Goal: Transaction & Acquisition: Download file/media

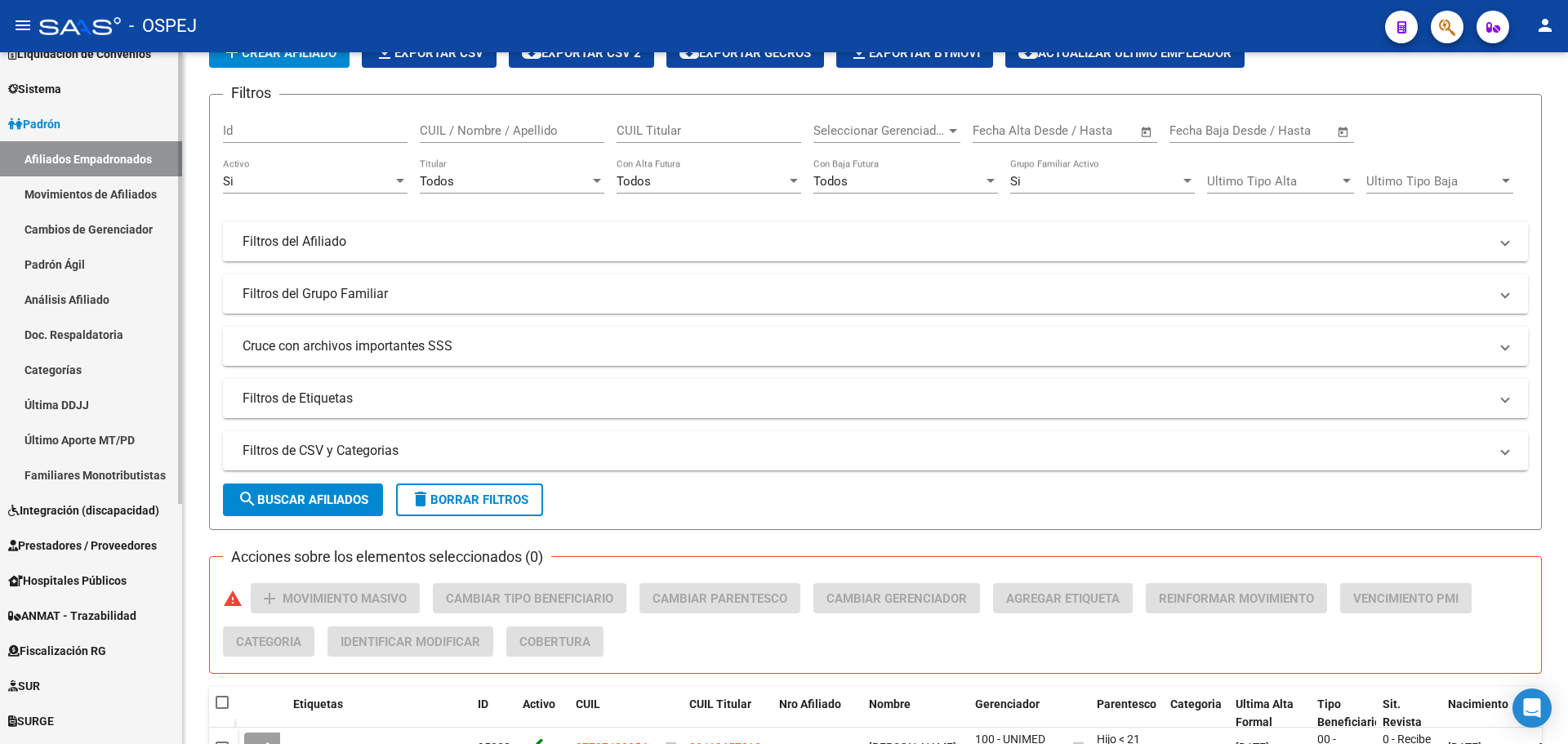
scroll to position [368, 0]
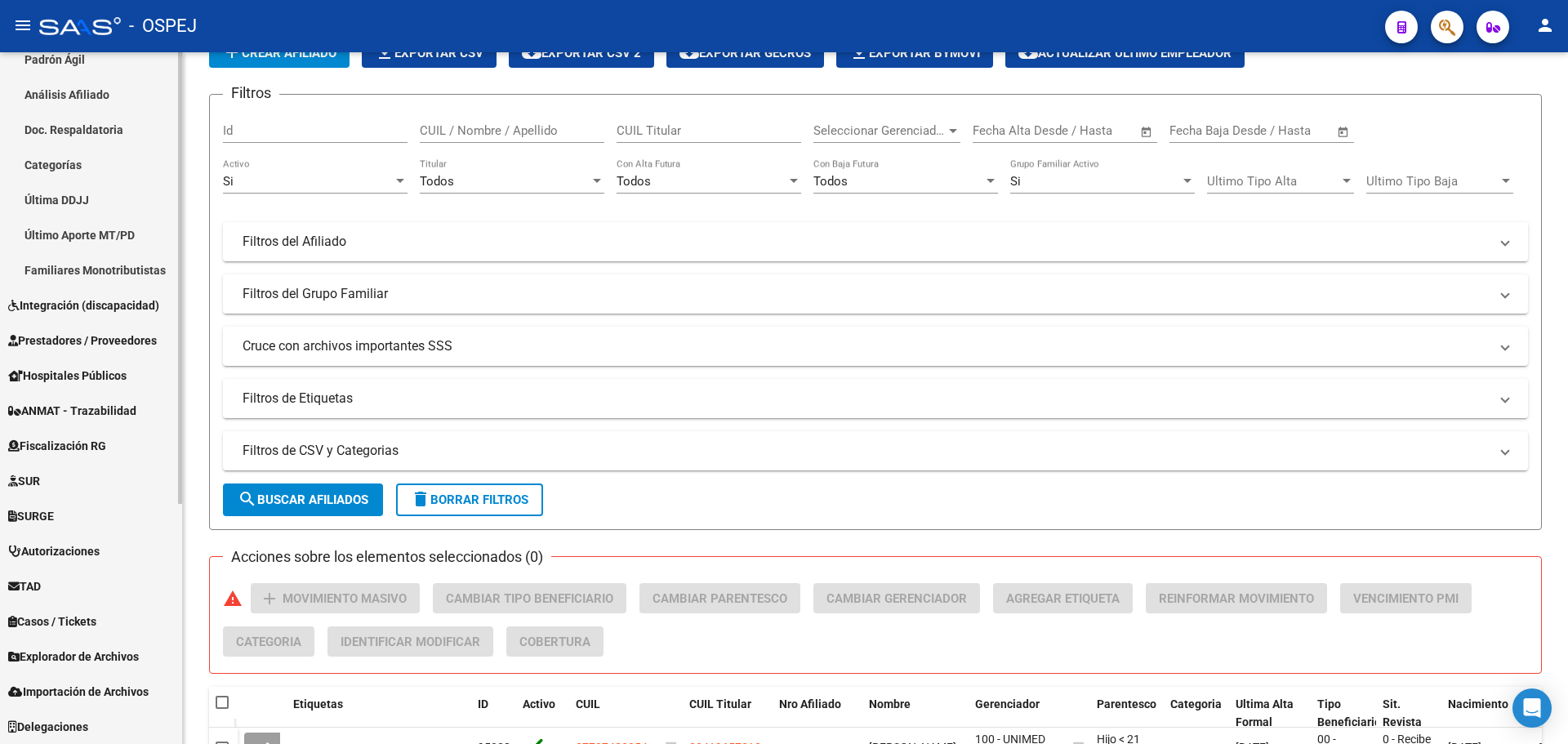
click at [138, 347] on span "Prestadores / Proveedores" at bounding box center [82, 340] width 148 height 18
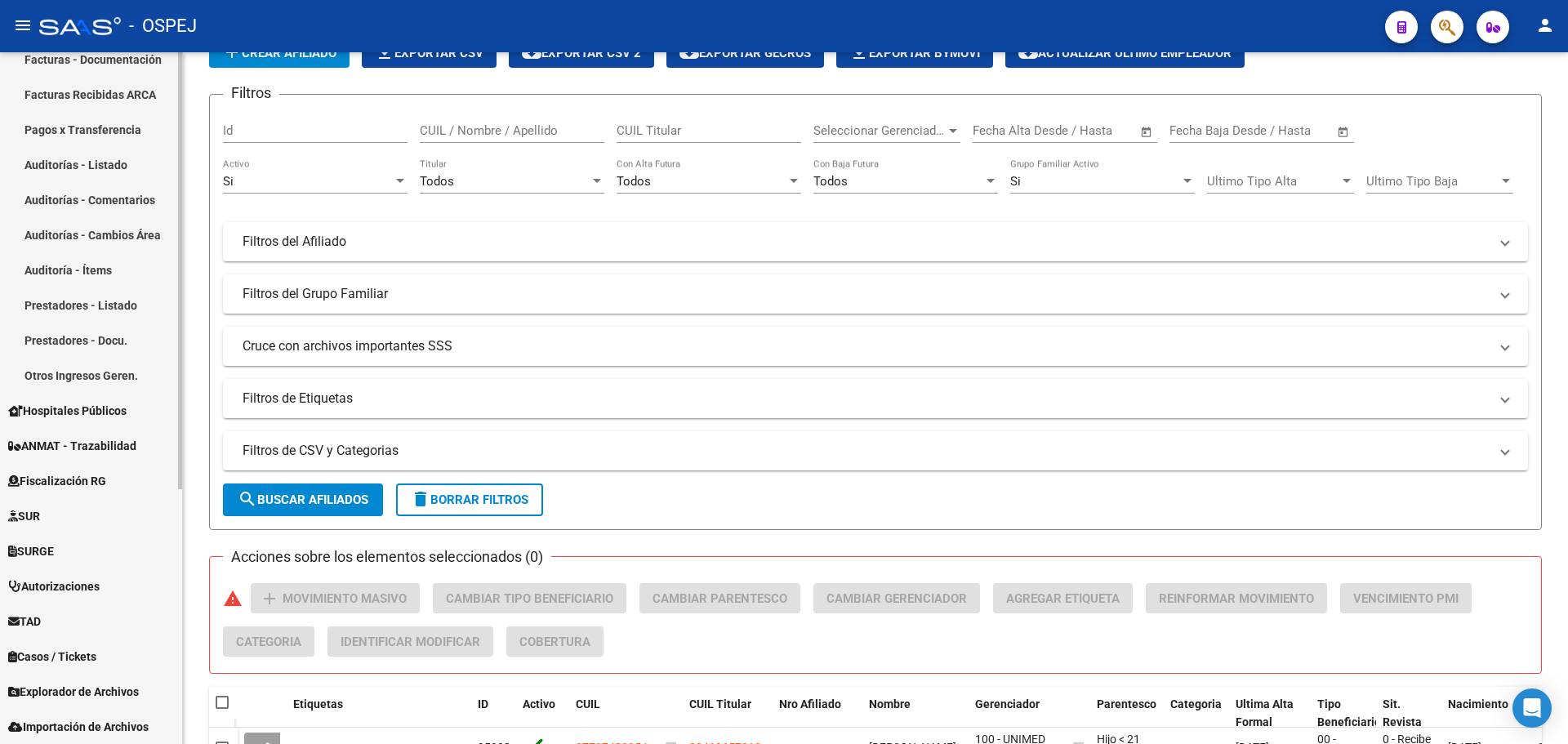
click at [84, 279] on link "Auditoría - Ítems" at bounding box center [91, 269] width 182 height 35
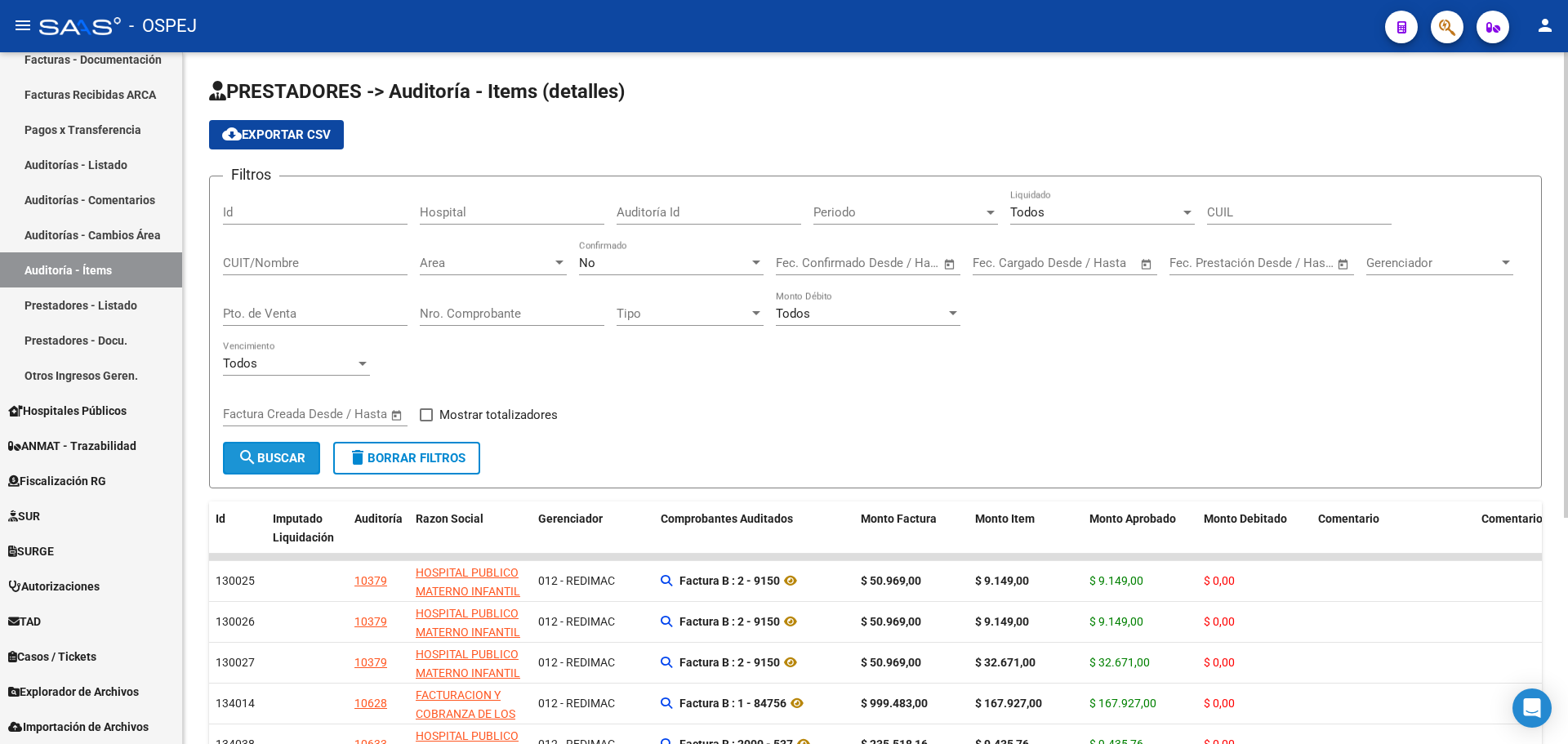
click at [293, 467] on button "search Buscar" at bounding box center [271, 457] width 97 height 33
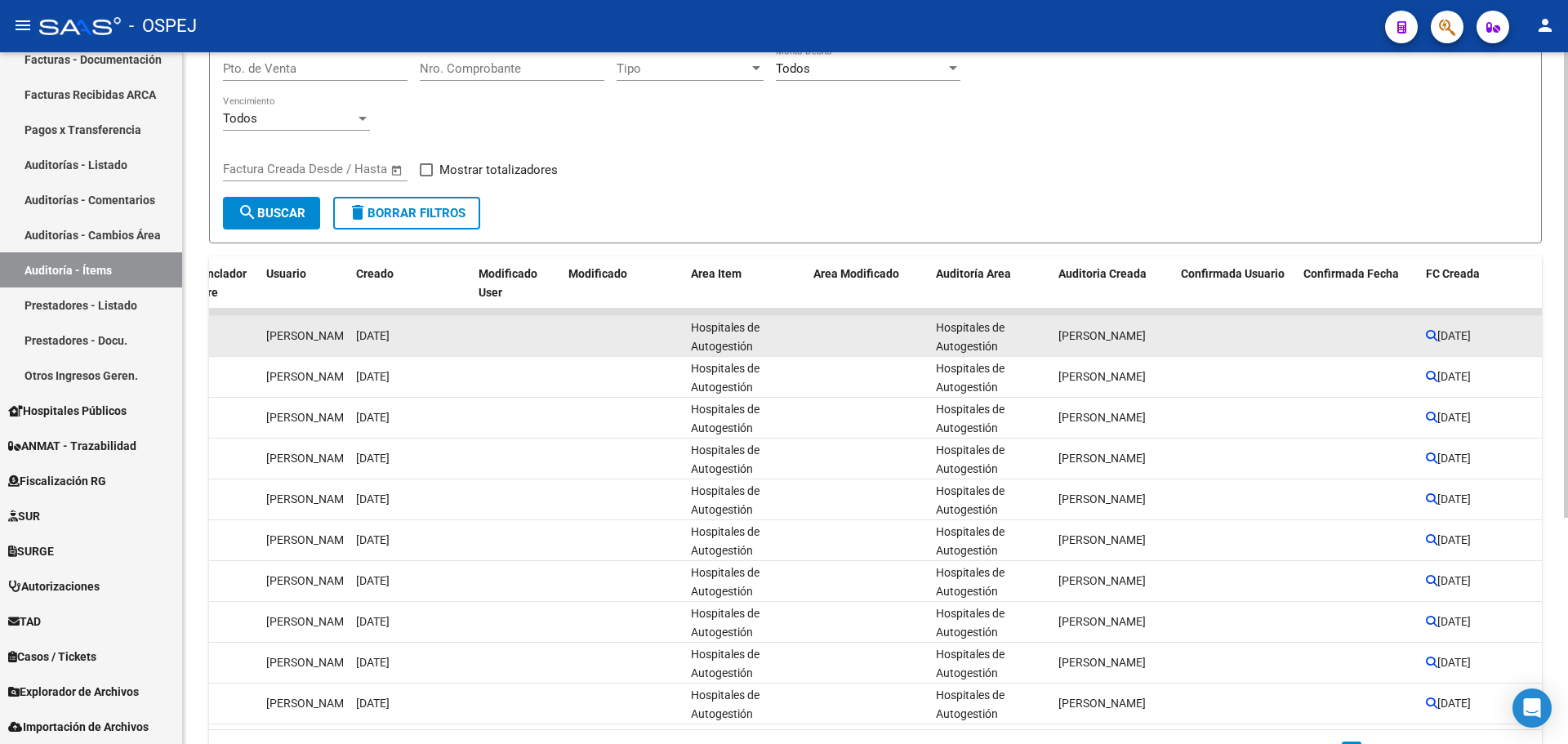
scroll to position [81, 0]
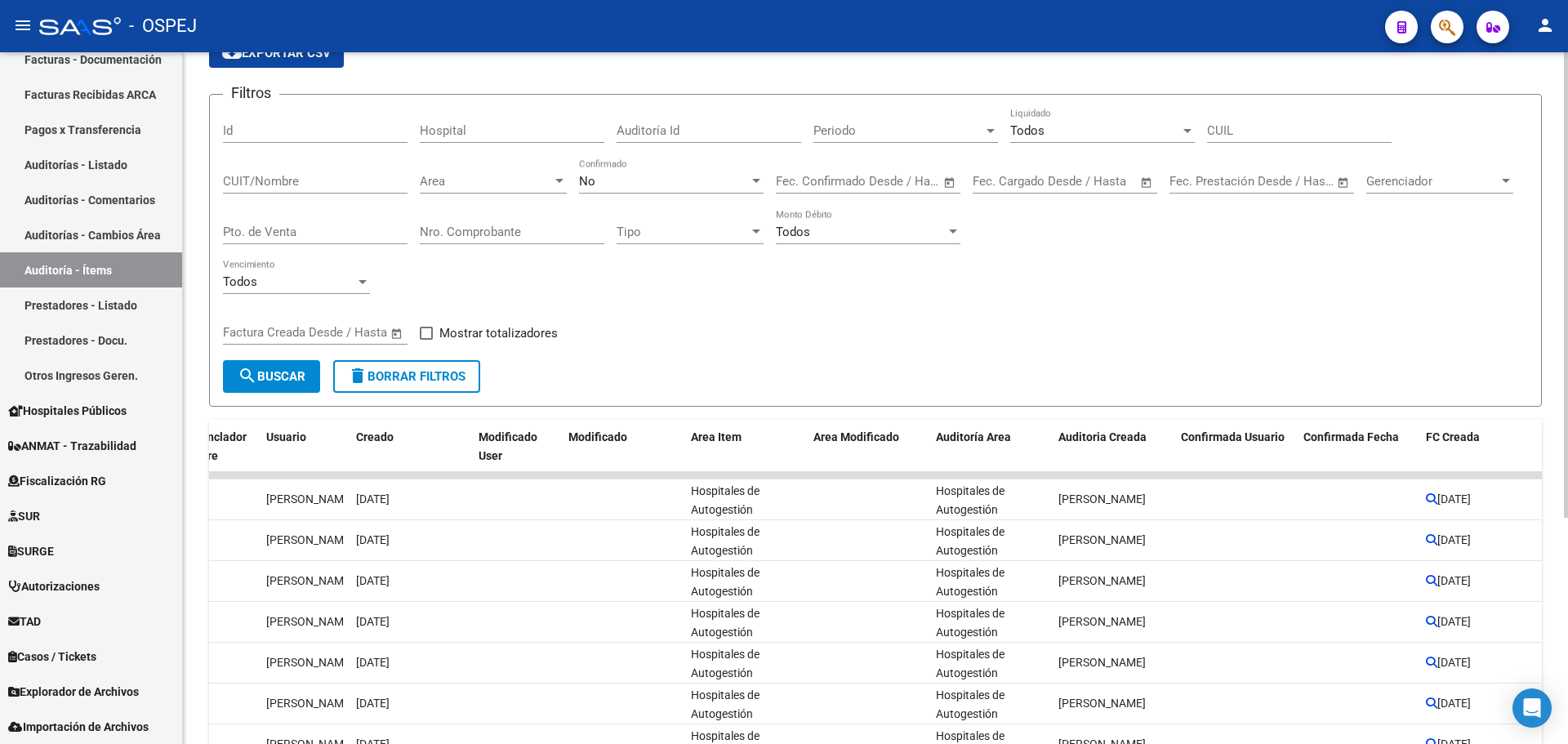
click at [305, 377] on span "search Buscar" at bounding box center [271, 376] width 67 height 15
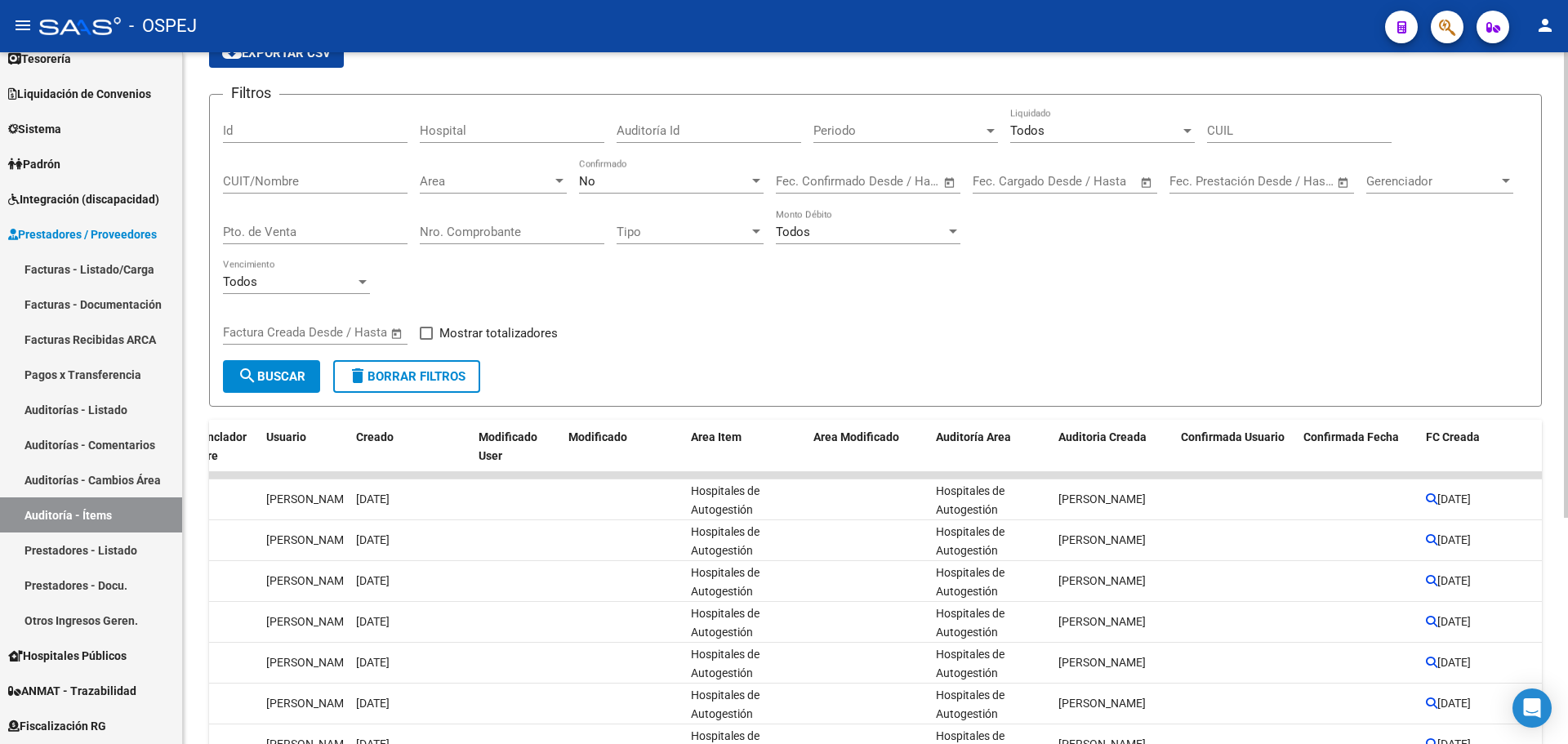
scroll to position [0, 0]
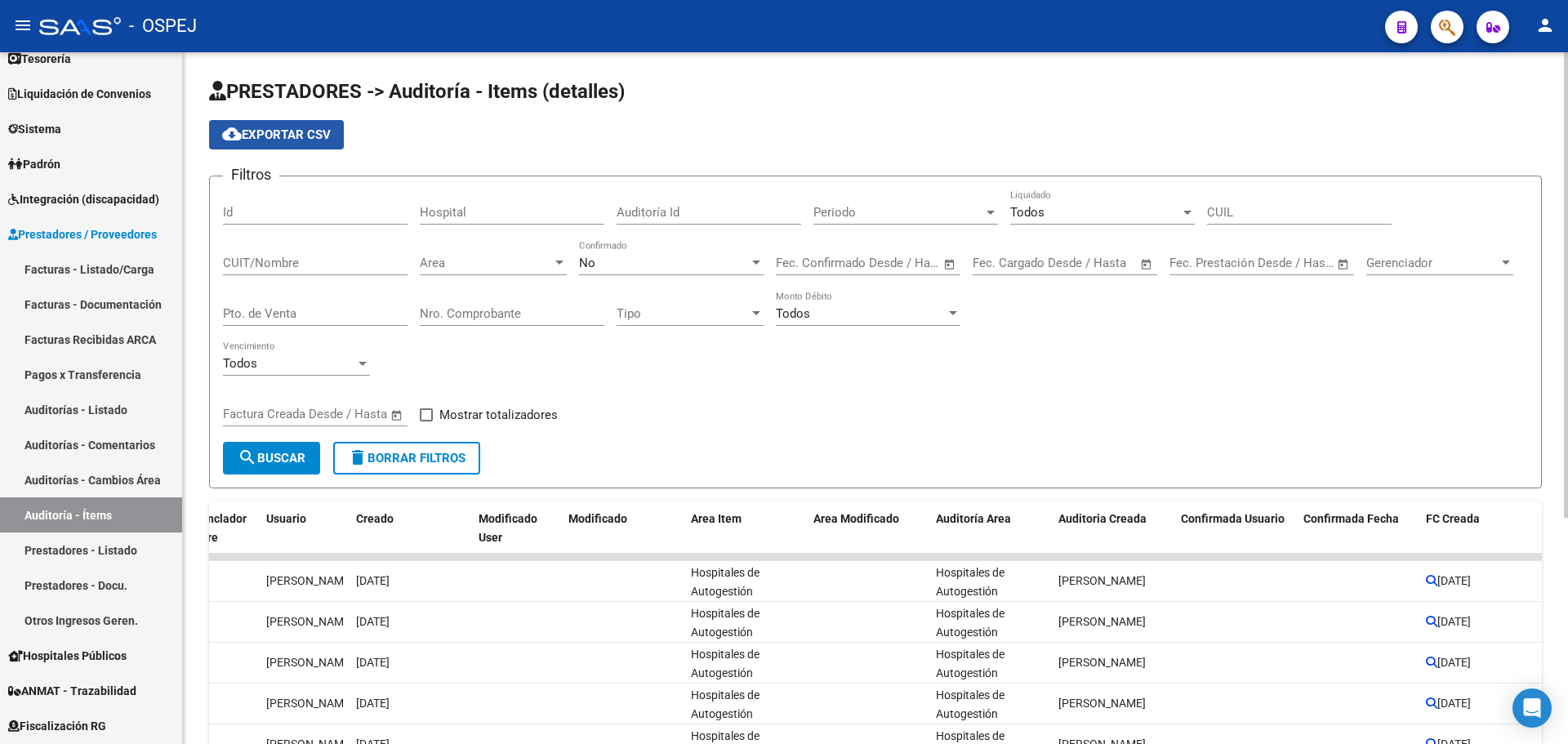
click at [327, 129] on span "cloud_download Exportar CSV" at bounding box center [276, 135] width 109 height 15
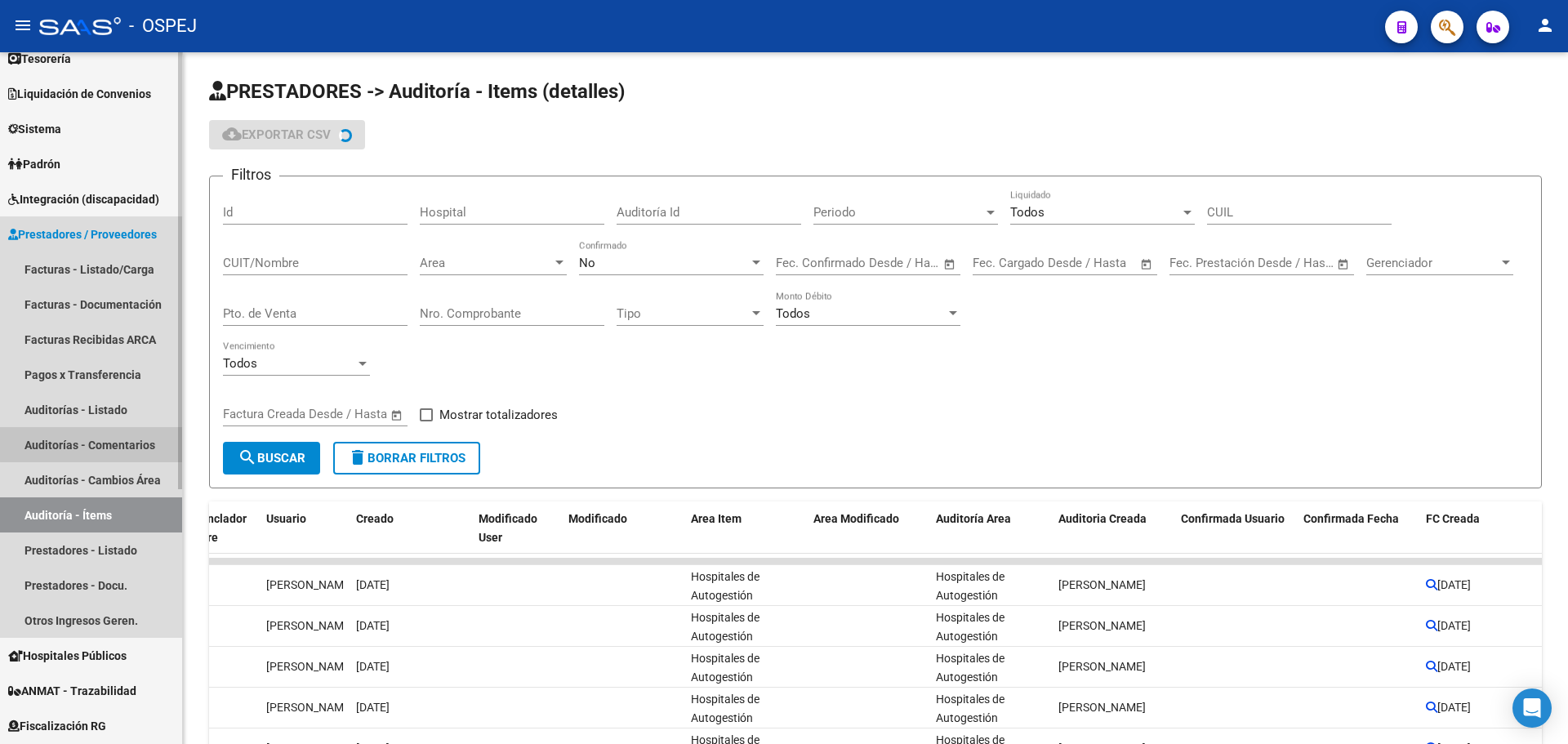
click at [91, 444] on link "Auditorías - Comentarios" at bounding box center [91, 443] width 182 height 35
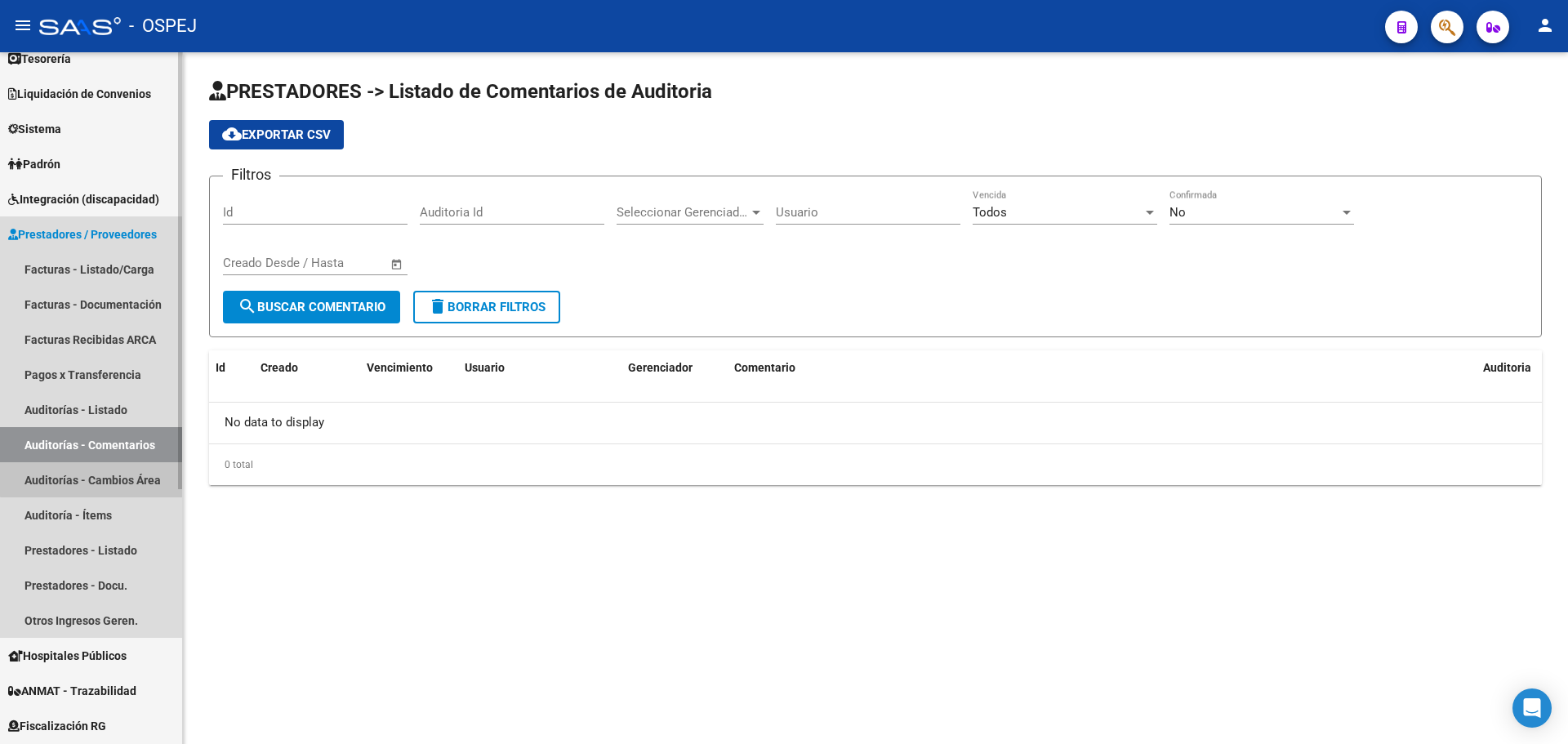
click at [115, 469] on link "Auditorías - Cambios Área" at bounding box center [91, 479] width 182 height 35
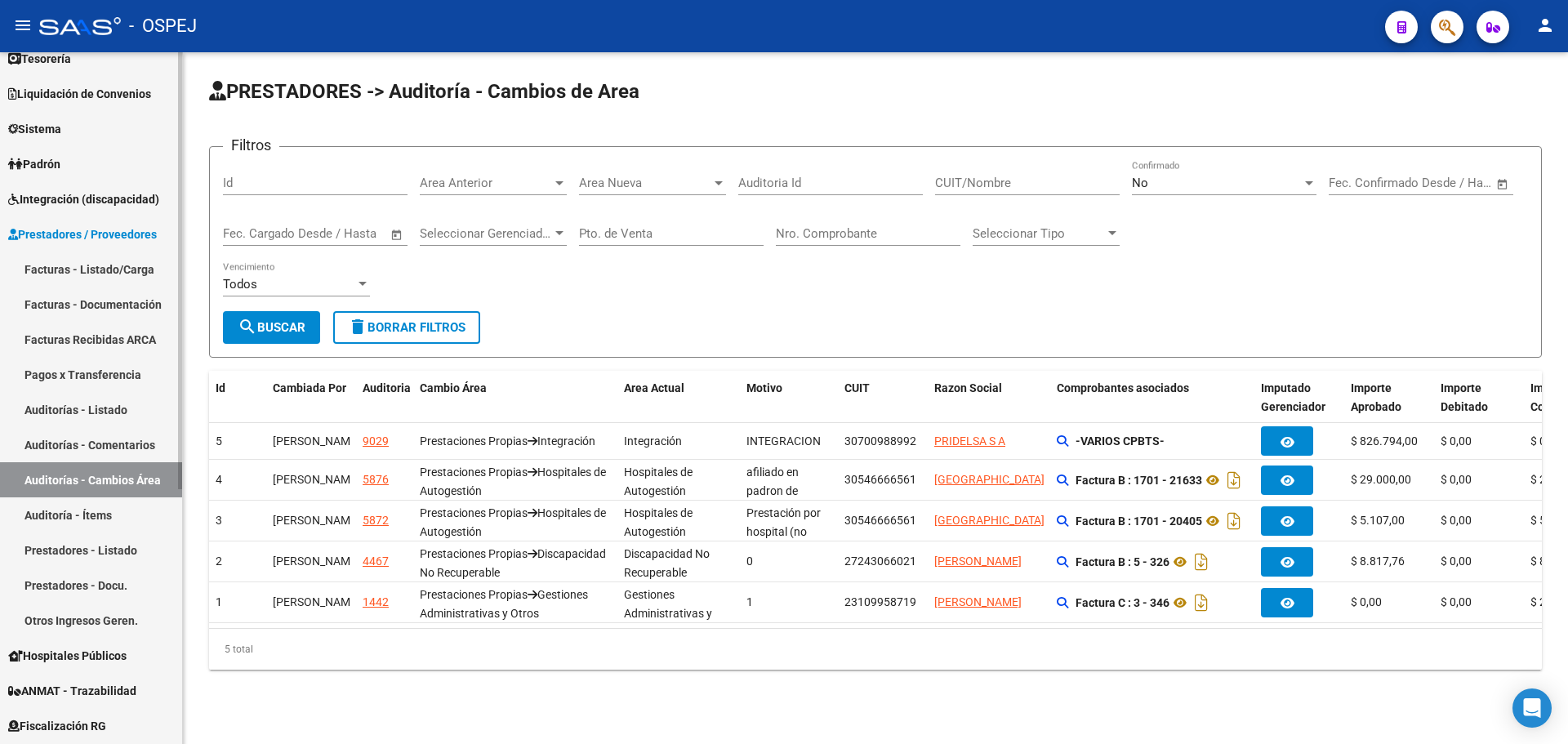
click at [83, 513] on link "Auditoría - Ítems" at bounding box center [91, 513] width 182 height 35
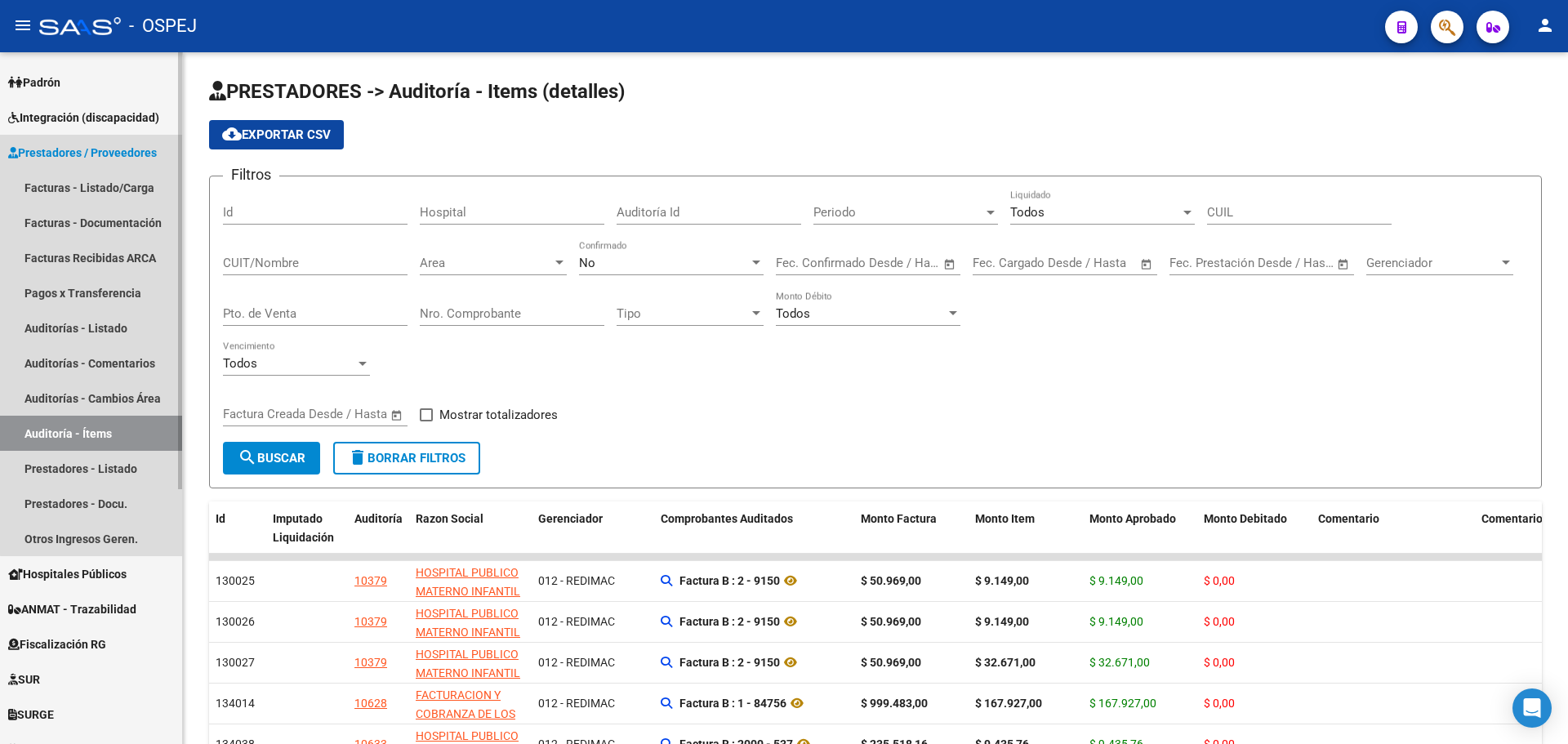
click at [164, 149] on link "Prestadores / Proveedores" at bounding box center [91, 151] width 182 height 35
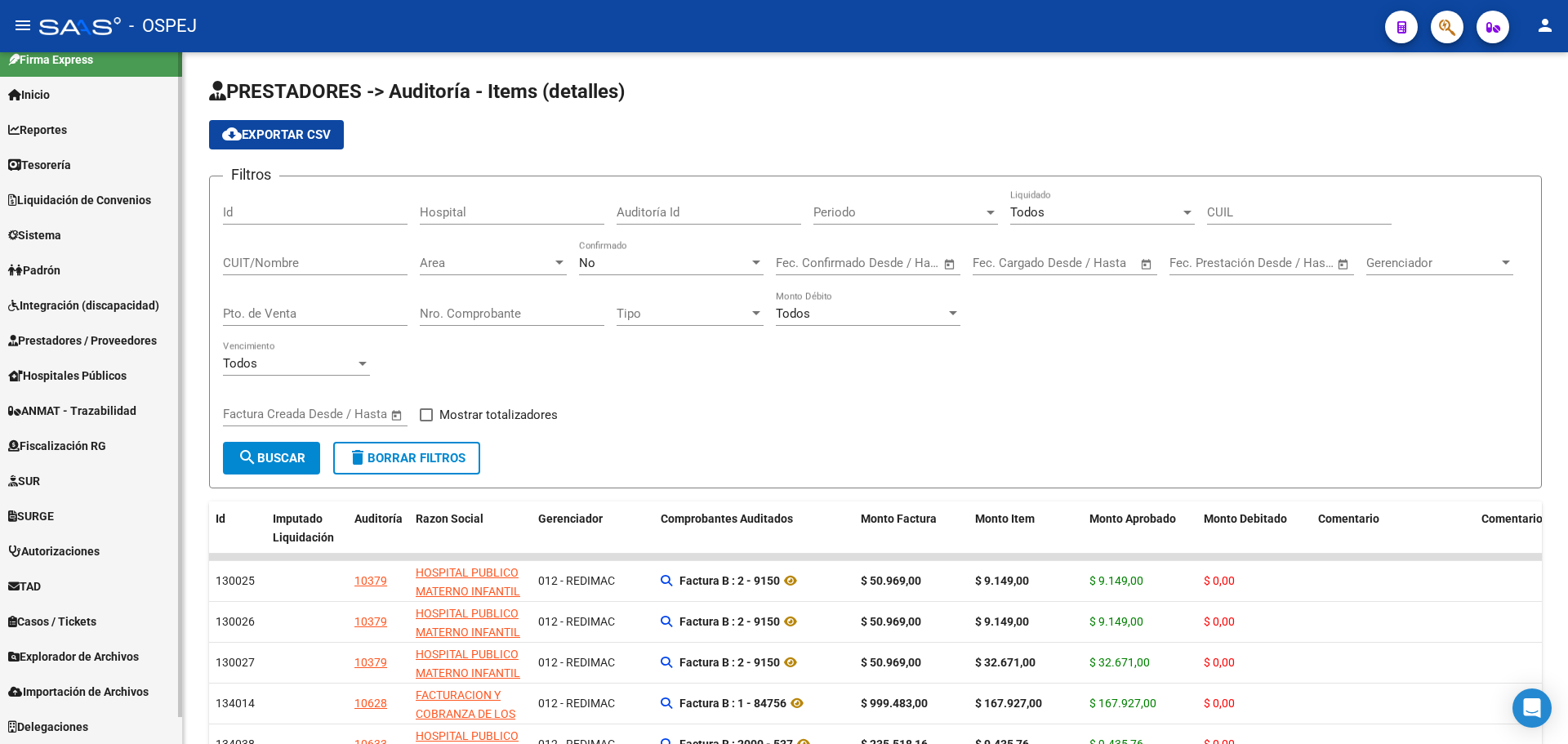
scroll to position [17, 0]
click at [153, 655] on link "Explorador de Archivos" at bounding box center [91, 655] width 182 height 35
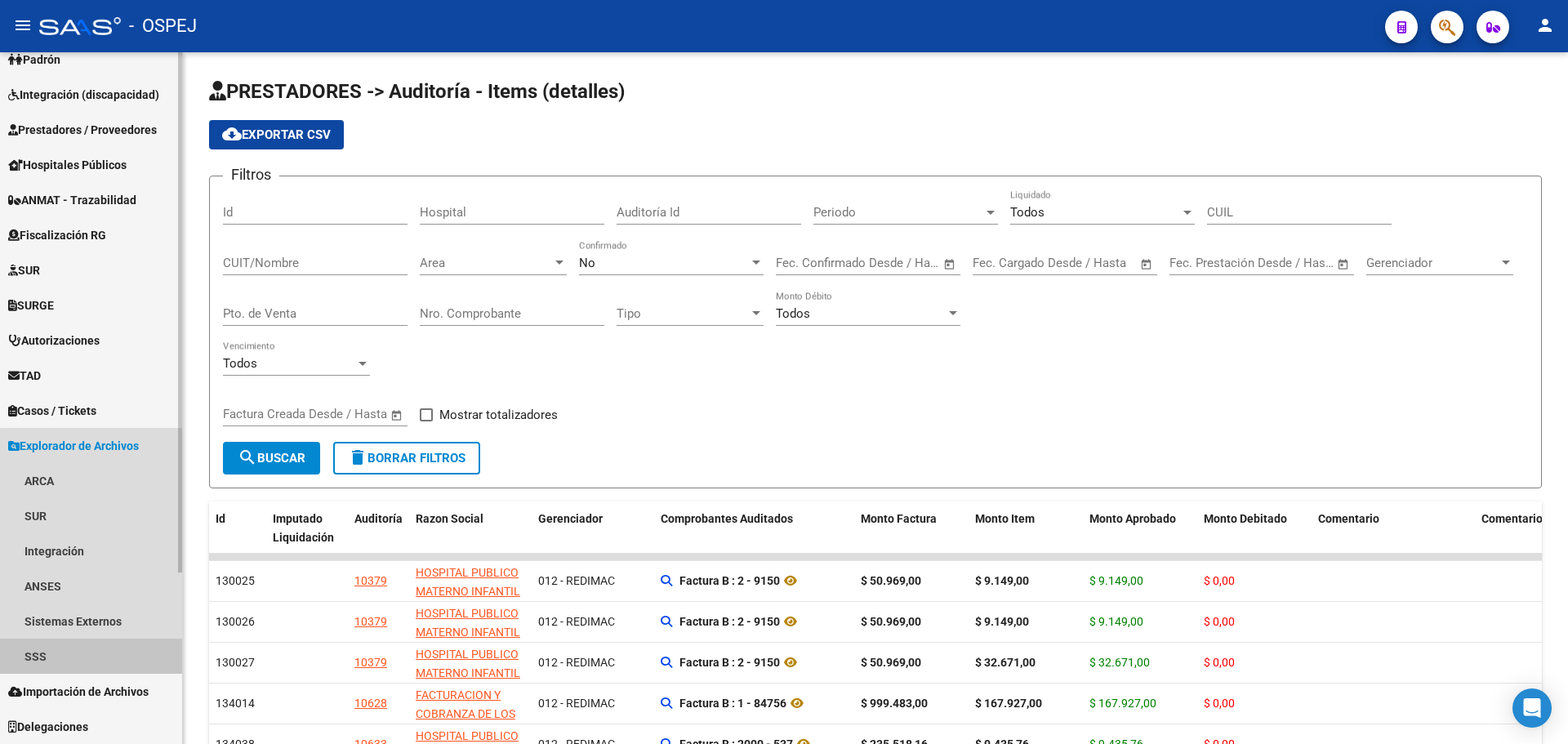
click at [100, 650] on link "SSS" at bounding box center [91, 655] width 182 height 35
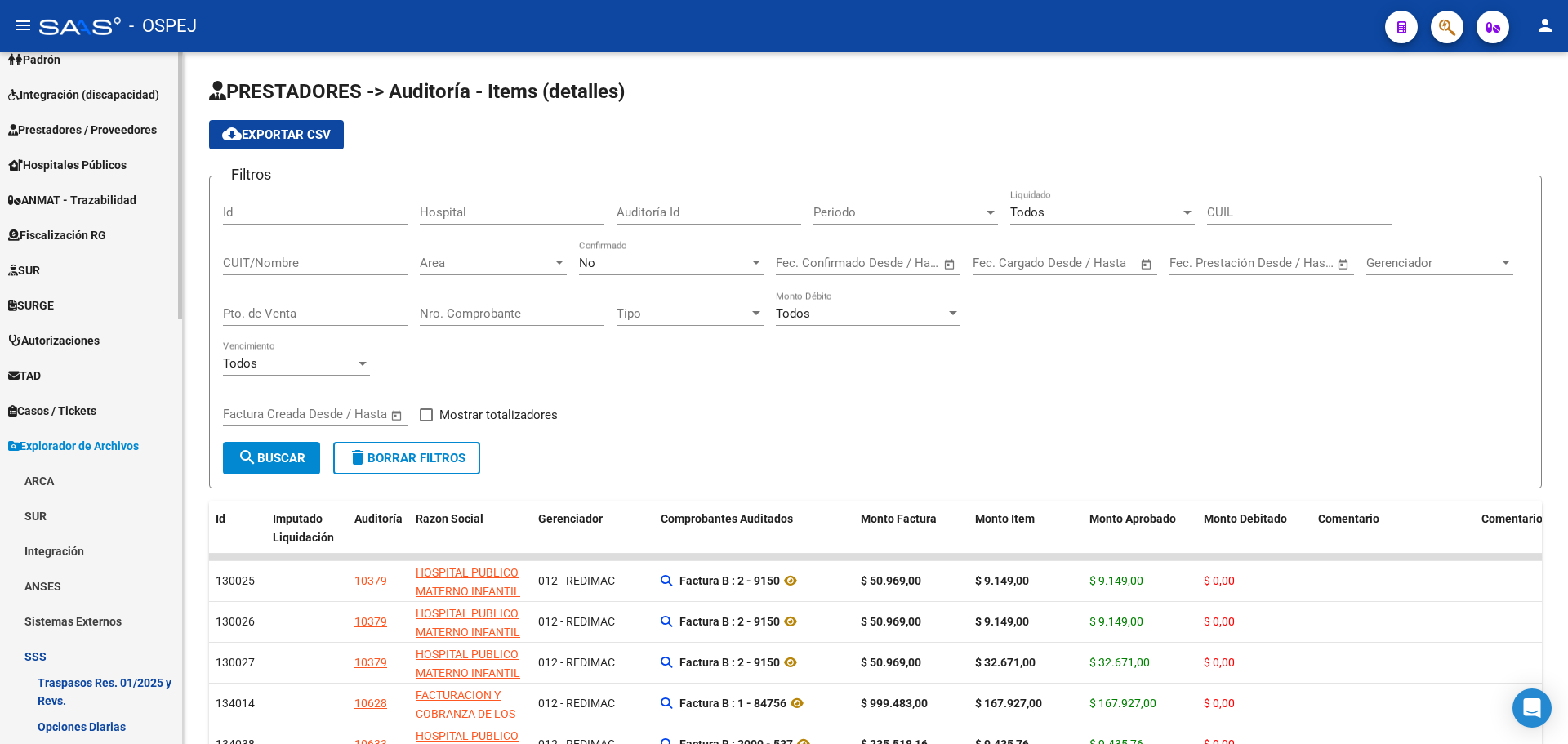
scroll to position [473, 0]
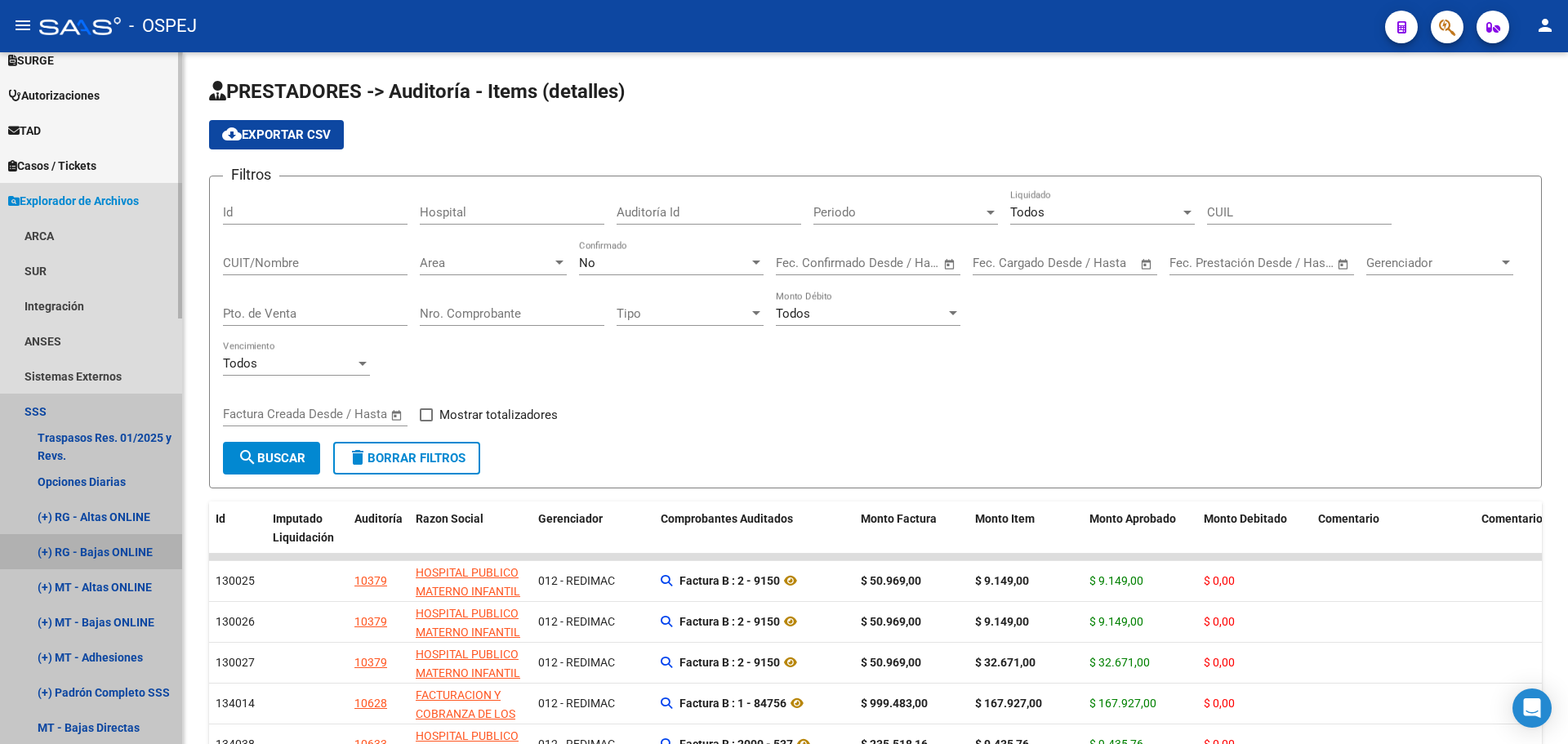
click at [119, 552] on link "(+) RG - Bajas ONLINE" at bounding box center [91, 551] width 182 height 35
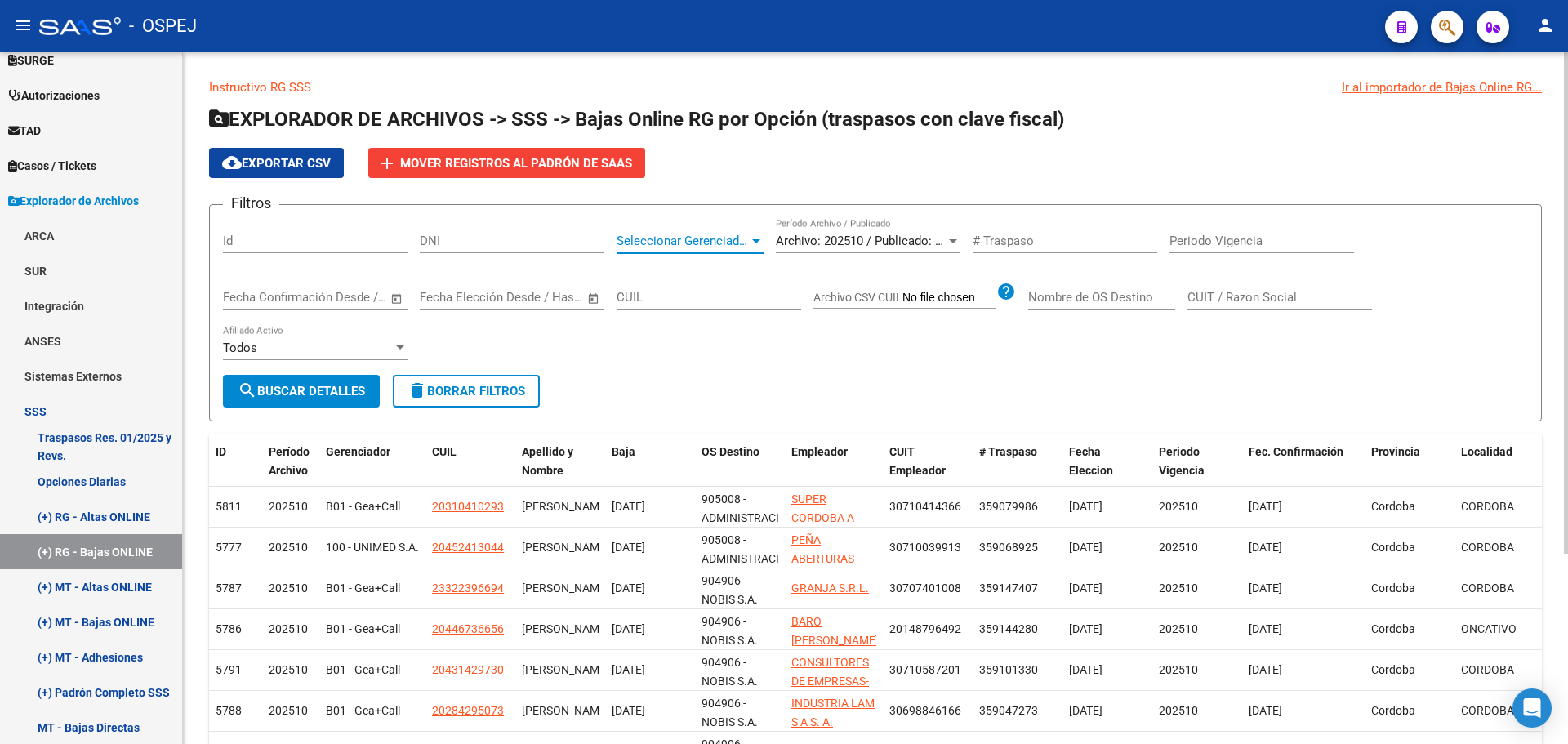
click at [720, 244] on span "Seleccionar Gerenciador" at bounding box center [683, 240] width 133 height 15
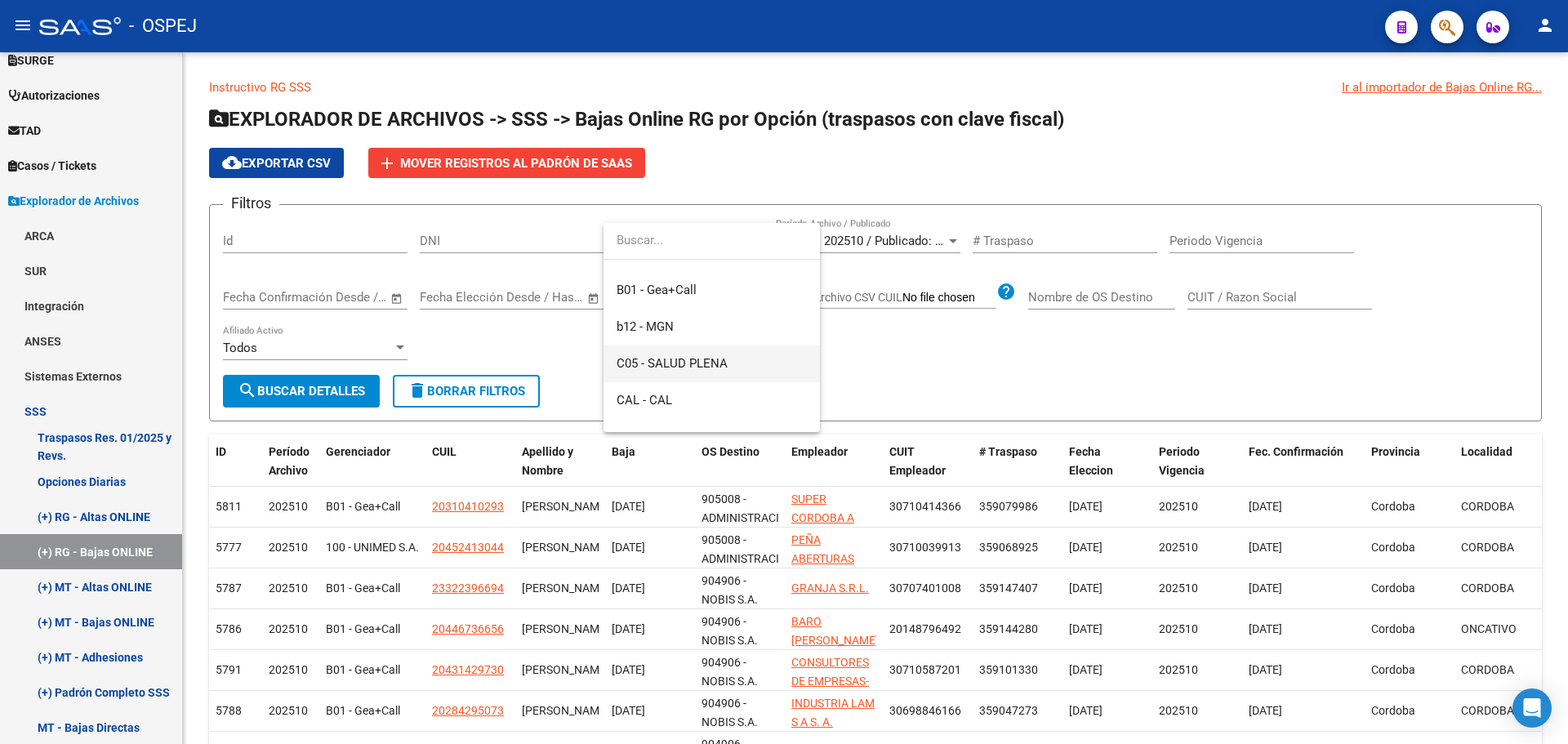
scroll to position [163, 0]
click at [730, 366] on span "B01 - Gea+Call" at bounding box center [712, 371] width 190 height 37
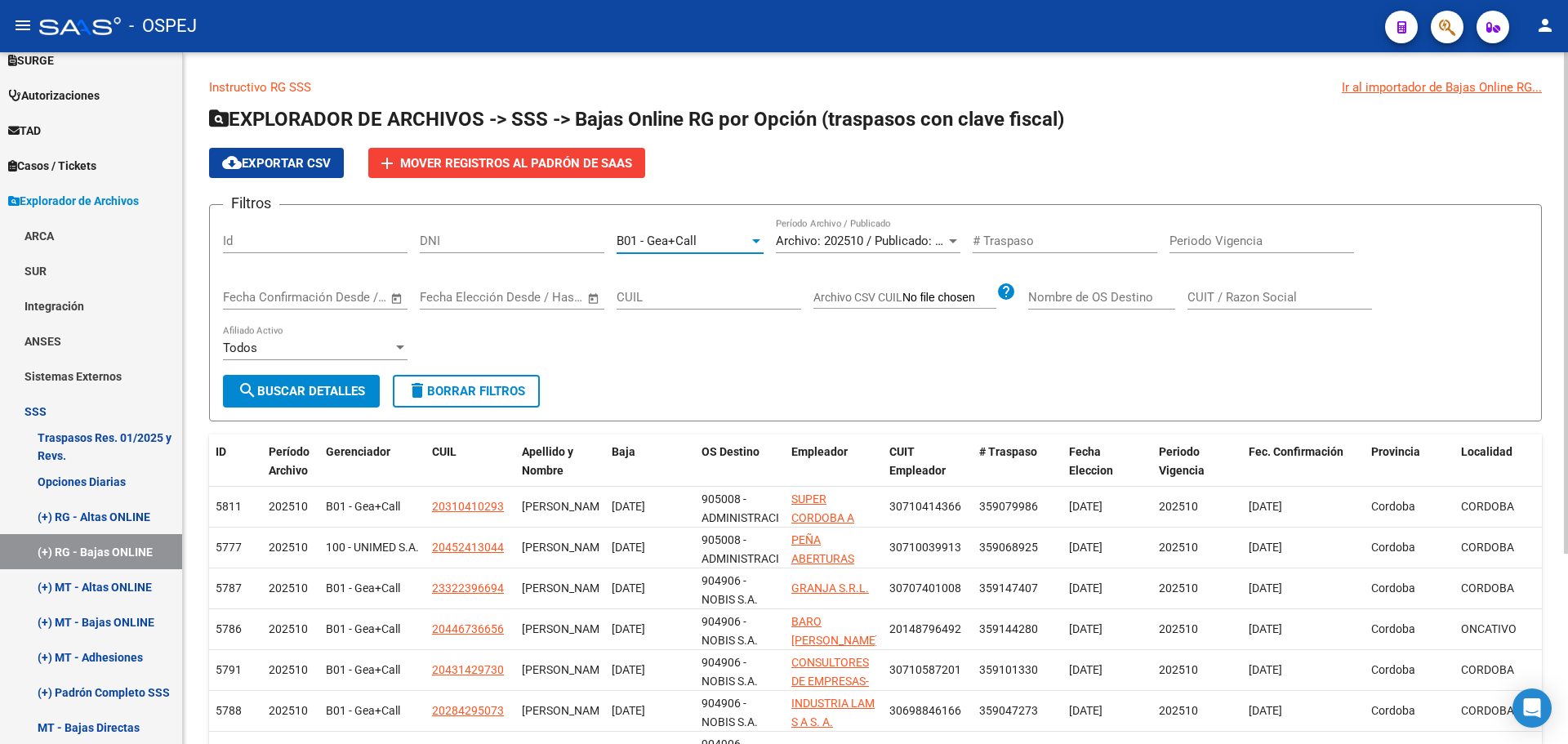
click at [325, 389] on span "search Buscar Detalles" at bounding box center [301, 391] width 128 height 15
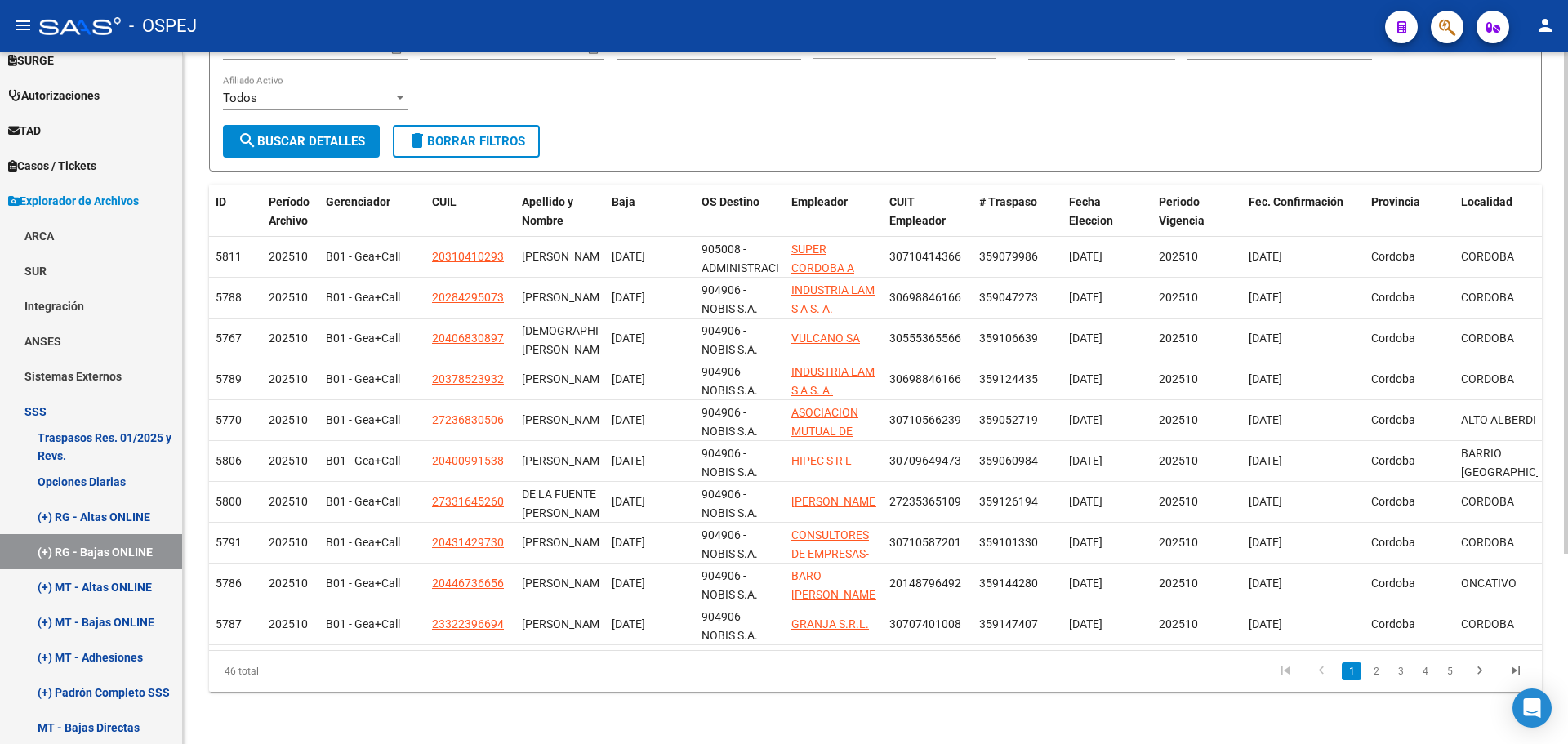
scroll to position [0, 0]
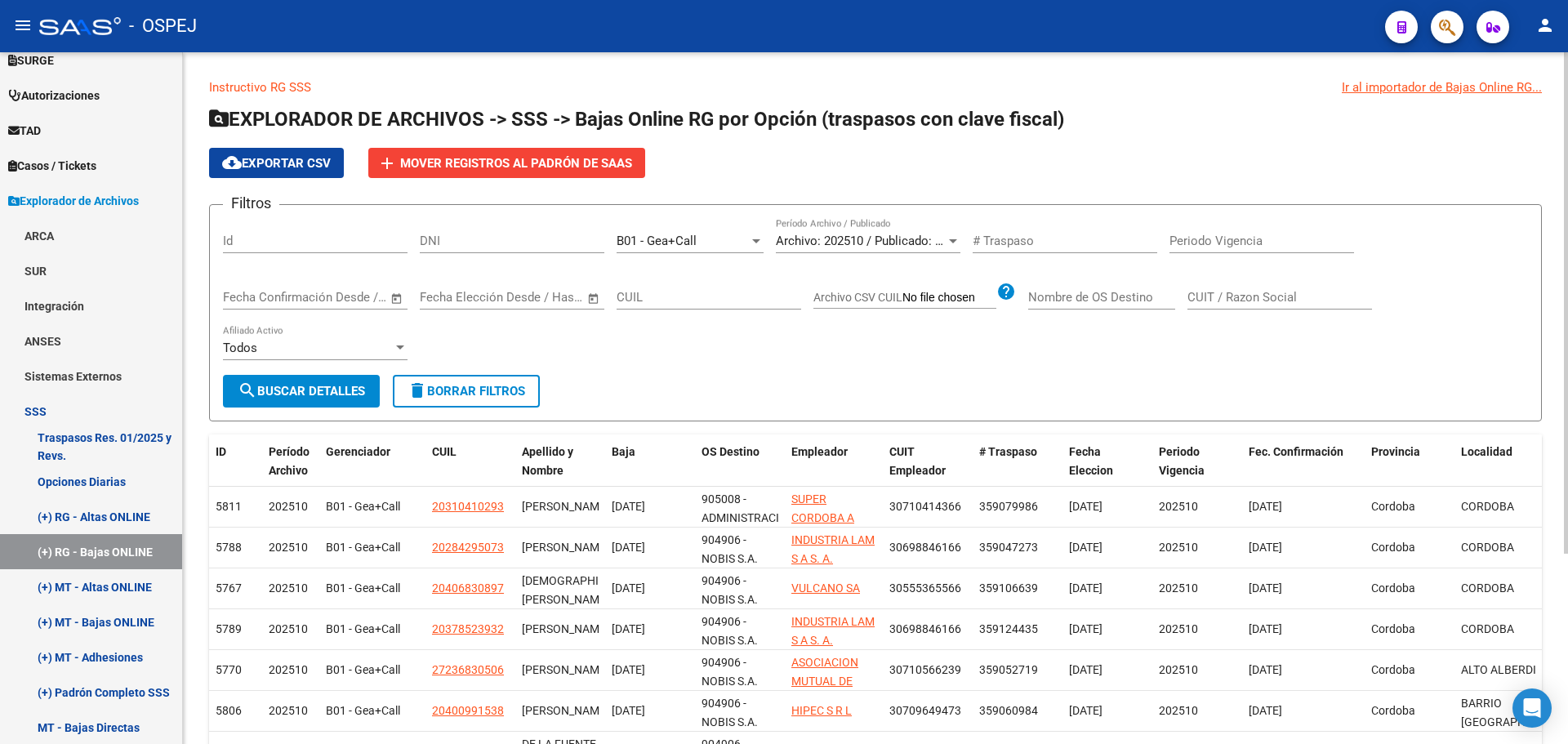
click at [843, 228] on div "Archivo: 202510 / Publicado: 202509 Período Archivo / Publicado" at bounding box center [868, 234] width 184 height 35
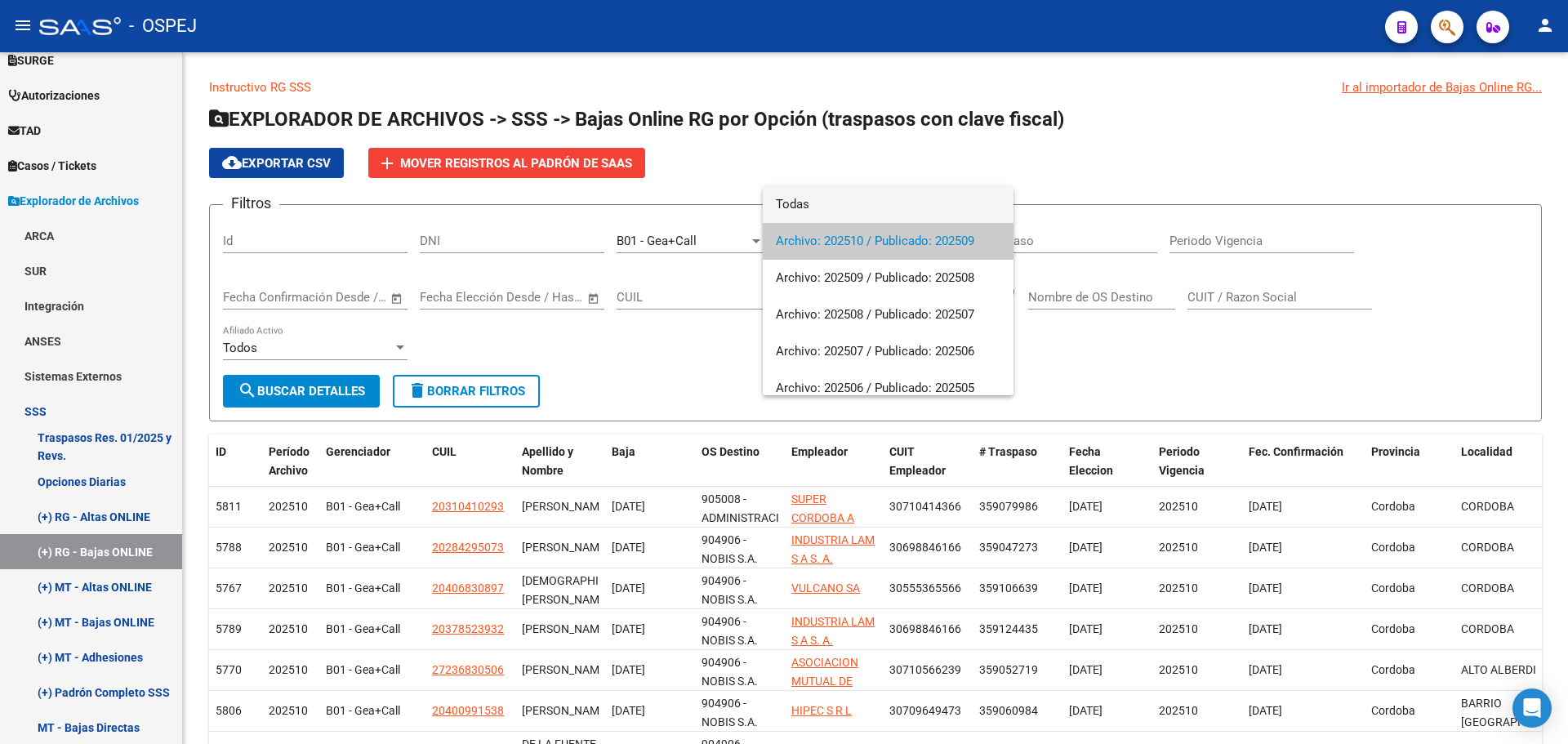
click at [856, 203] on span "Todas" at bounding box center [888, 204] width 225 height 37
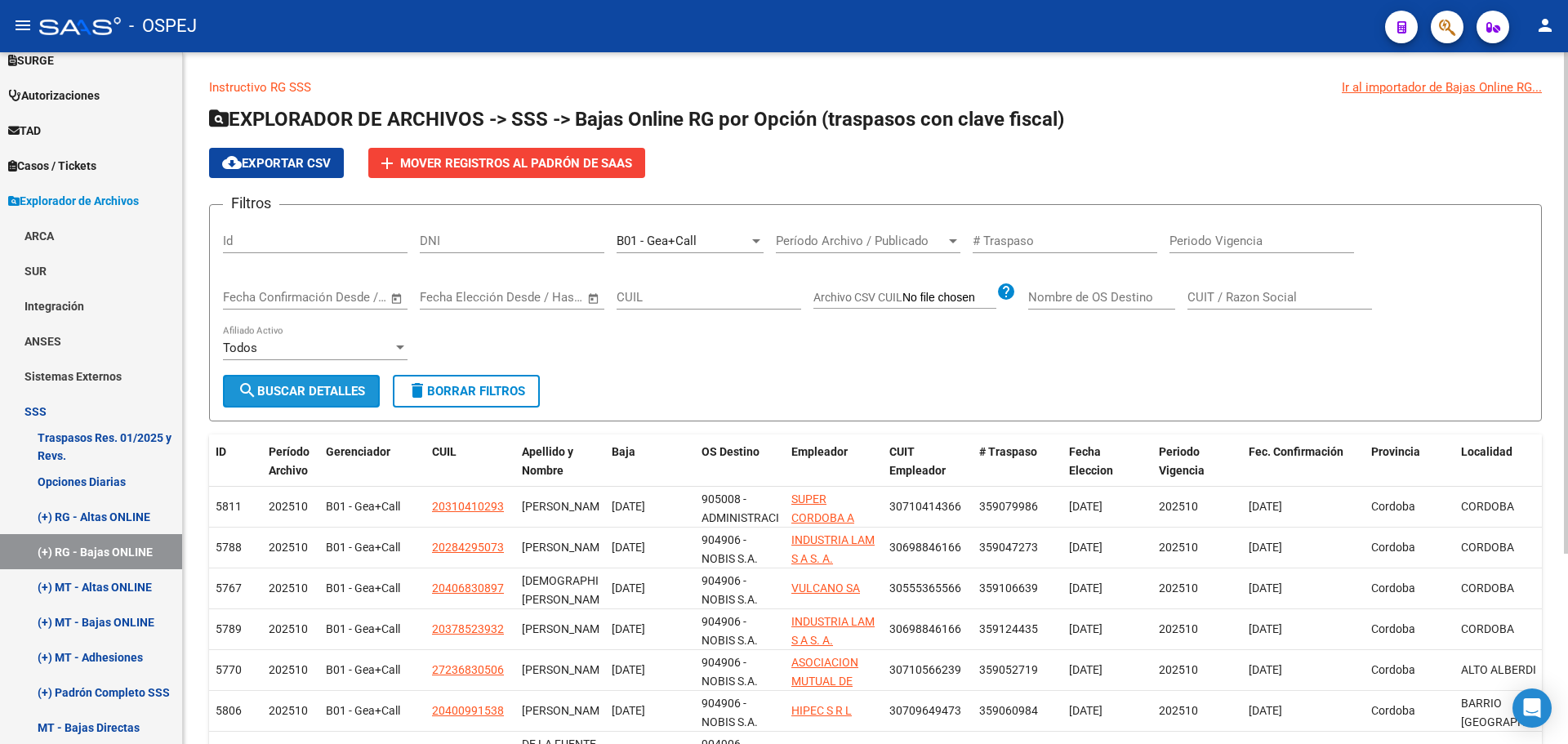
click at [311, 396] on span "search Buscar Detalles" at bounding box center [301, 391] width 128 height 15
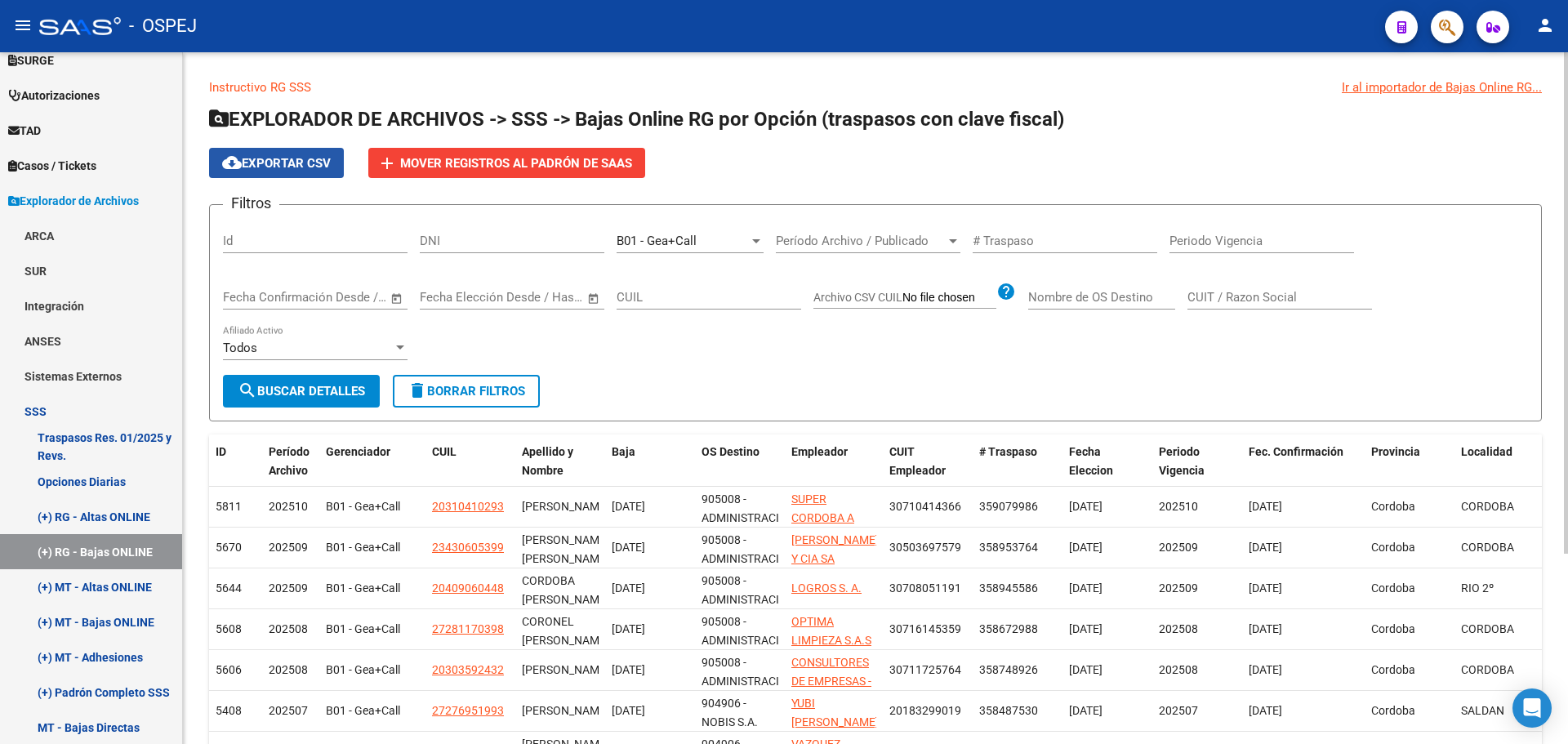
click at [231, 165] on mat-icon "cloud_download" at bounding box center [232, 162] width 20 height 20
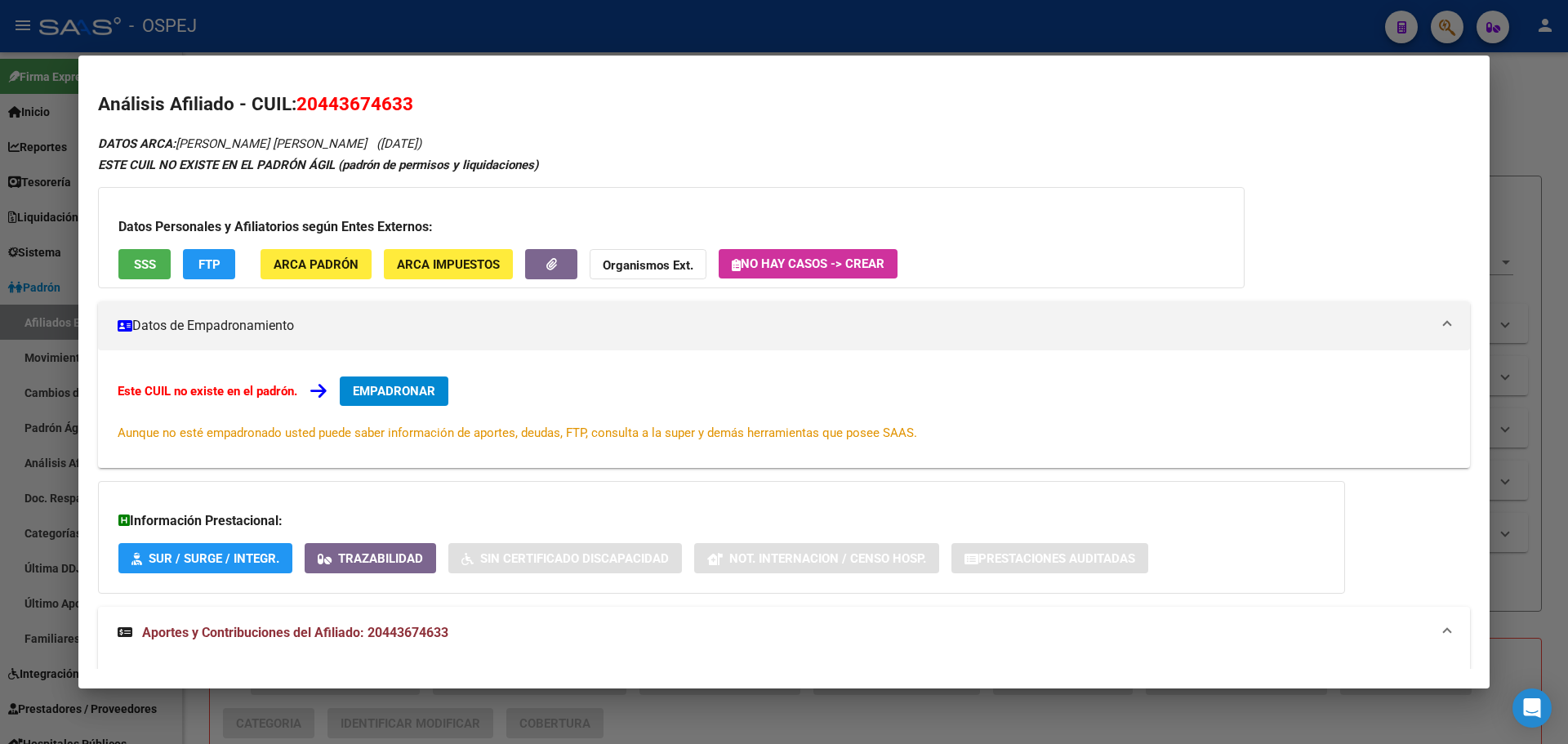
scroll to position [149, 0]
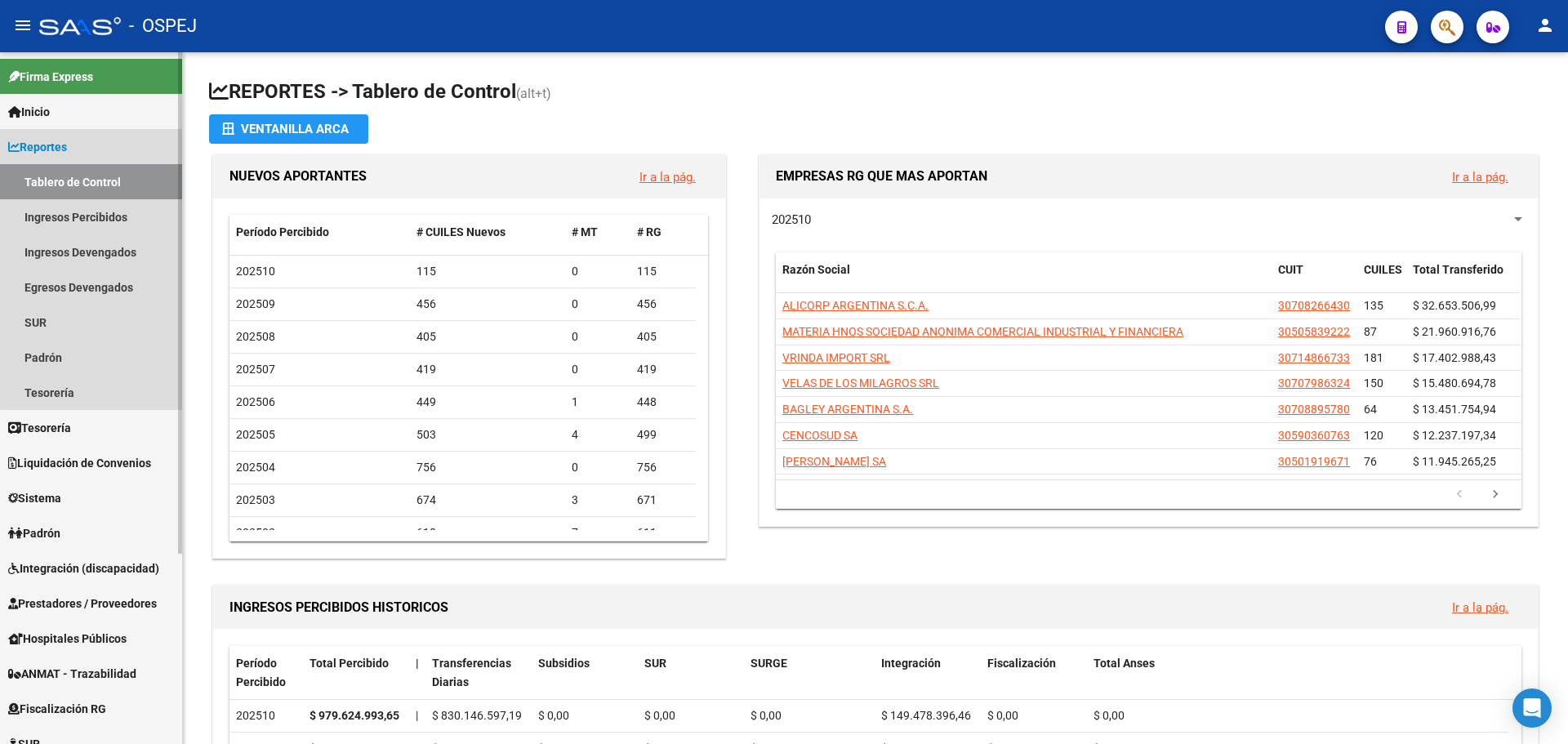
click at [93, 141] on link "Reportes" at bounding box center [91, 145] width 182 height 35
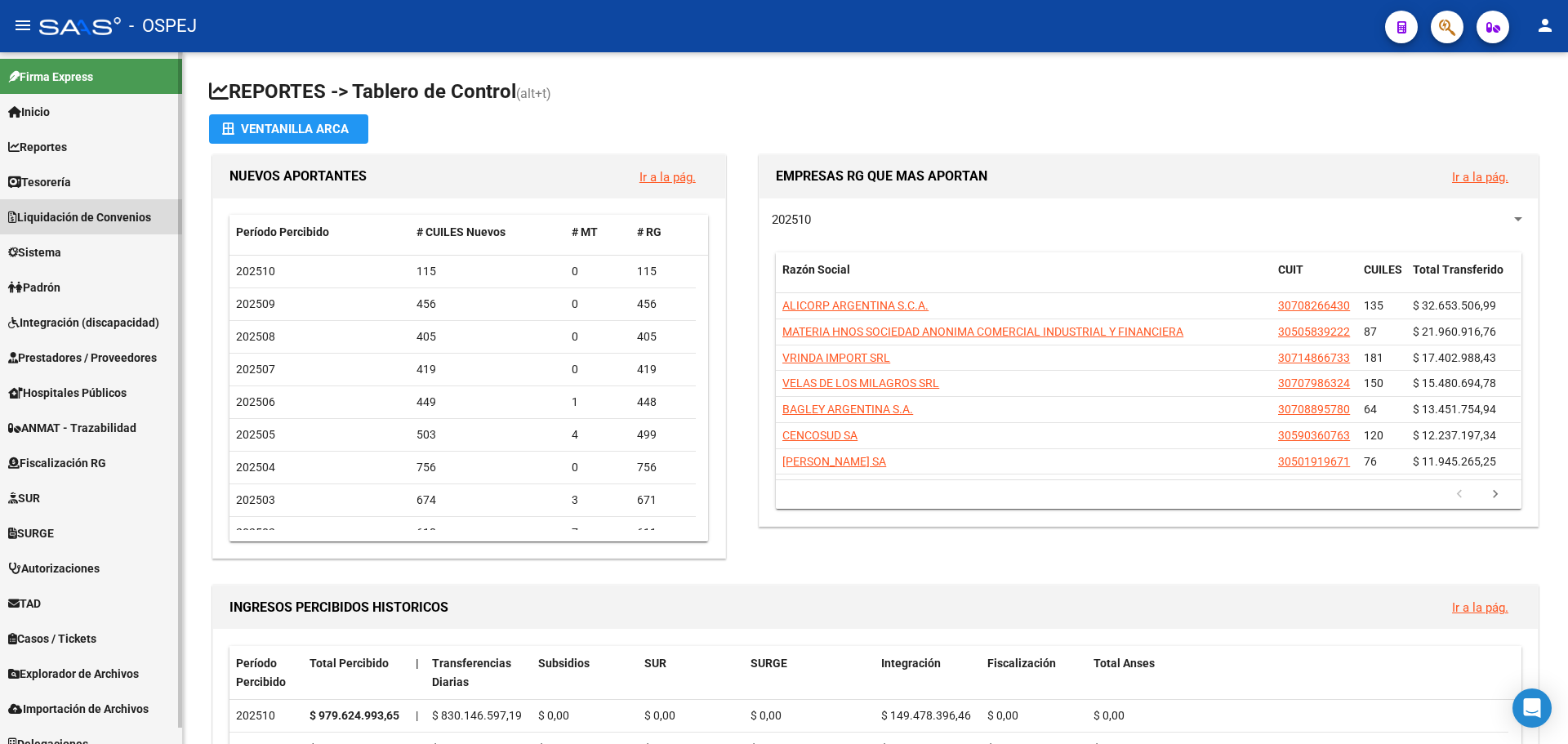
click at [134, 206] on link "Liquidación de Convenios" at bounding box center [91, 216] width 182 height 35
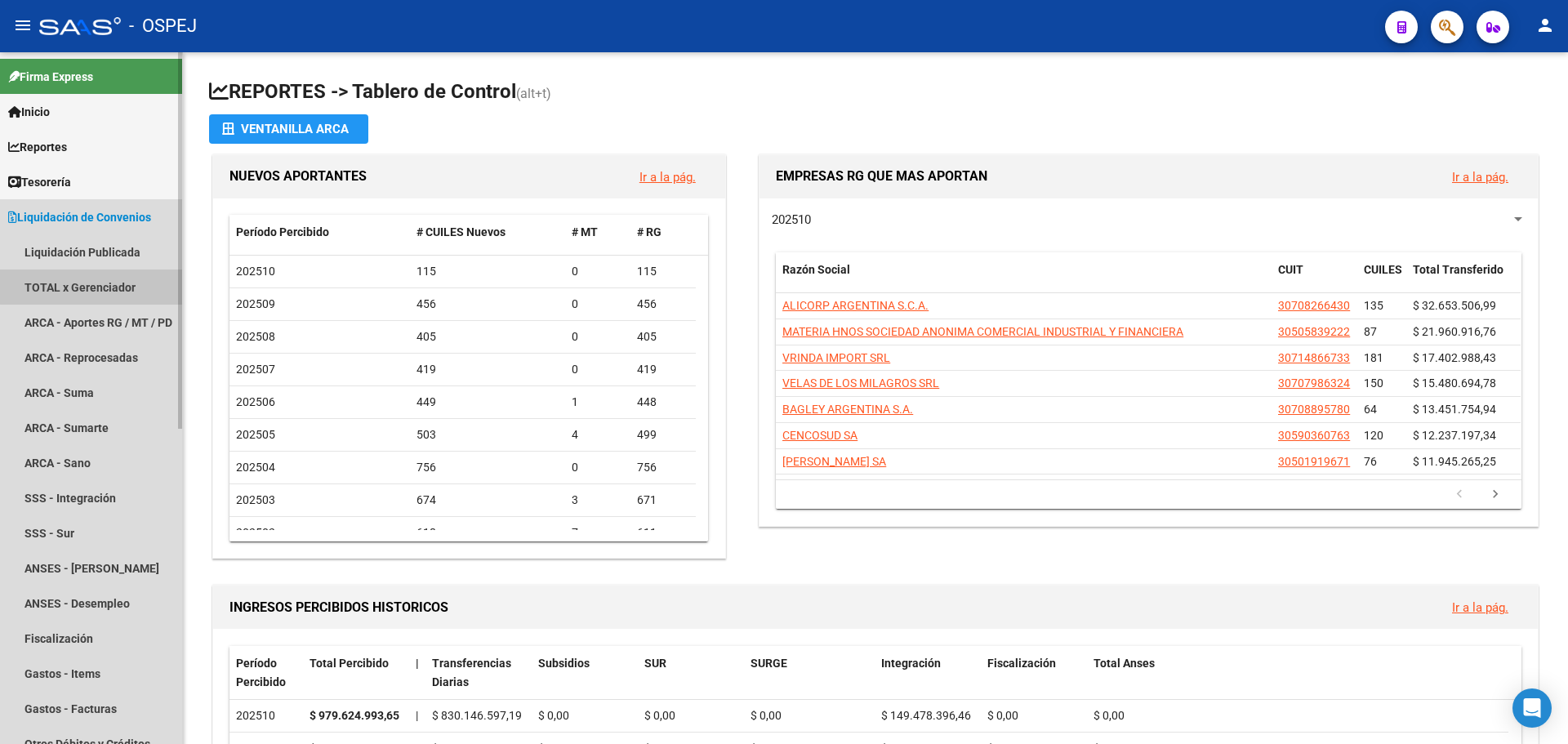
click at [122, 285] on link "TOTAL x Gerenciador" at bounding box center [91, 286] width 182 height 35
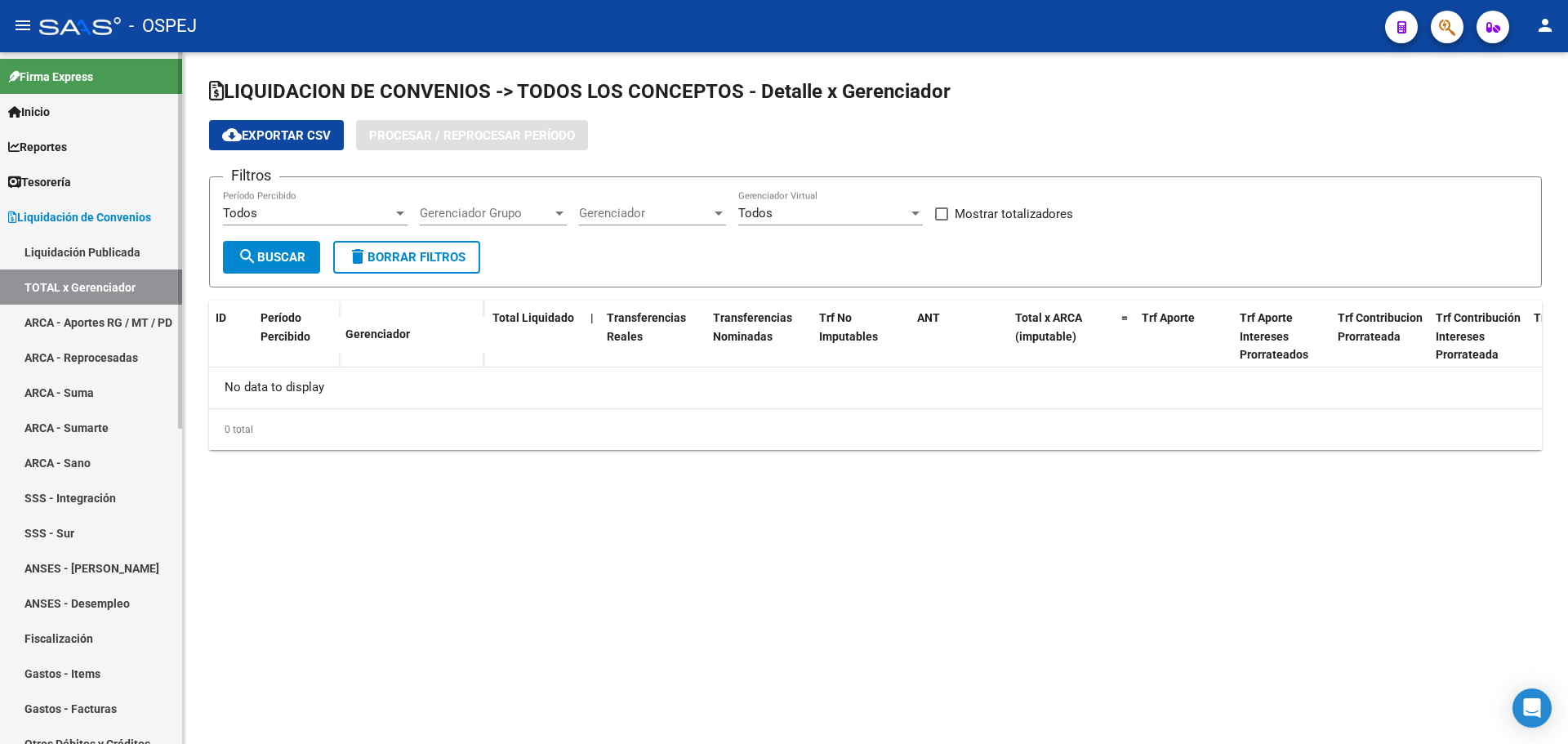
checkbox input "true"
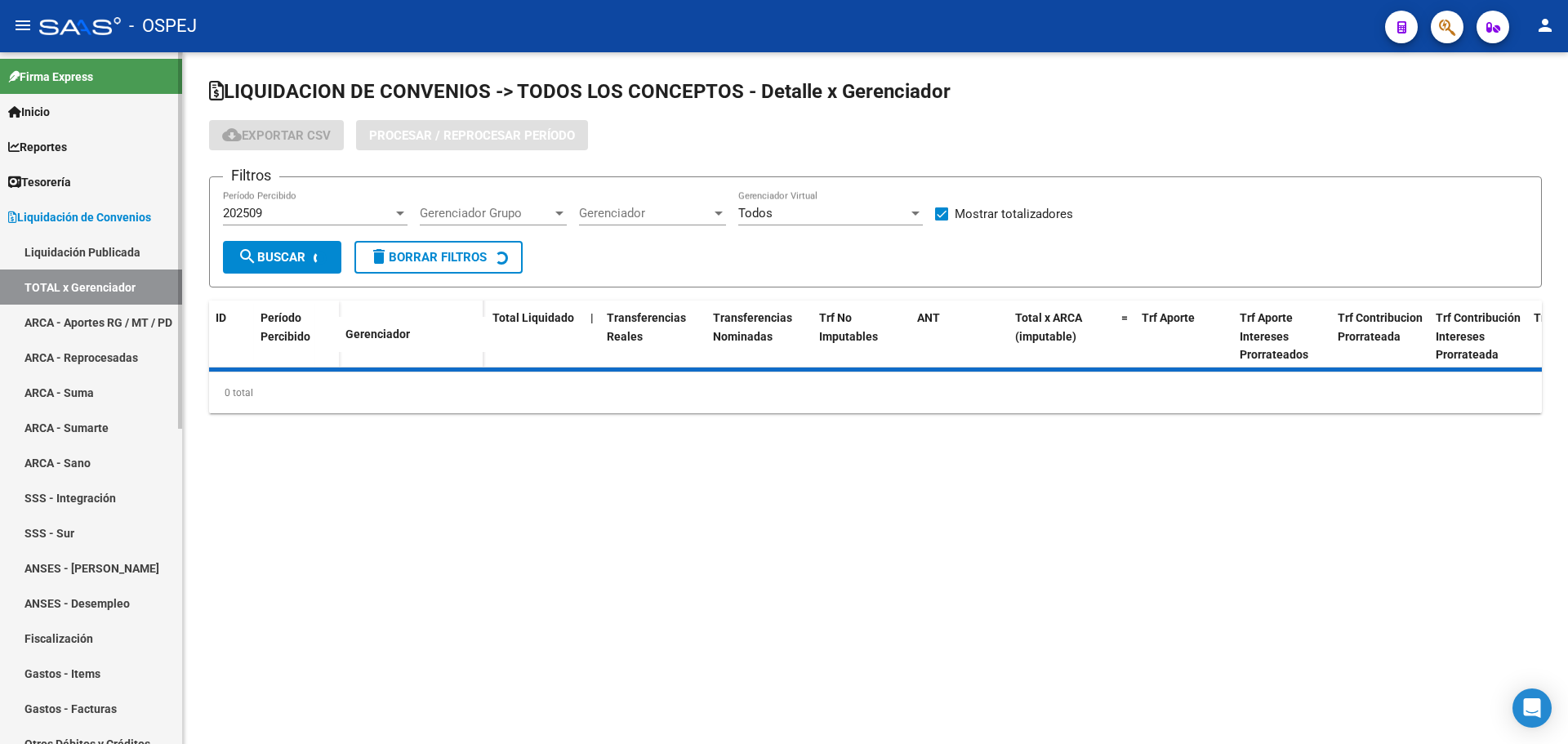
scroll to position [326, 0]
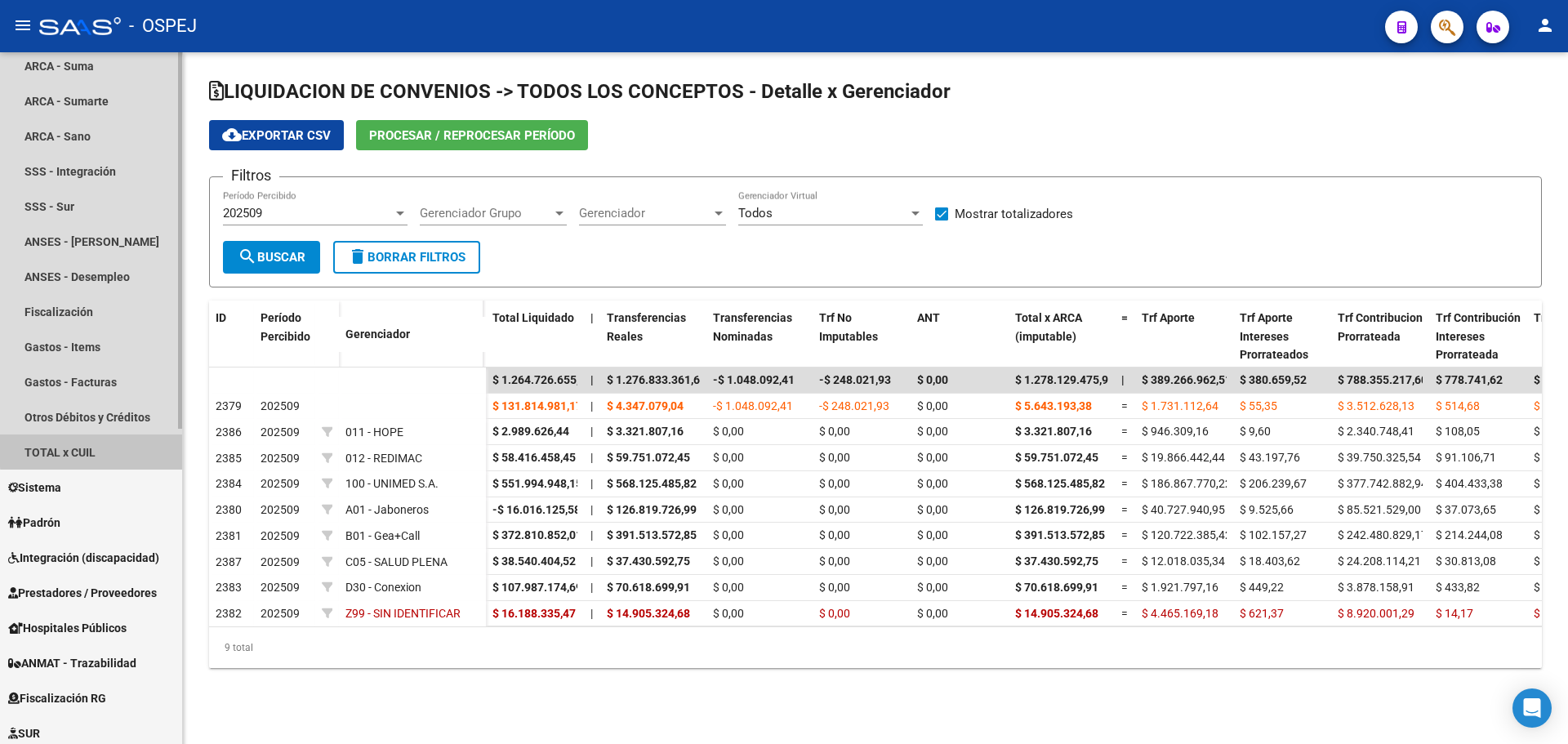
click at [101, 448] on link "TOTAL x CUIL" at bounding box center [91, 451] width 182 height 35
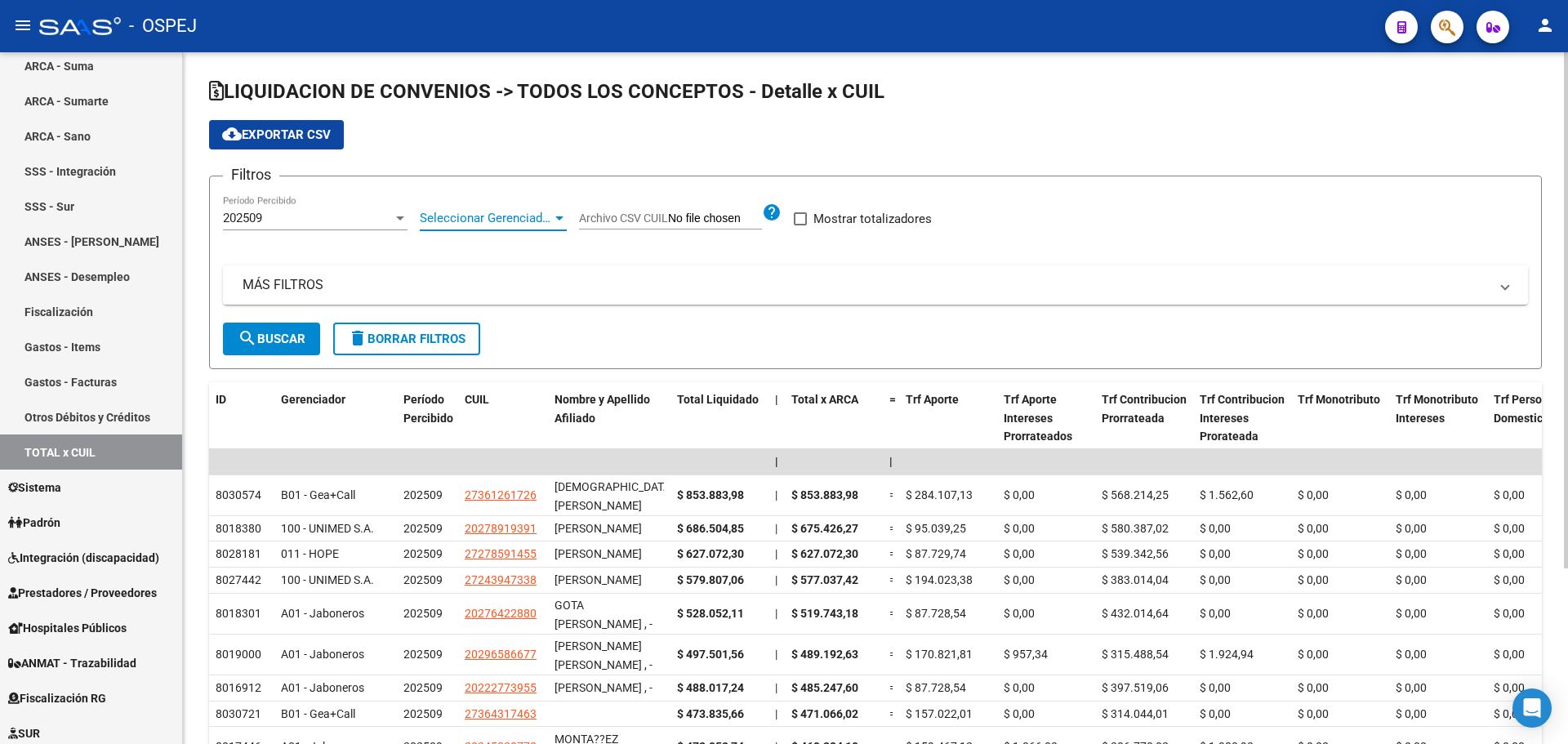
click at [524, 220] on span "Seleccionar Gerenciador" at bounding box center [486, 218] width 133 height 15
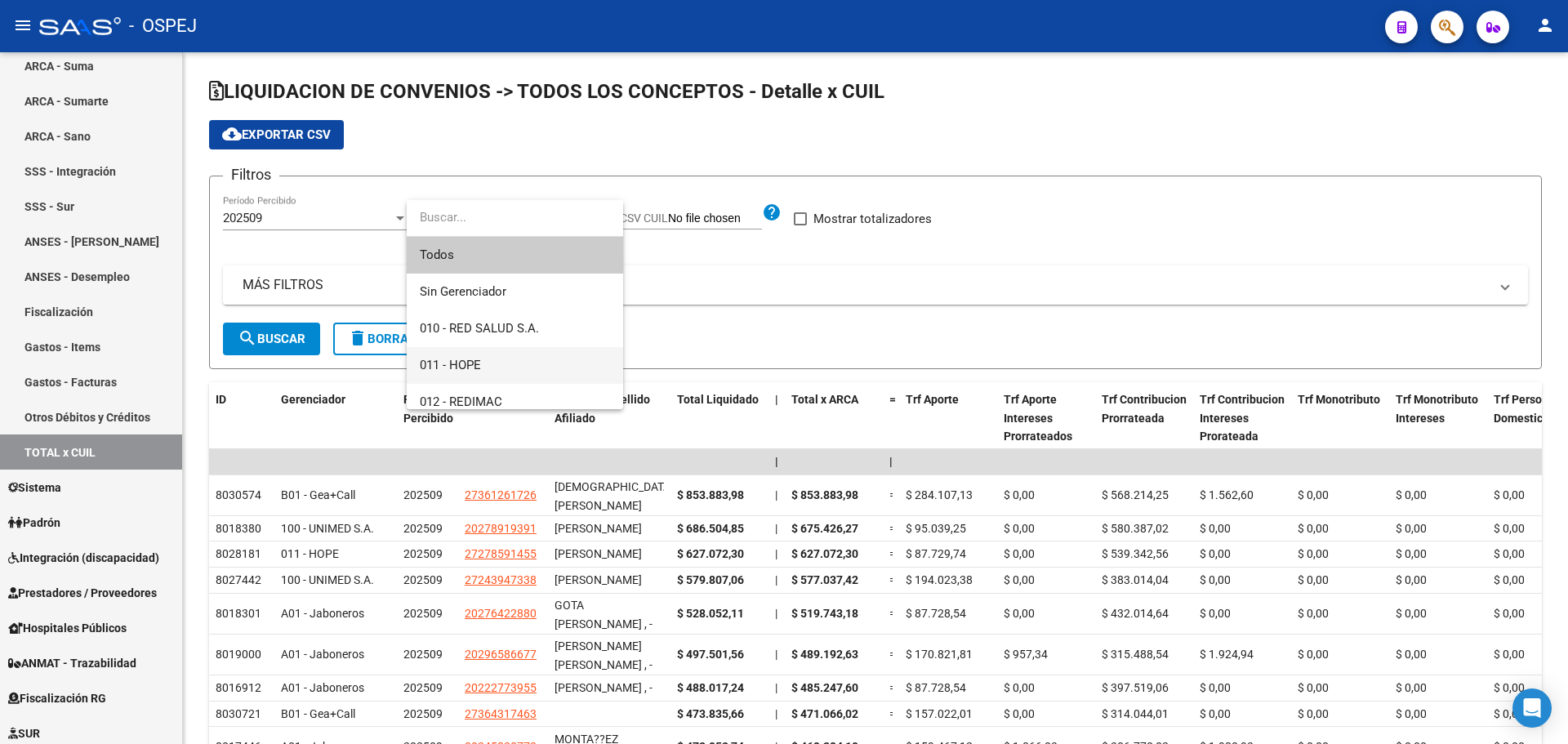
click at [535, 365] on span "011 - HOPE" at bounding box center [515, 365] width 190 height 37
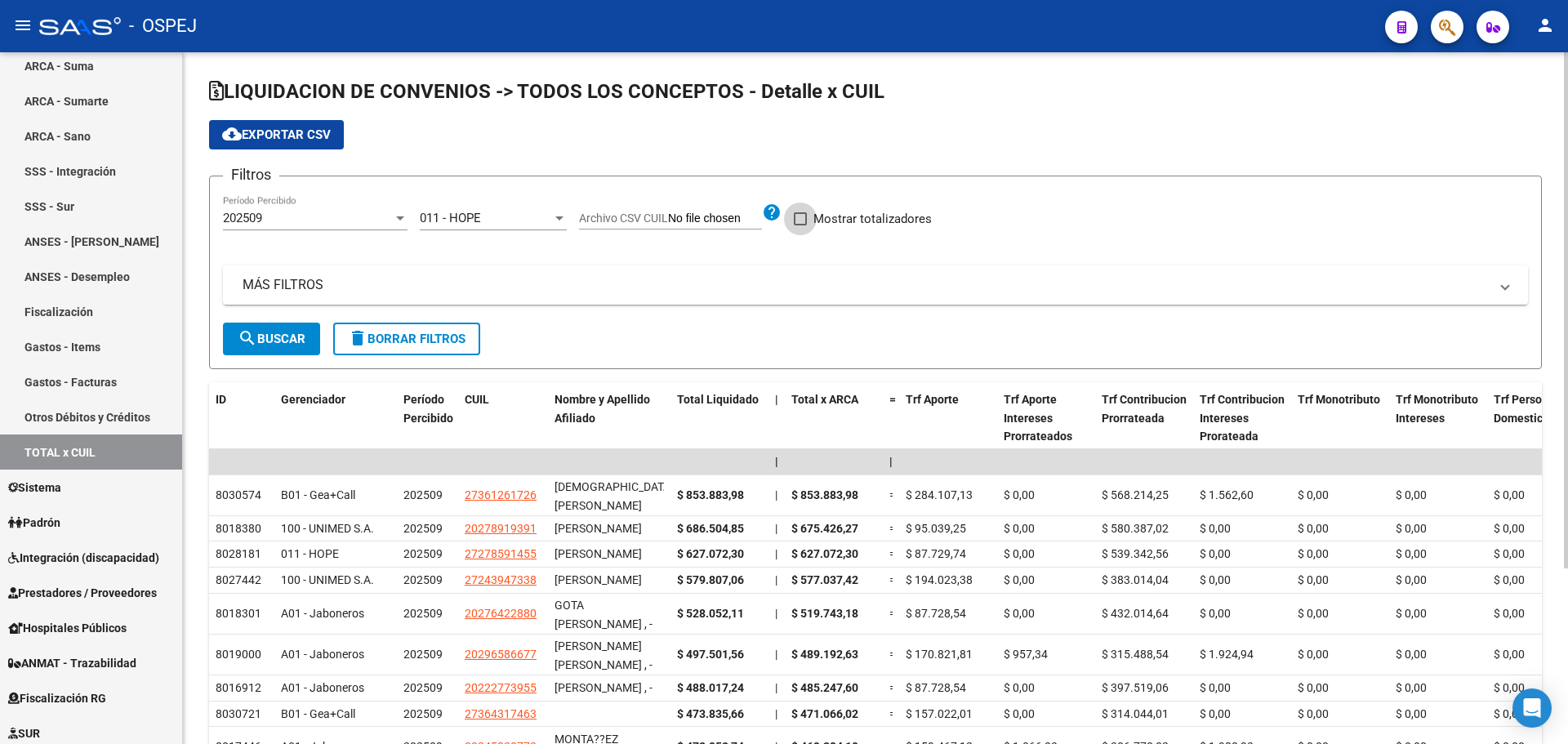
click at [795, 212] on label "Mostrar totalizadores" at bounding box center [862, 219] width 138 height 20
click at [800, 226] on input "Mostrar totalizadores" at bounding box center [800, 226] width 1 height 1
checkbox input "true"
click at [290, 339] on span "search Buscar" at bounding box center [271, 338] width 67 height 15
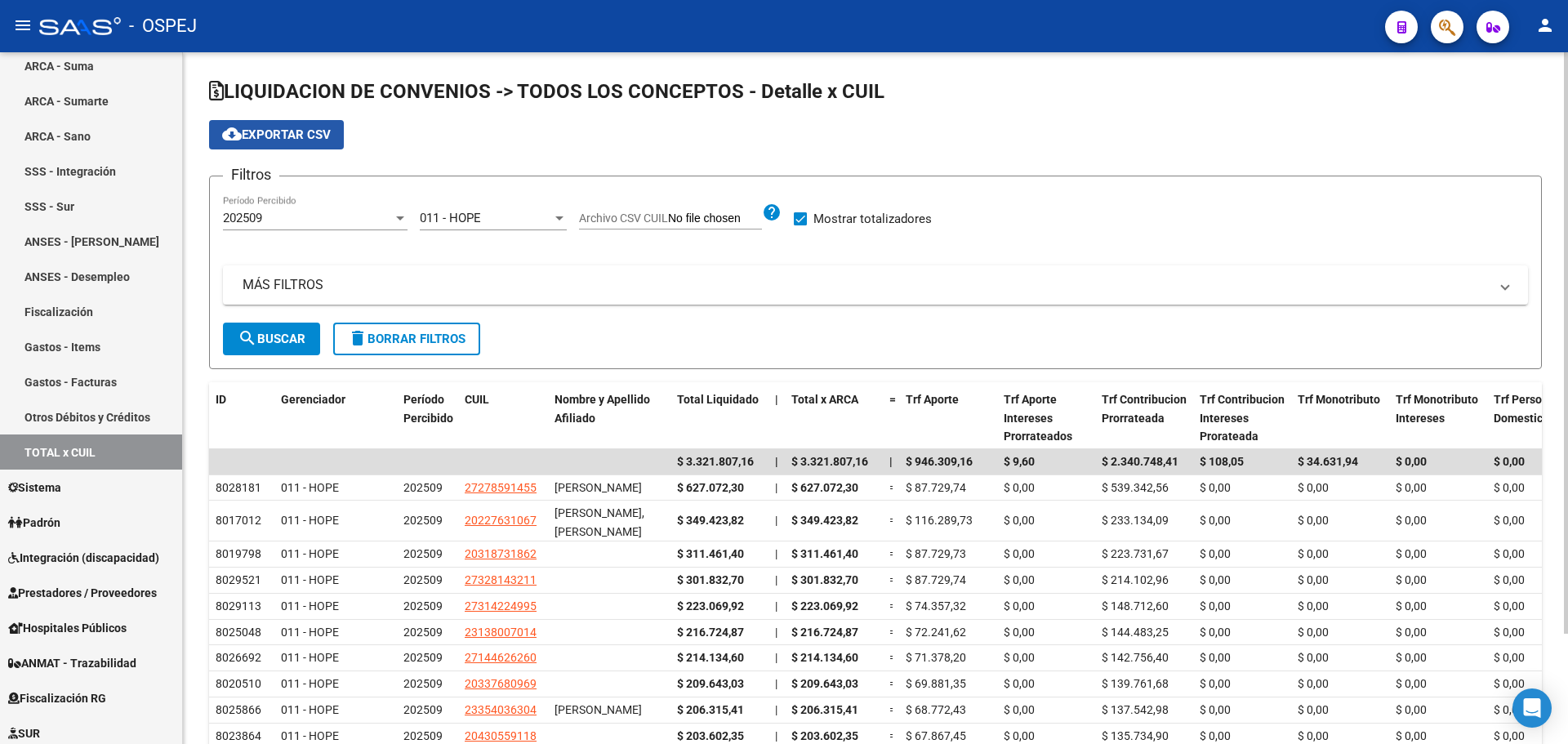
click at [245, 140] on span "cloud_download Exportar CSV" at bounding box center [276, 135] width 109 height 15
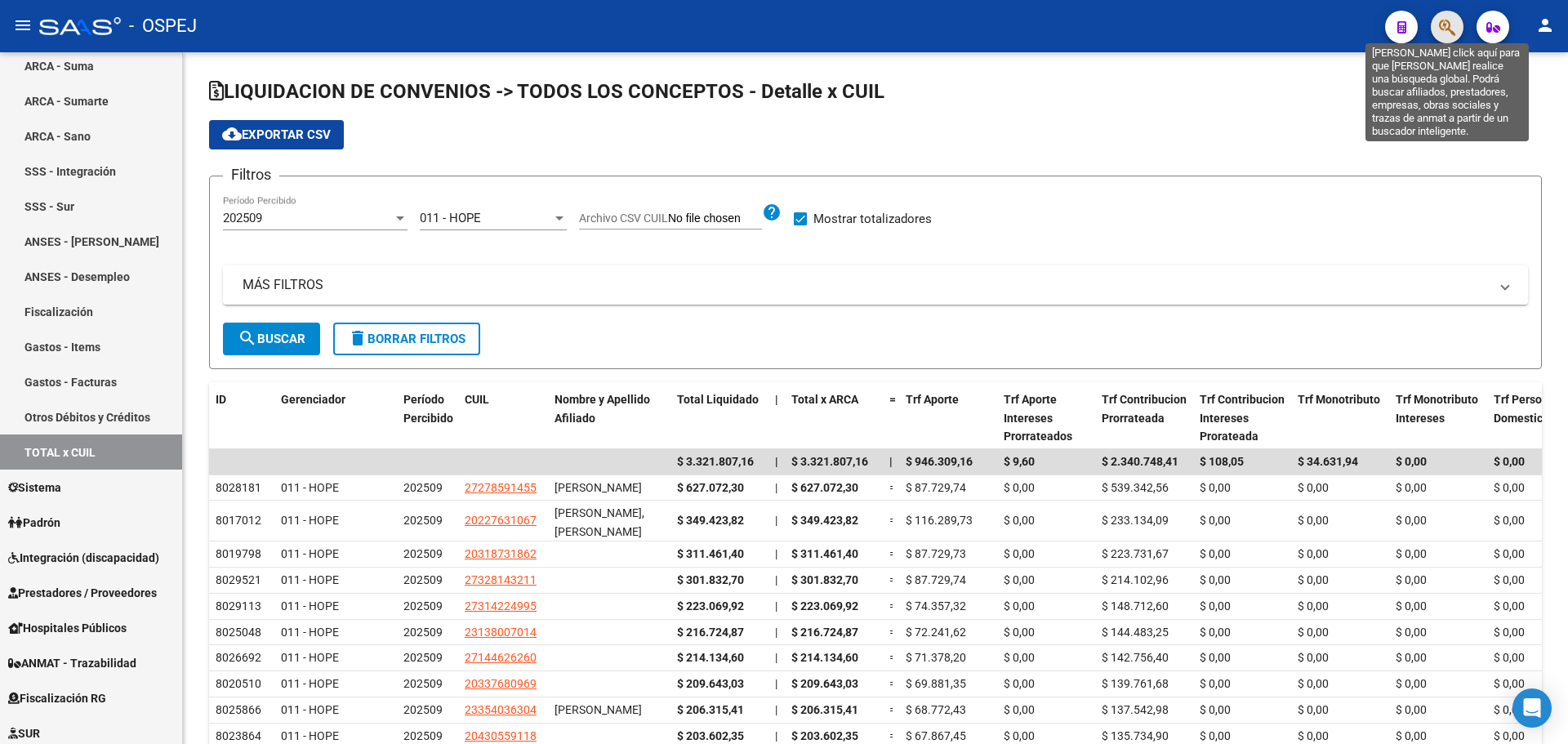
click at [1449, 30] on icon "button" at bounding box center [1447, 27] width 16 height 19
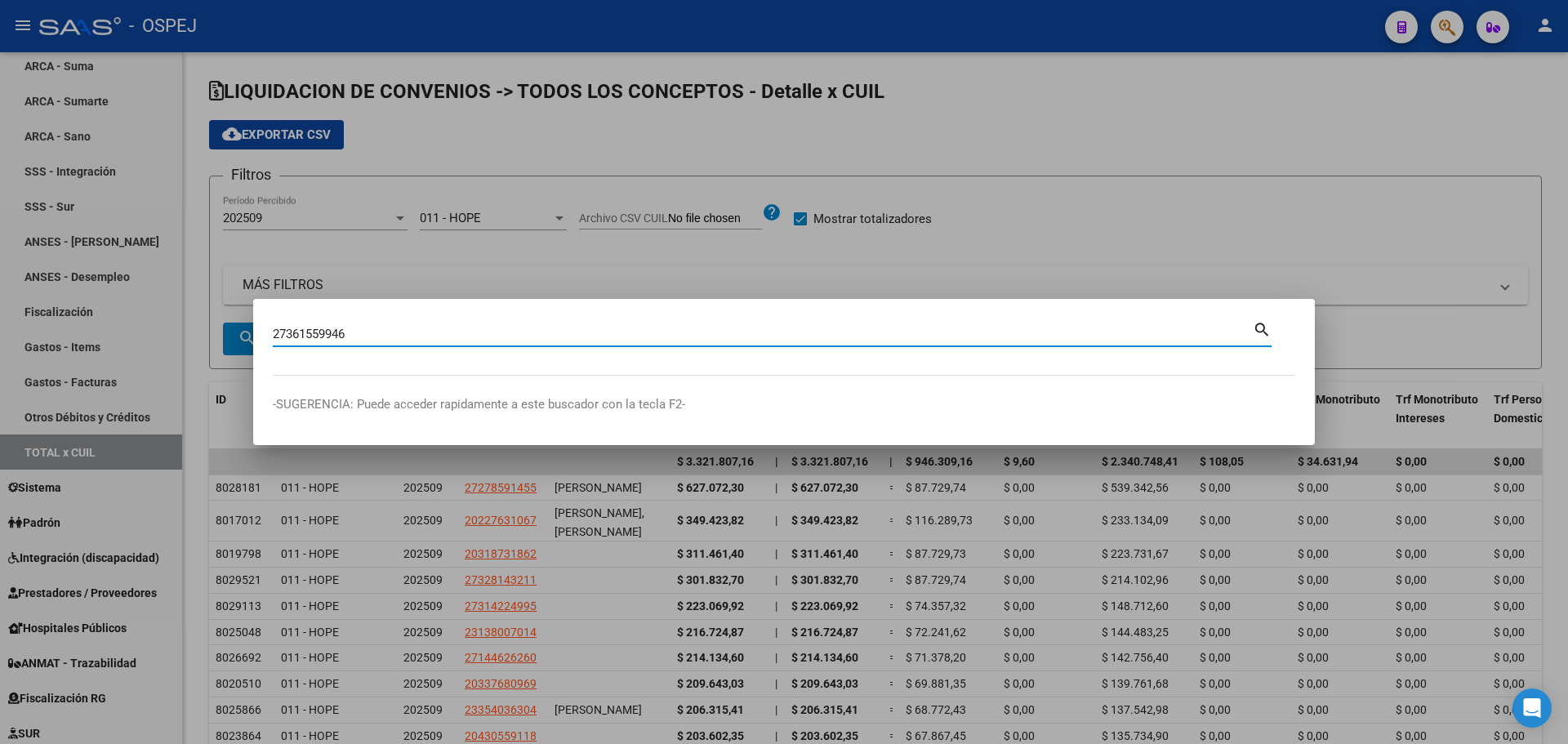
type input "27361559946"
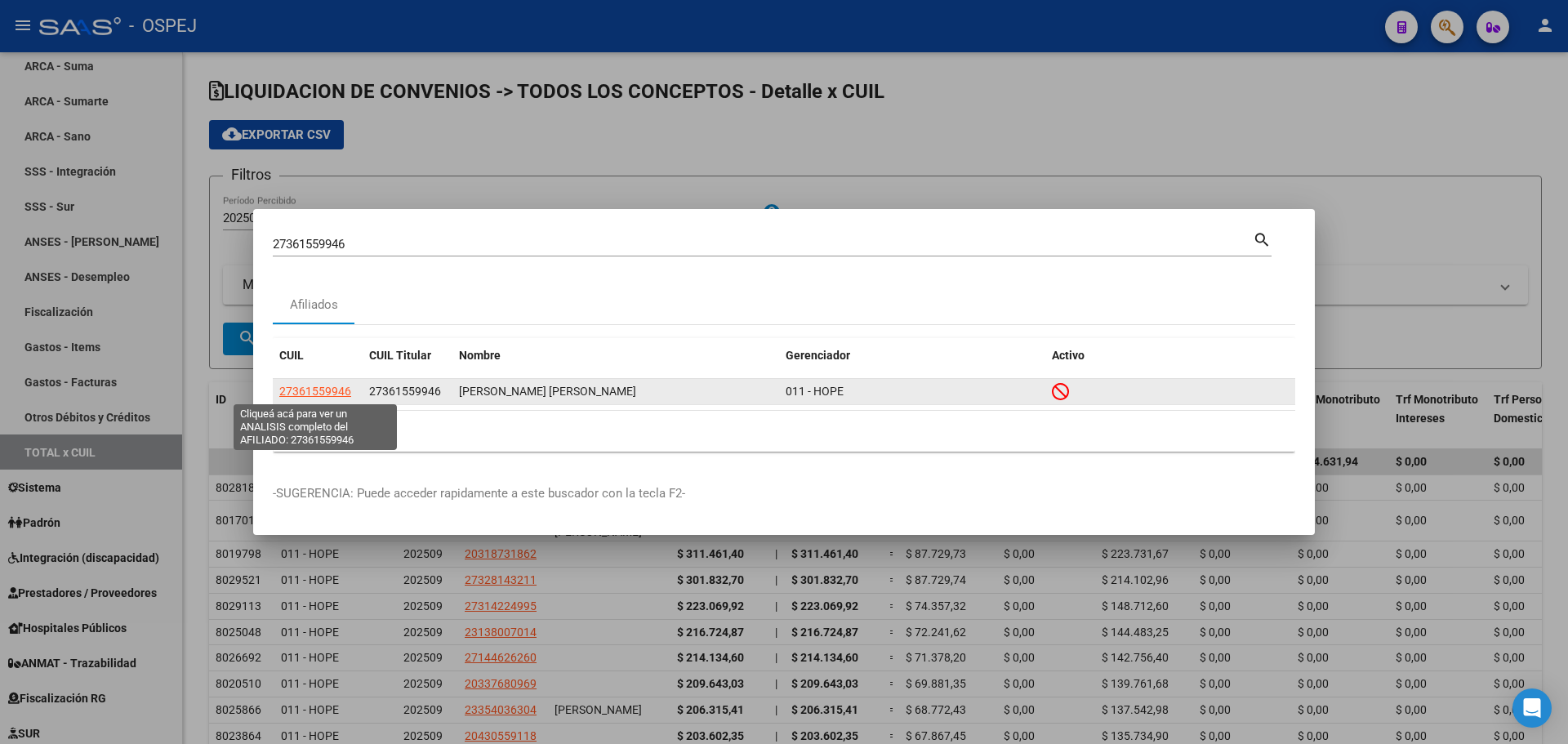
click at [310, 391] on span "27361559946" at bounding box center [315, 391] width 72 height 13
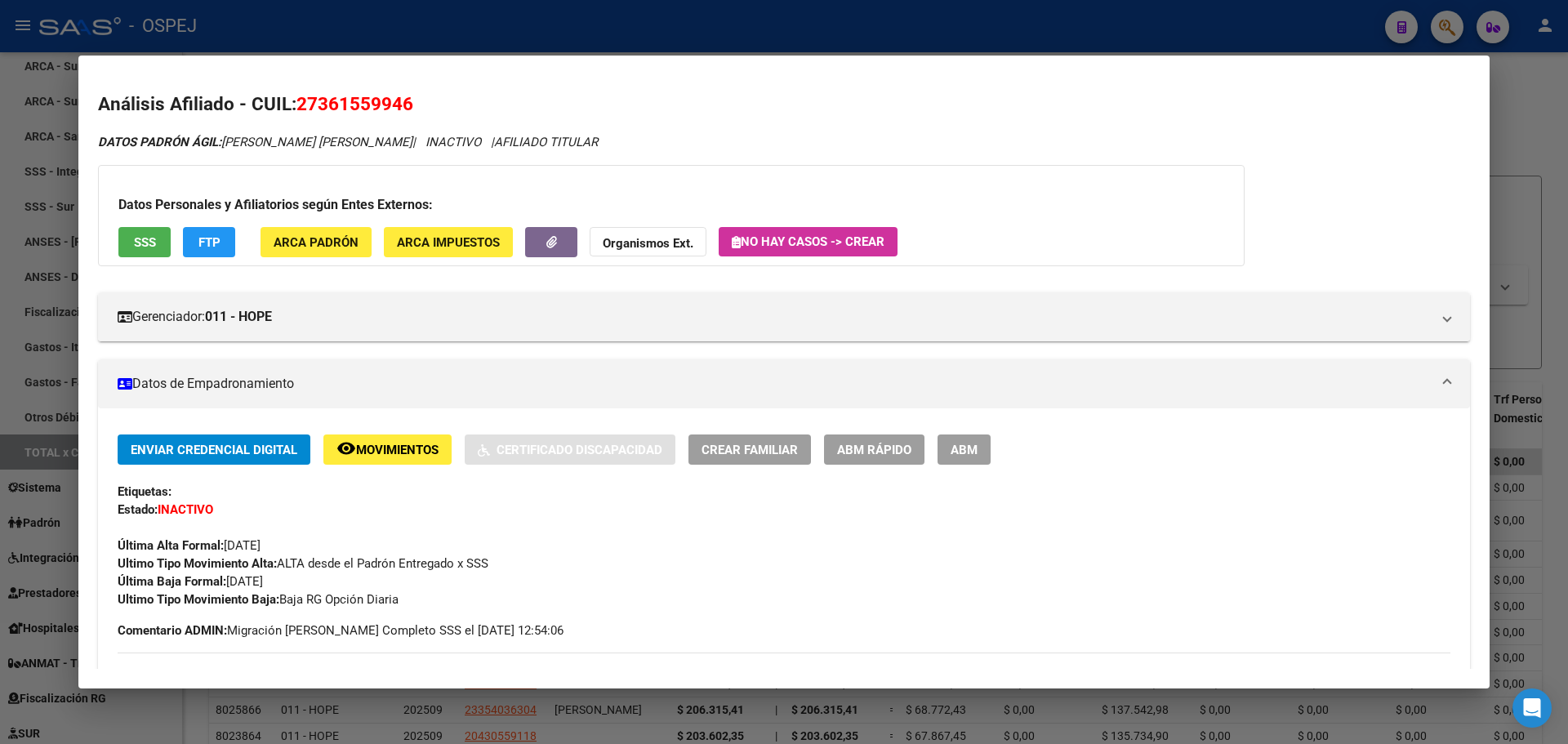
click at [687, 245] on strong "Organismos Ext." at bounding box center [648, 242] width 91 height 15
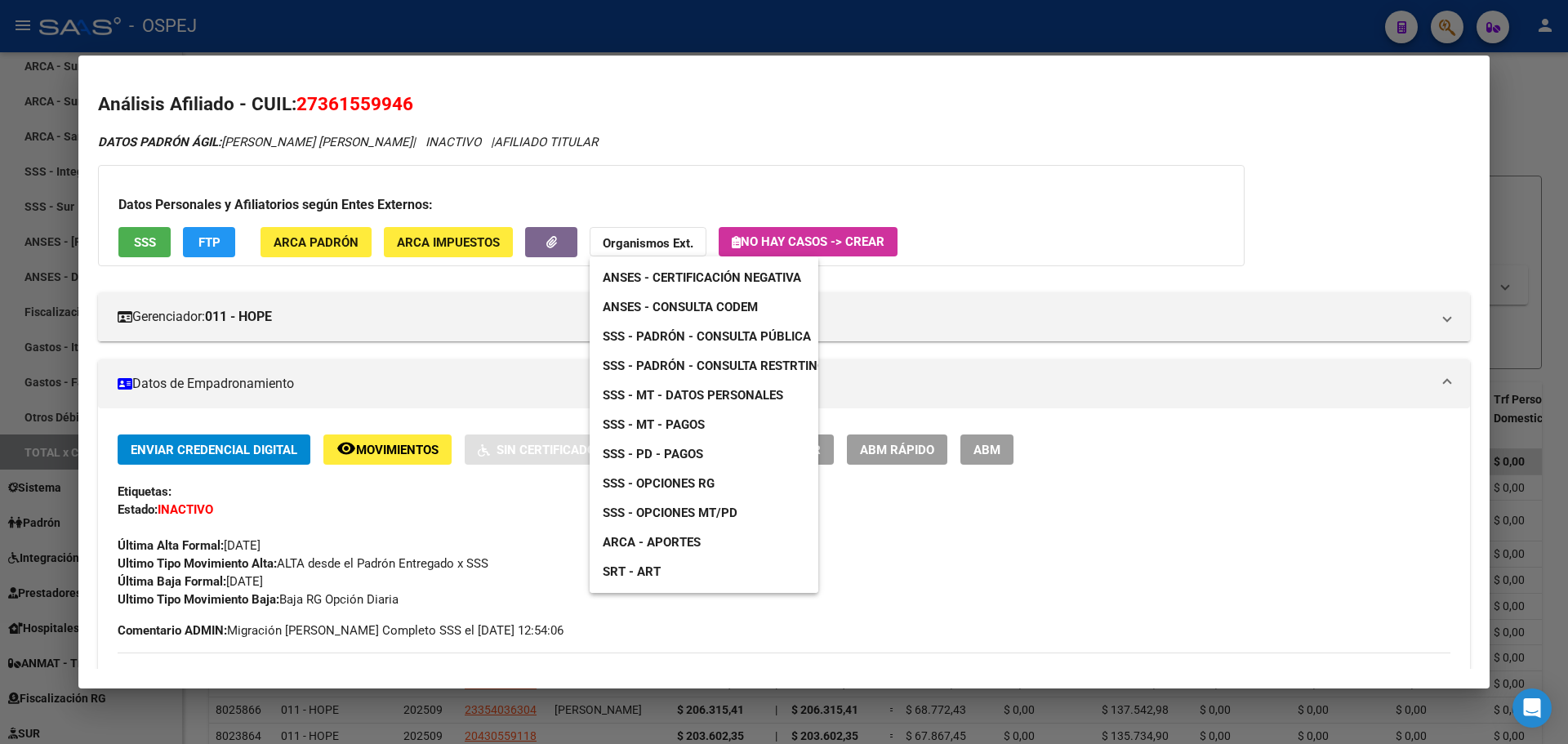
click at [675, 481] on span "SSS - Opciones RG" at bounding box center [658, 483] width 112 height 15
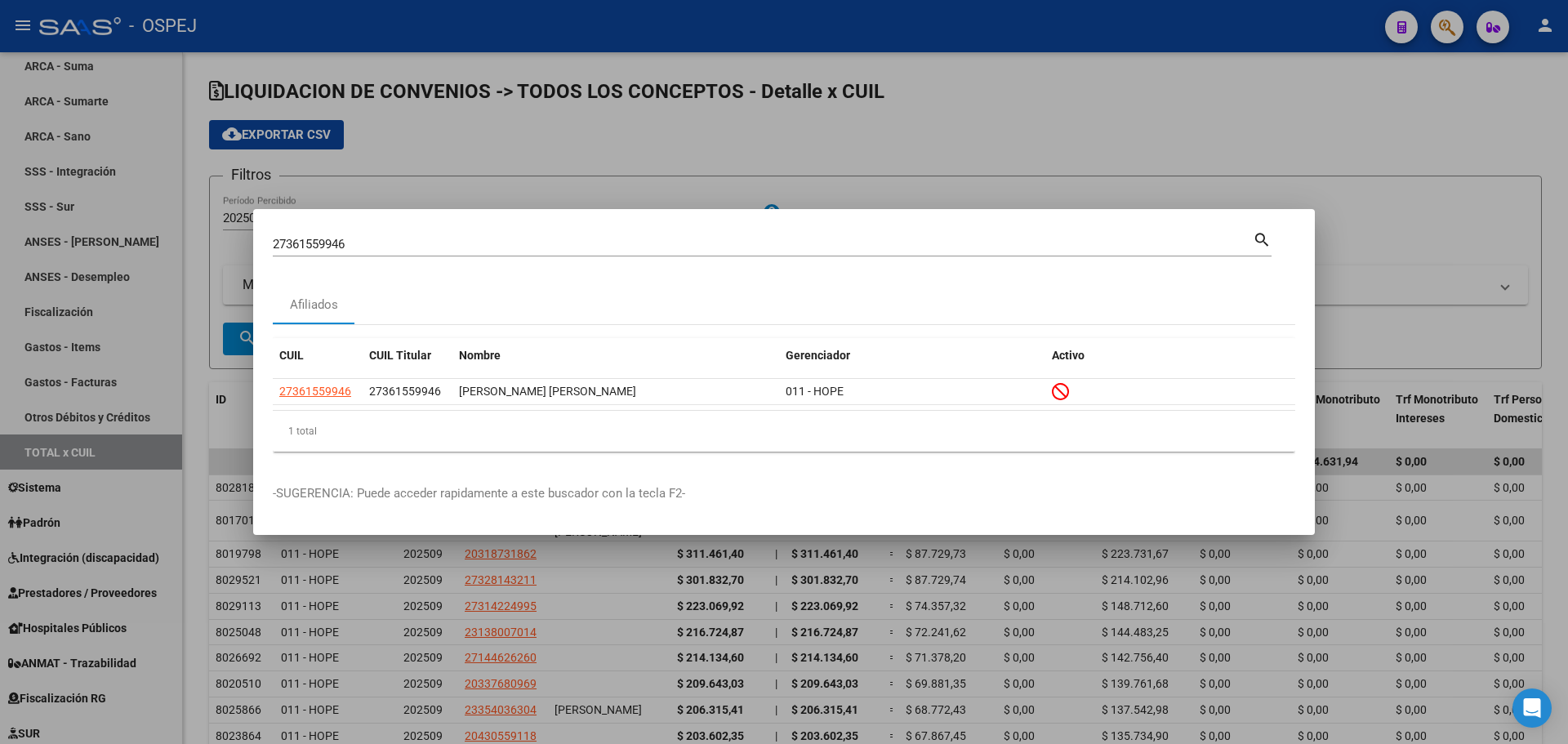
drag, startPoint x: 377, startPoint y: 235, endPoint x: 286, endPoint y: 236, distance: 91.0
click at [279, 236] on div "27361559946 Buscar (apellido, dni, [PERSON_NAME], [PERSON_NAME], cuit, obra soc…" at bounding box center [763, 243] width 980 height 25
click at [290, 238] on input "27361559946" at bounding box center [763, 243] width 980 height 15
type input "27349974911"
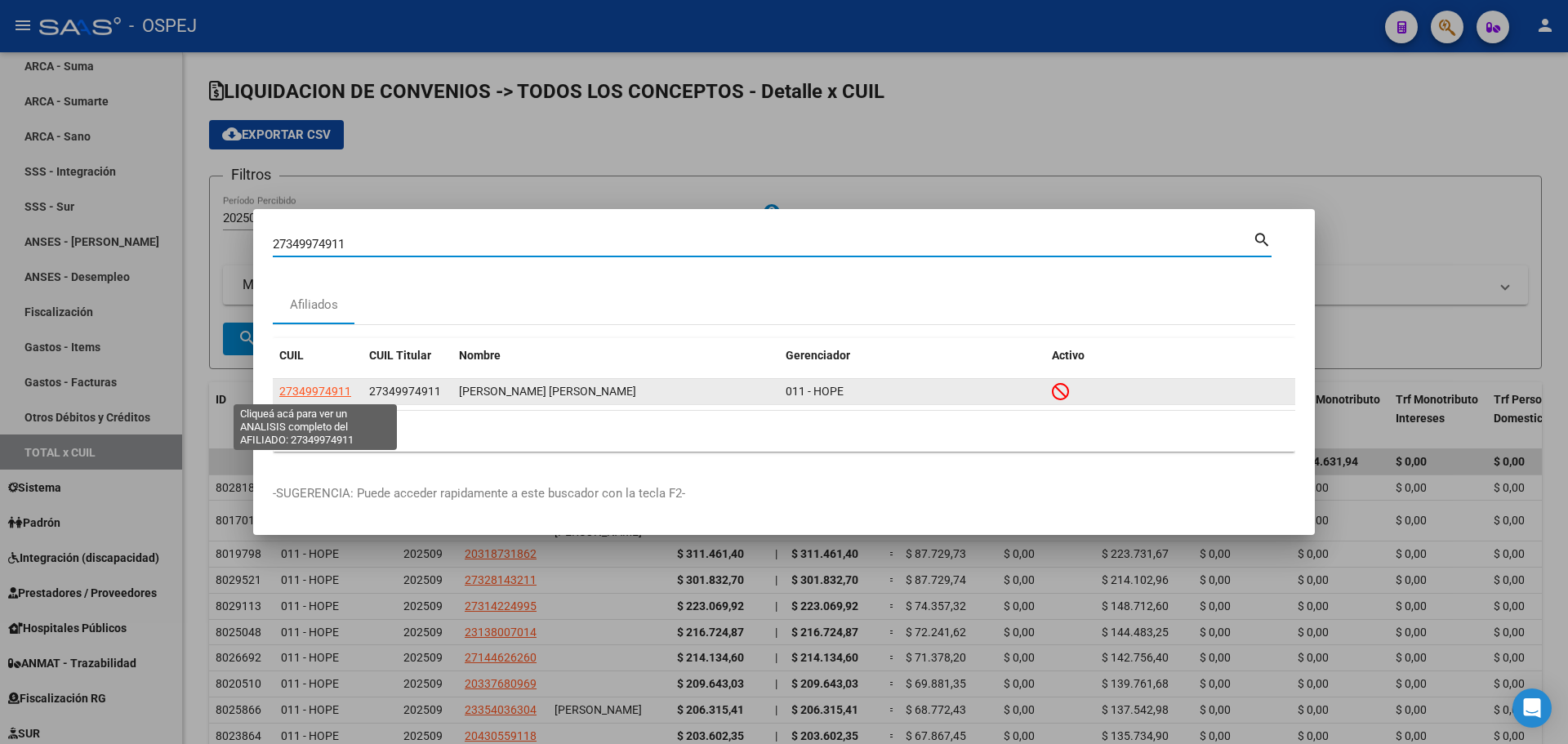
click at [322, 389] on span "27349974911" at bounding box center [315, 391] width 72 height 13
type textarea "27349974911"
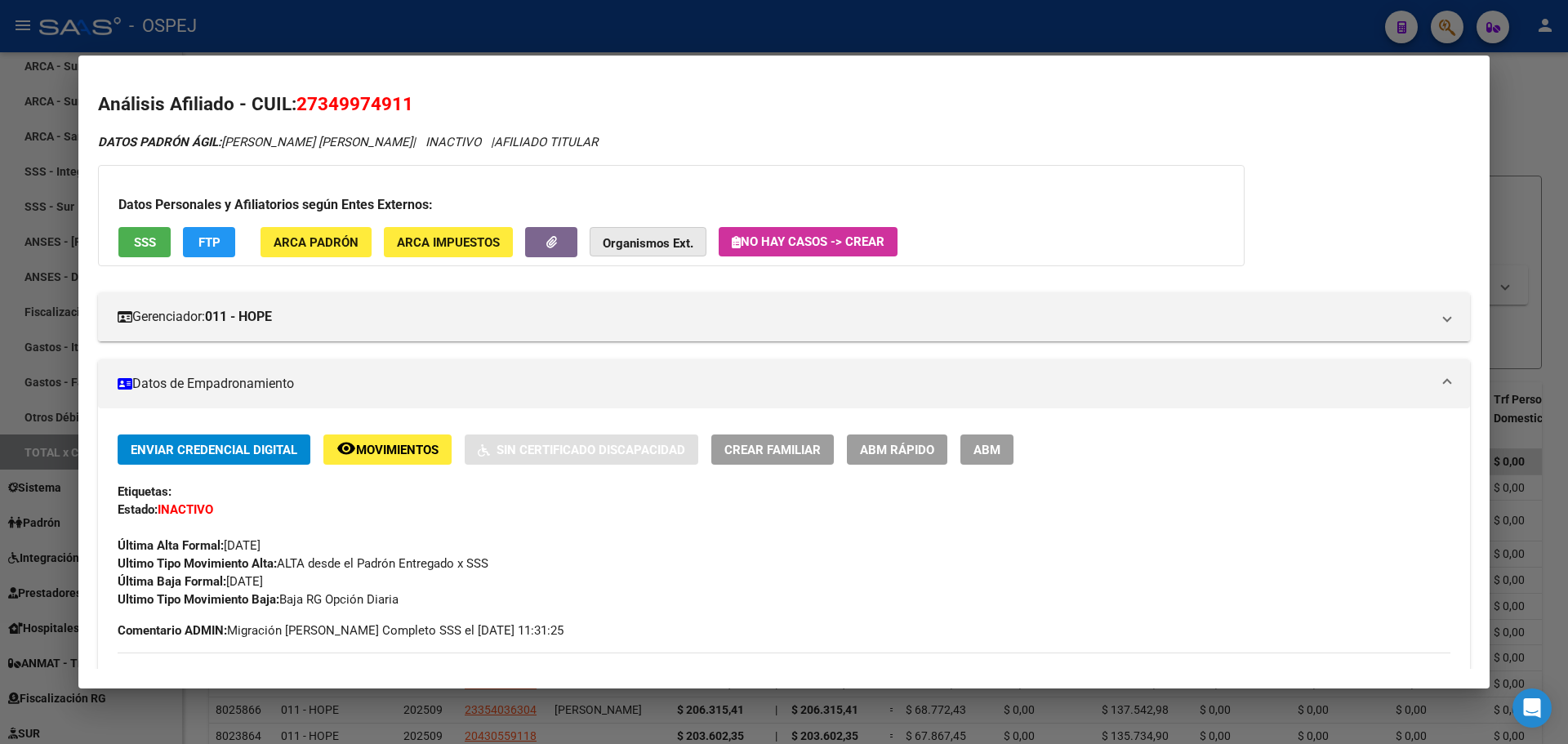
click at [633, 252] on button "Organismos Ext." at bounding box center [648, 241] width 117 height 31
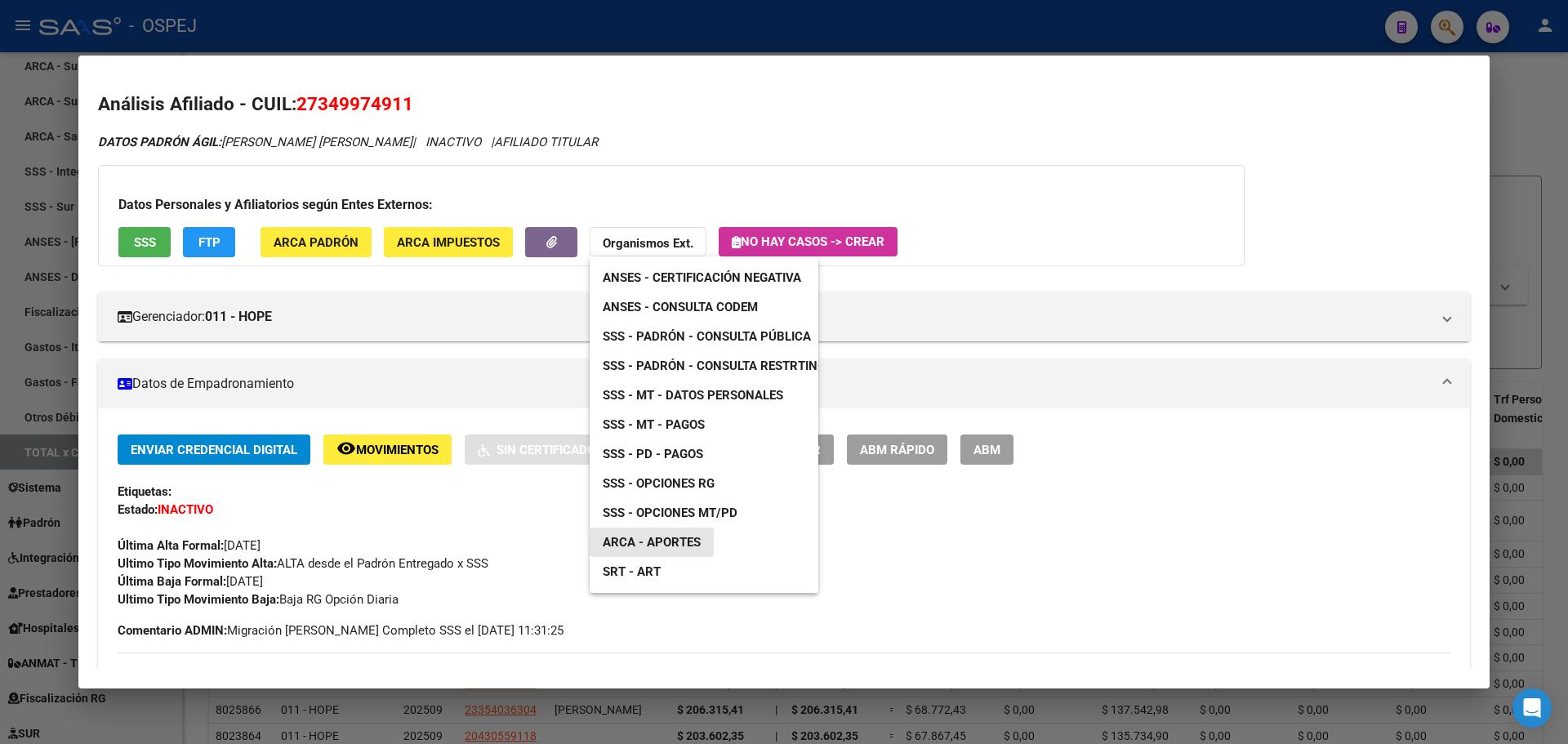
click at [702, 545] on link "ARCA - Aportes" at bounding box center [651, 542] width 124 height 30
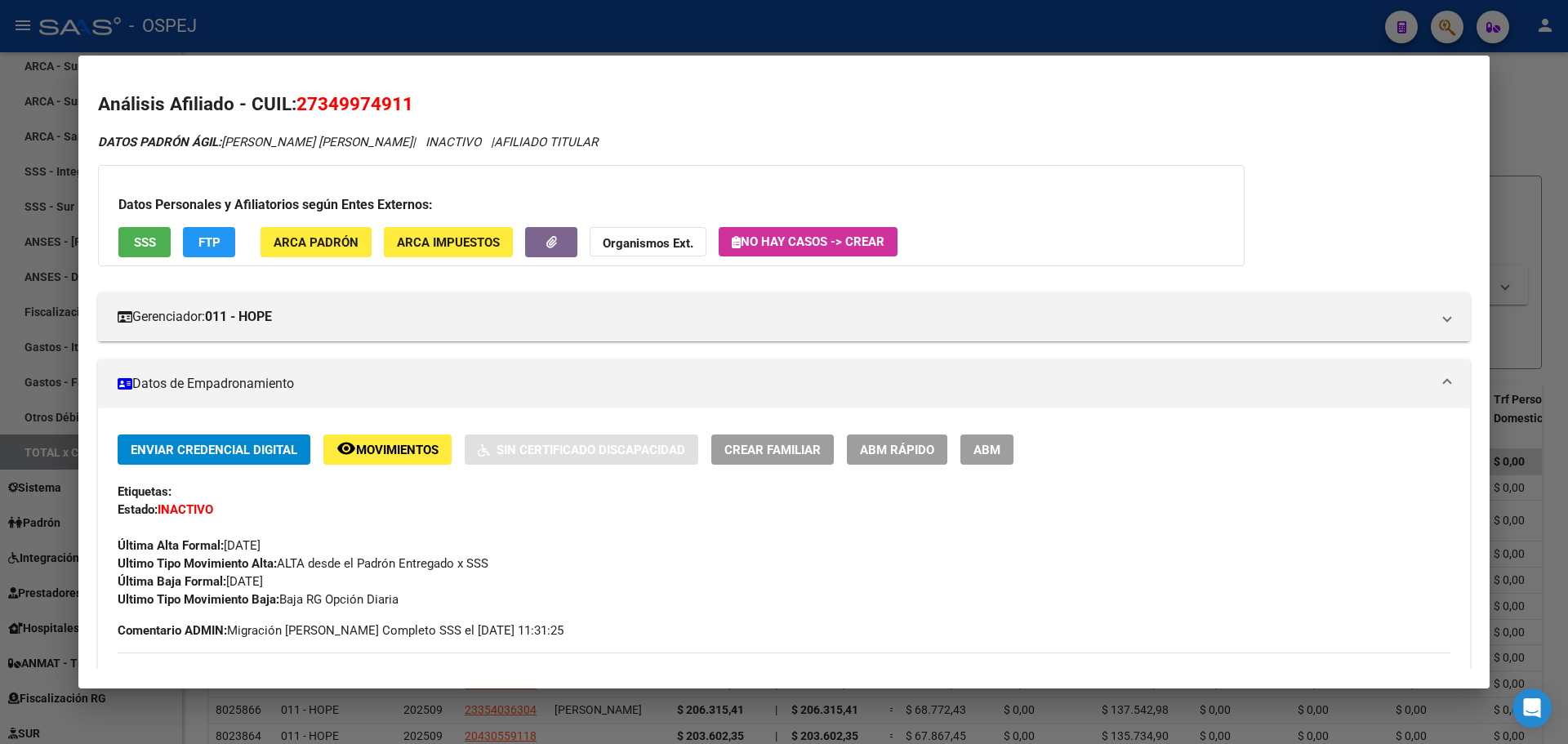
click at [492, 48] on div at bounding box center [784, 372] width 1568 height 744
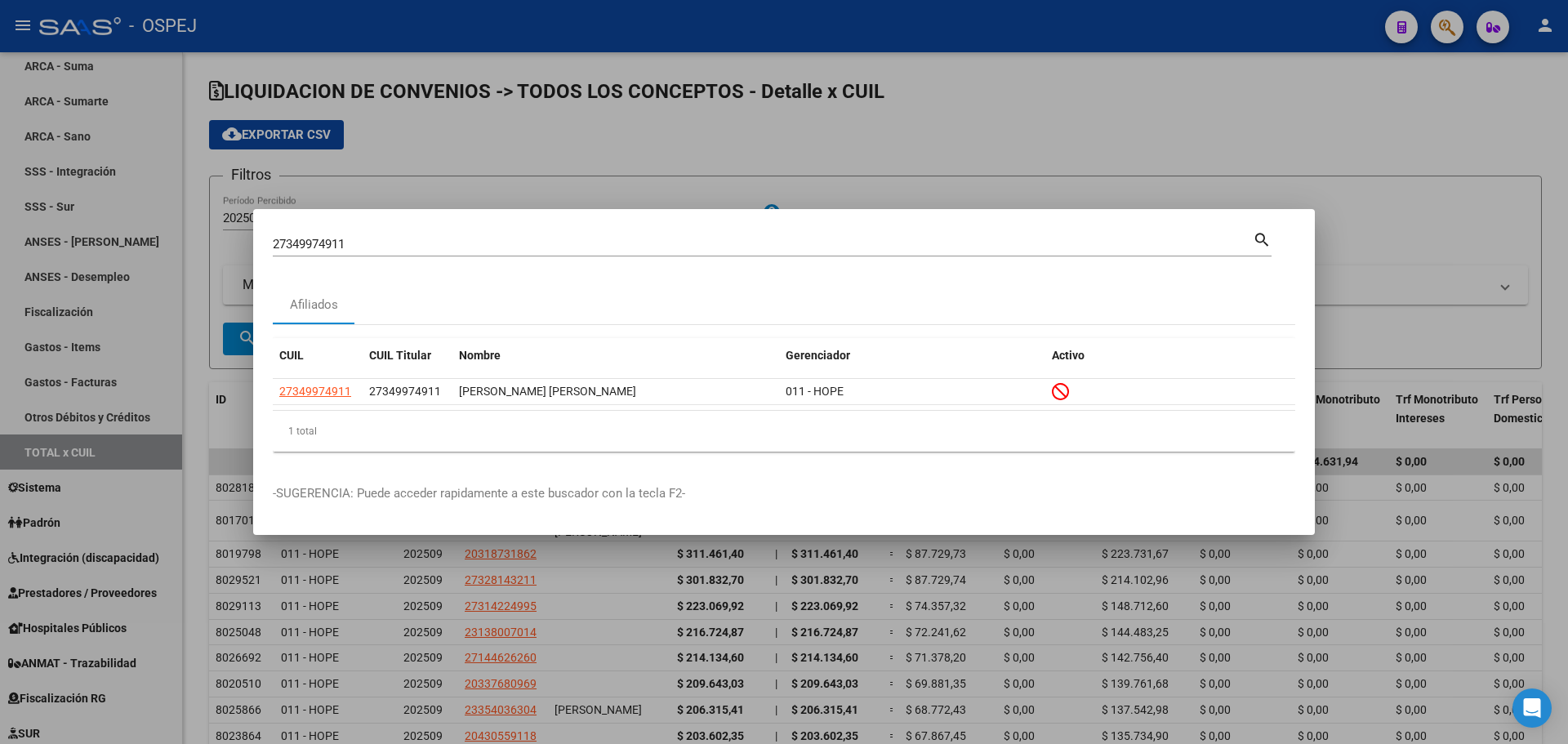
drag, startPoint x: 35, startPoint y: 471, endPoint x: 41, endPoint y: 60, distance: 411.0
click at [35, 469] on div at bounding box center [784, 372] width 1568 height 744
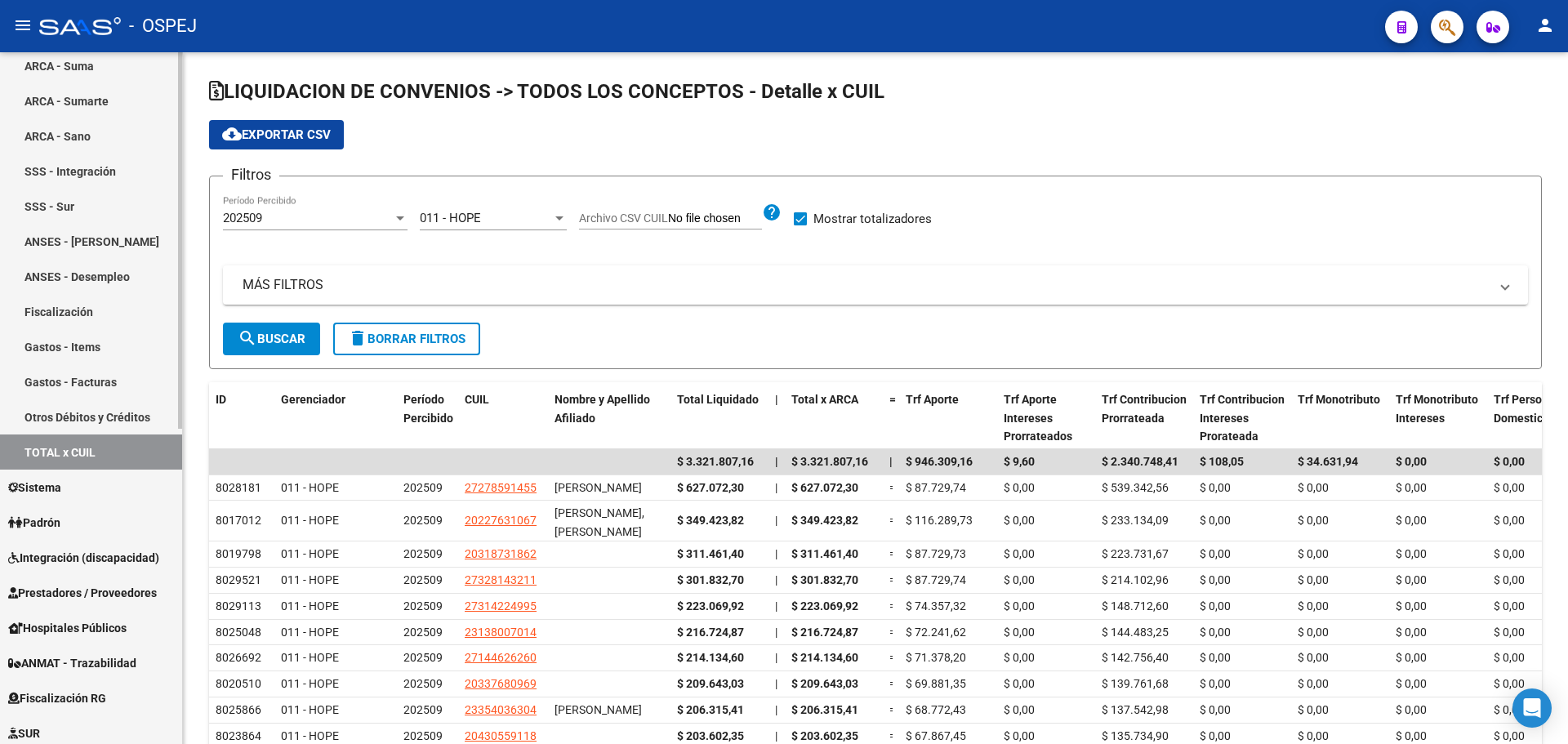
scroll to position [81, 0]
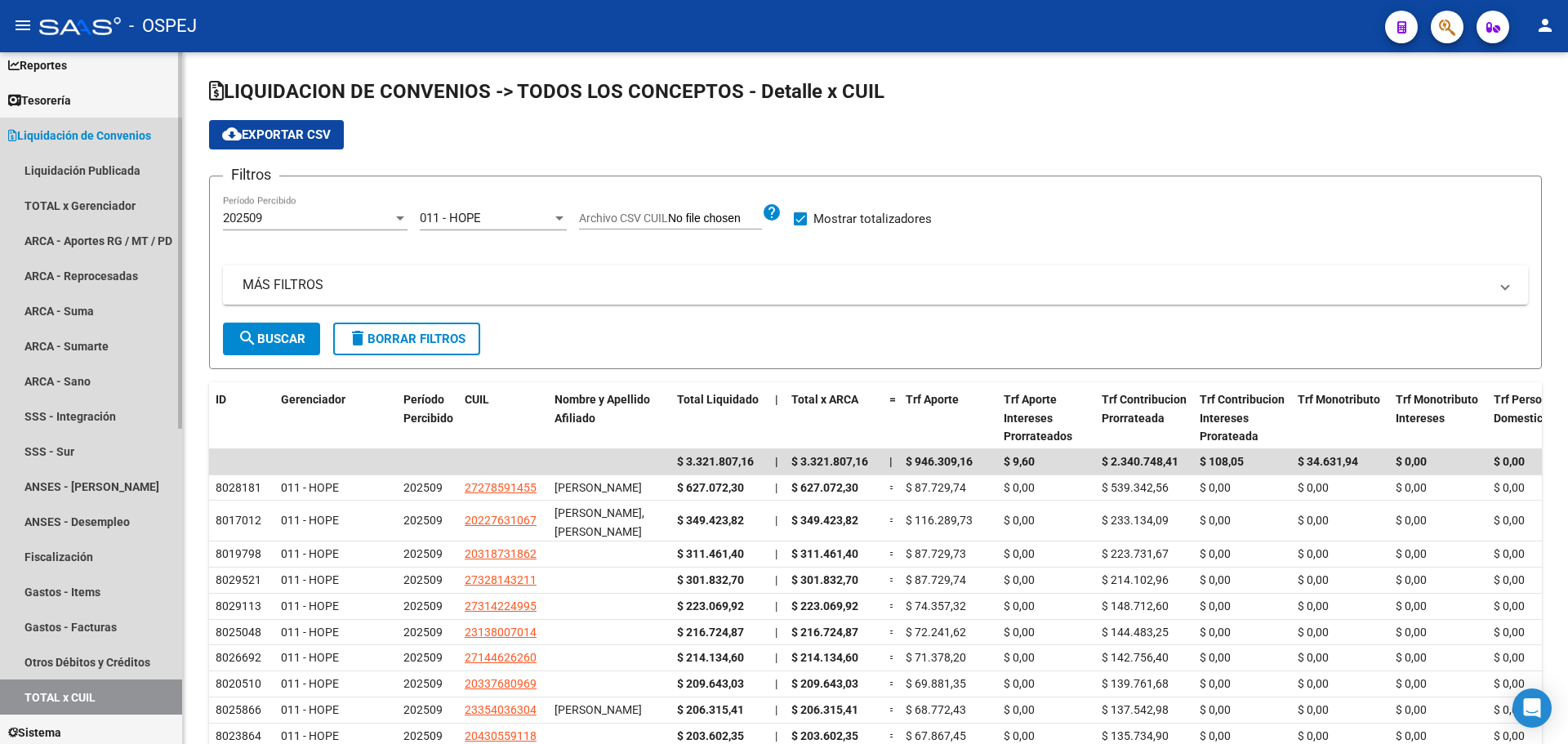
click at [108, 127] on span "Liquidación de Convenios" at bounding box center [79, 136] width 143 height 18
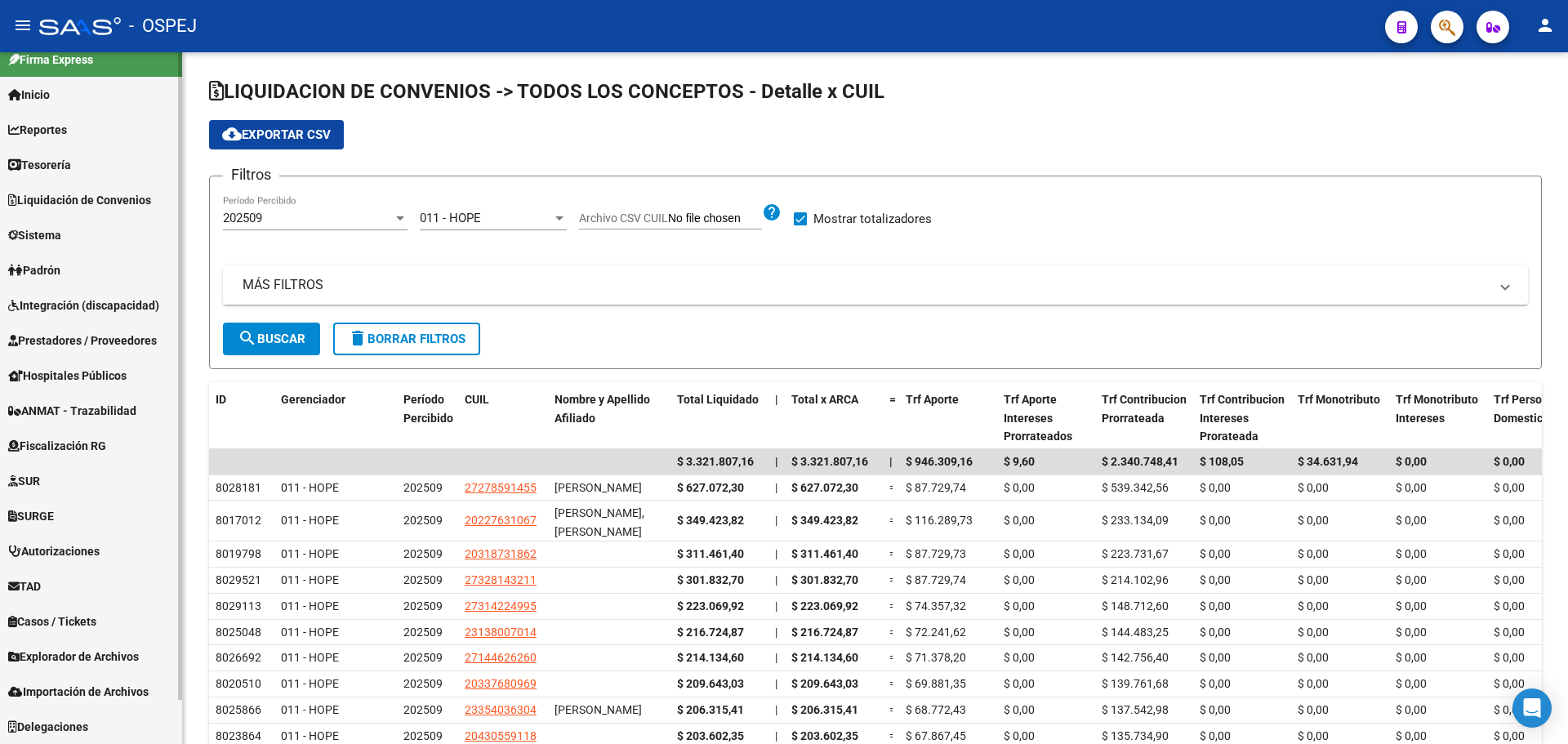
scroll to position [17, 0]
click at [72, 663] on span "Explorador de Archivos" at bounding box center [73, 656] width 131 height 18
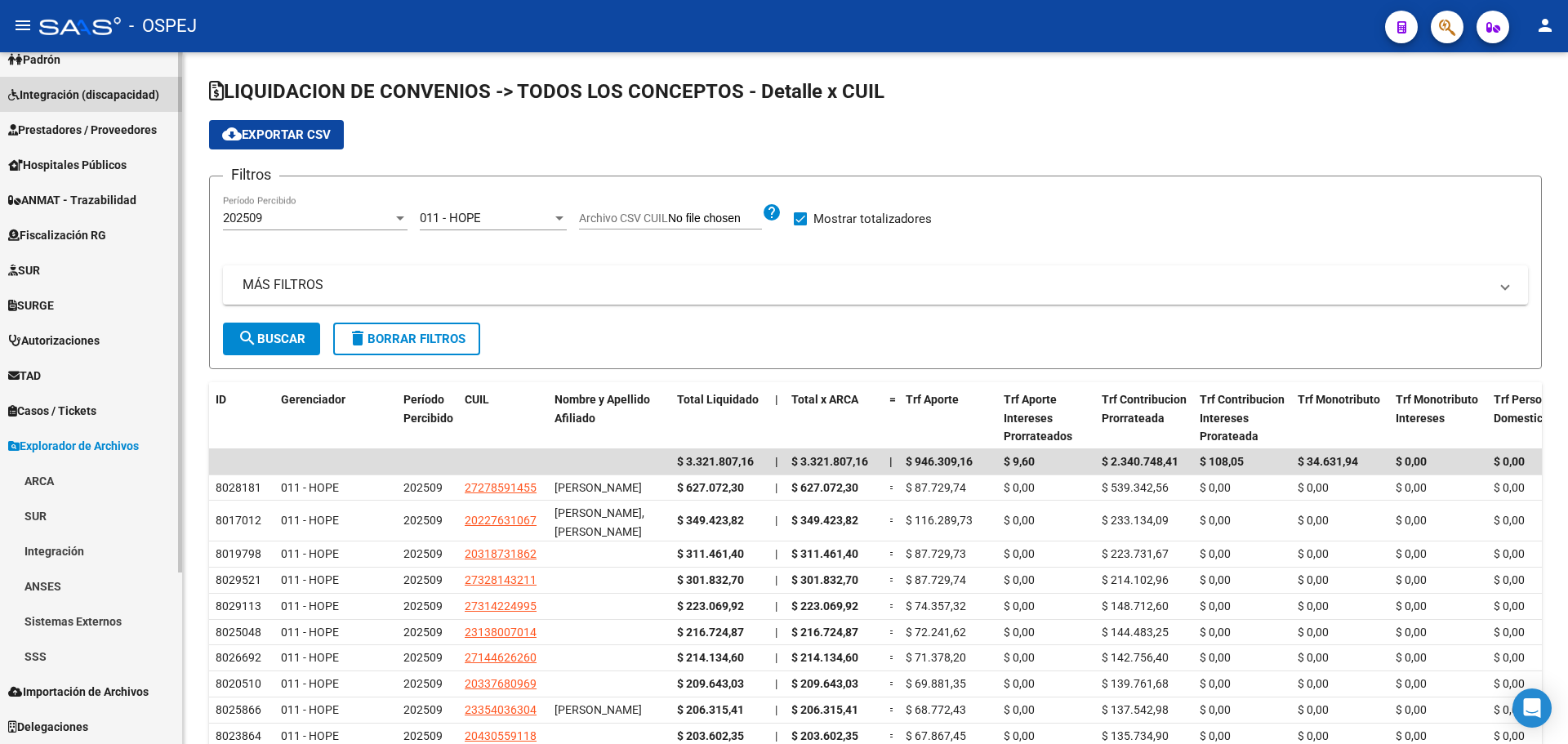
click at [133, 100] on span "Integración (discapacidad)" at bounding box center [83, 95] width 151 height 18
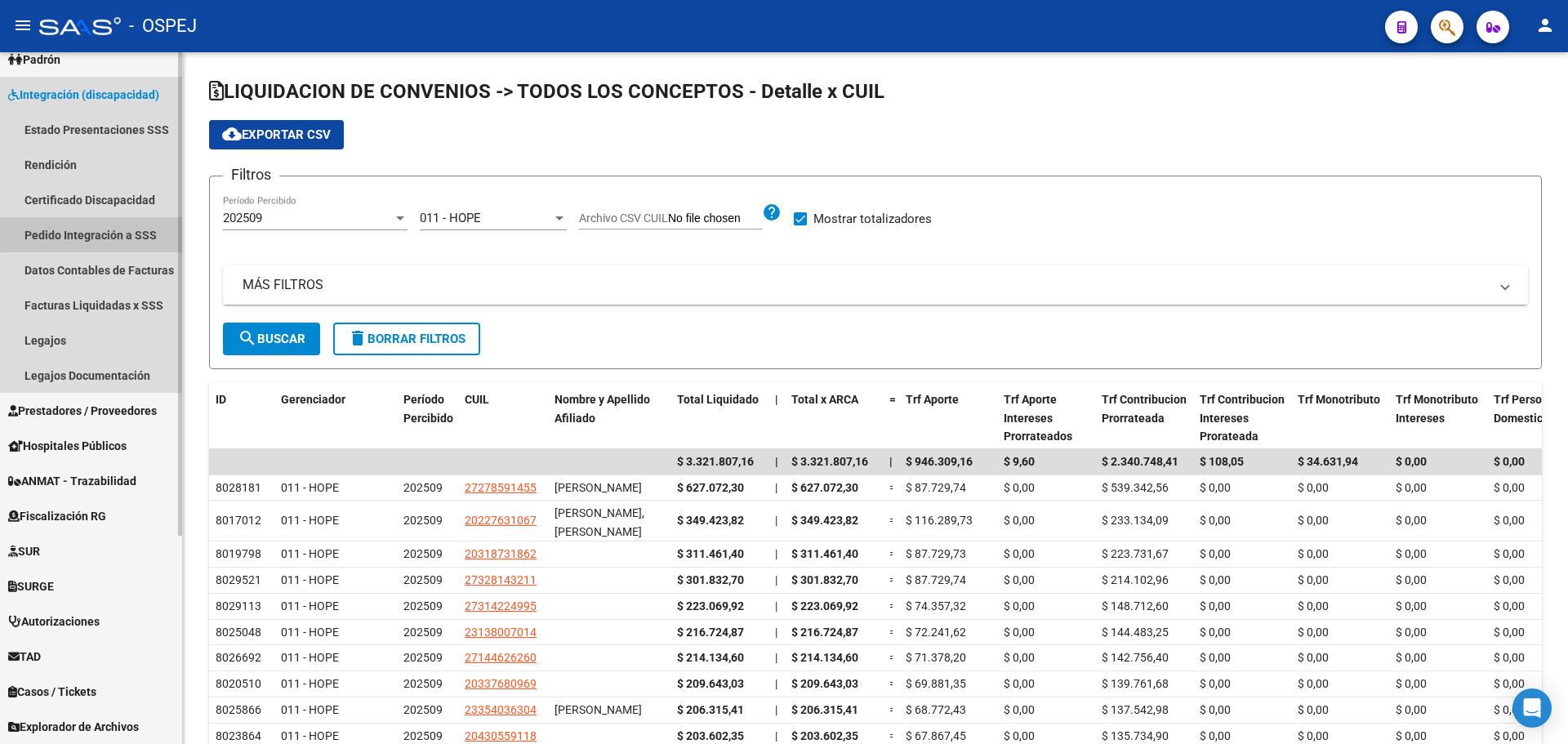
click at [109, 229] on link "Pedido Integración a SSS" at bounding box center [91, 233] width 182 height 35
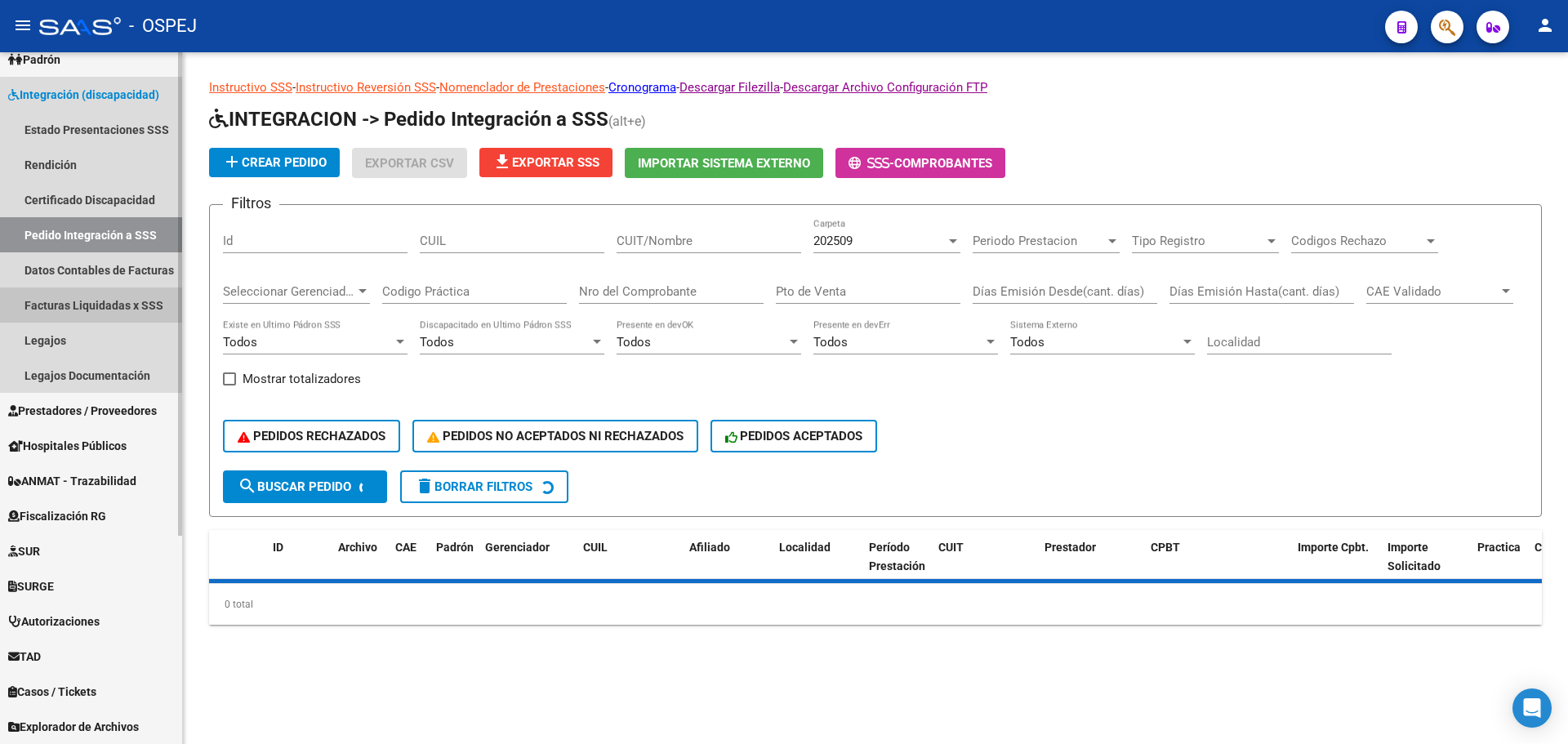
click at [137, 309] on link "Facturas Liquidadas x SSS" at bounding box center [91, 304] width 182 height 35
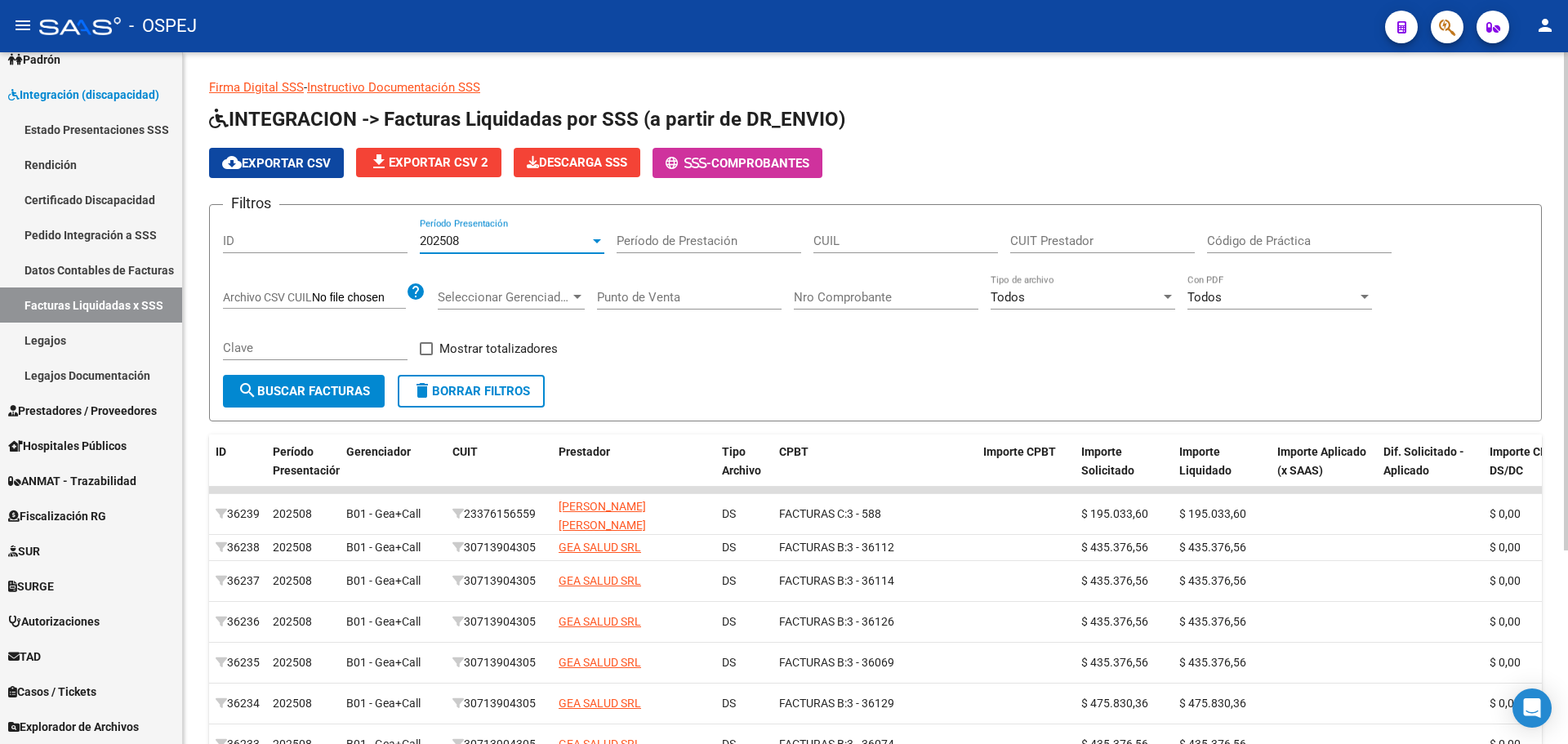
click at [576, 245] on div "202508" at bounding box center [505, 240] width 170 height 15
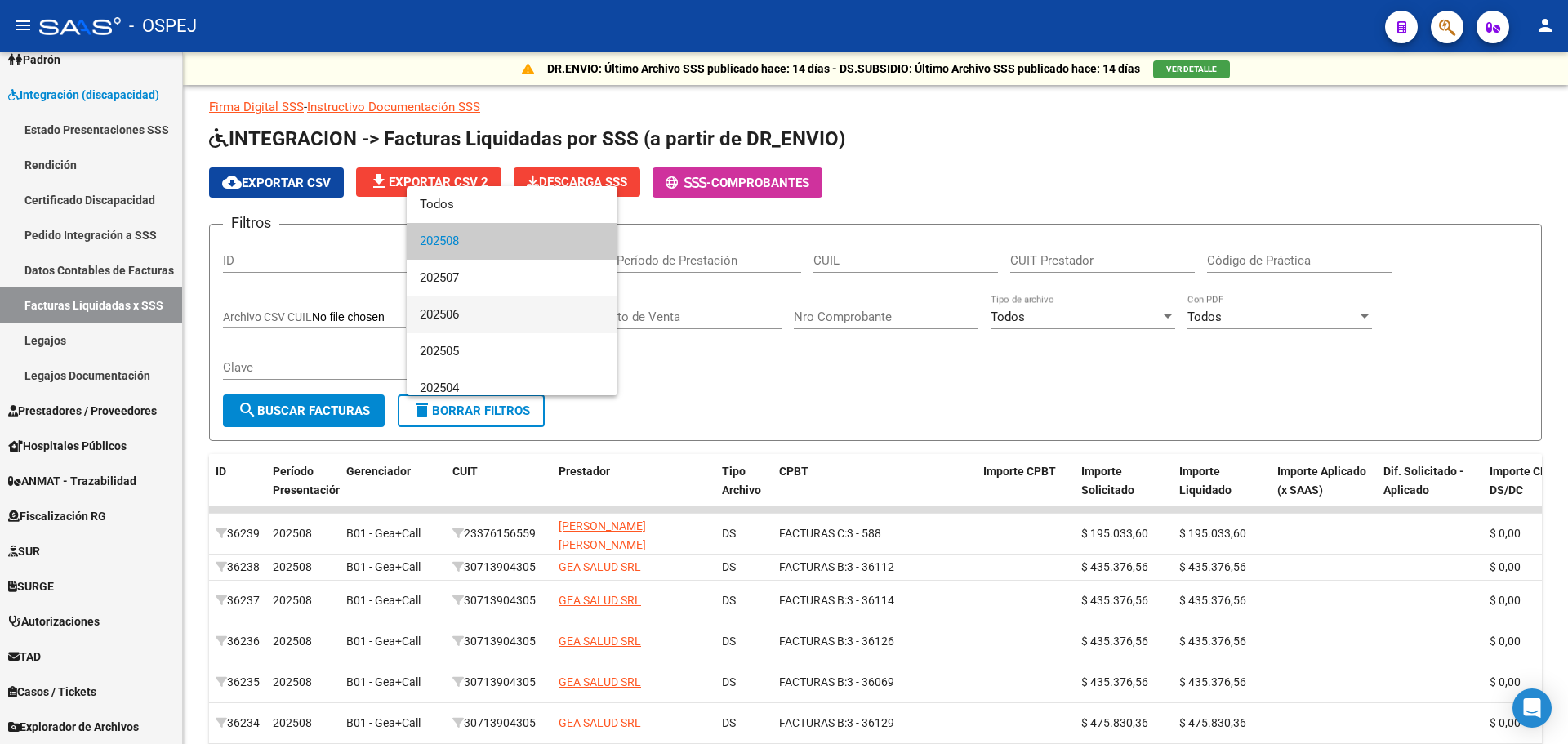
click at [539, 318] on span "202506" at bounding box center [512, 314] width 184 height 37
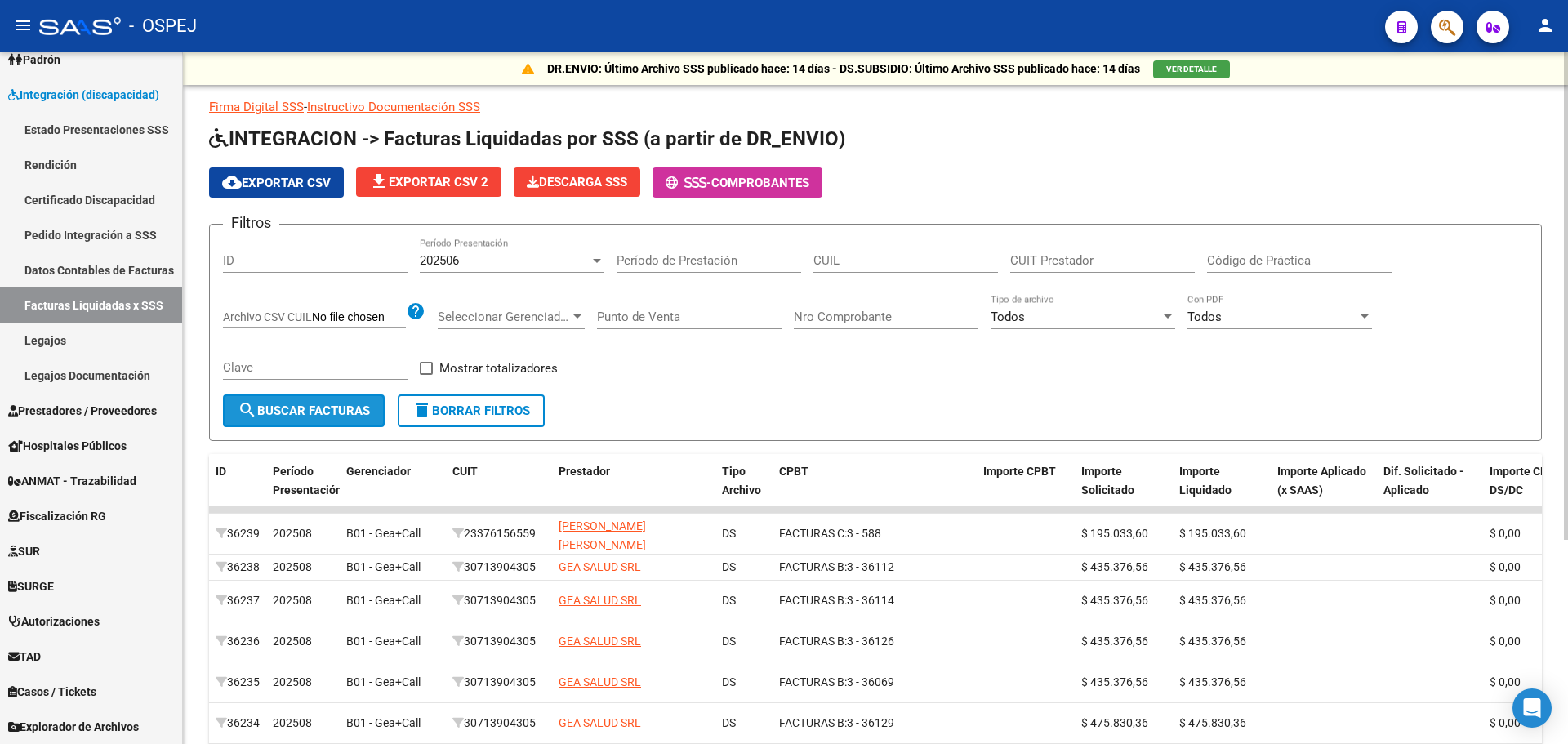
click at [330, 402] on button "search Buscar Facturas" at bounding box center [303, 410] width 161 height 33
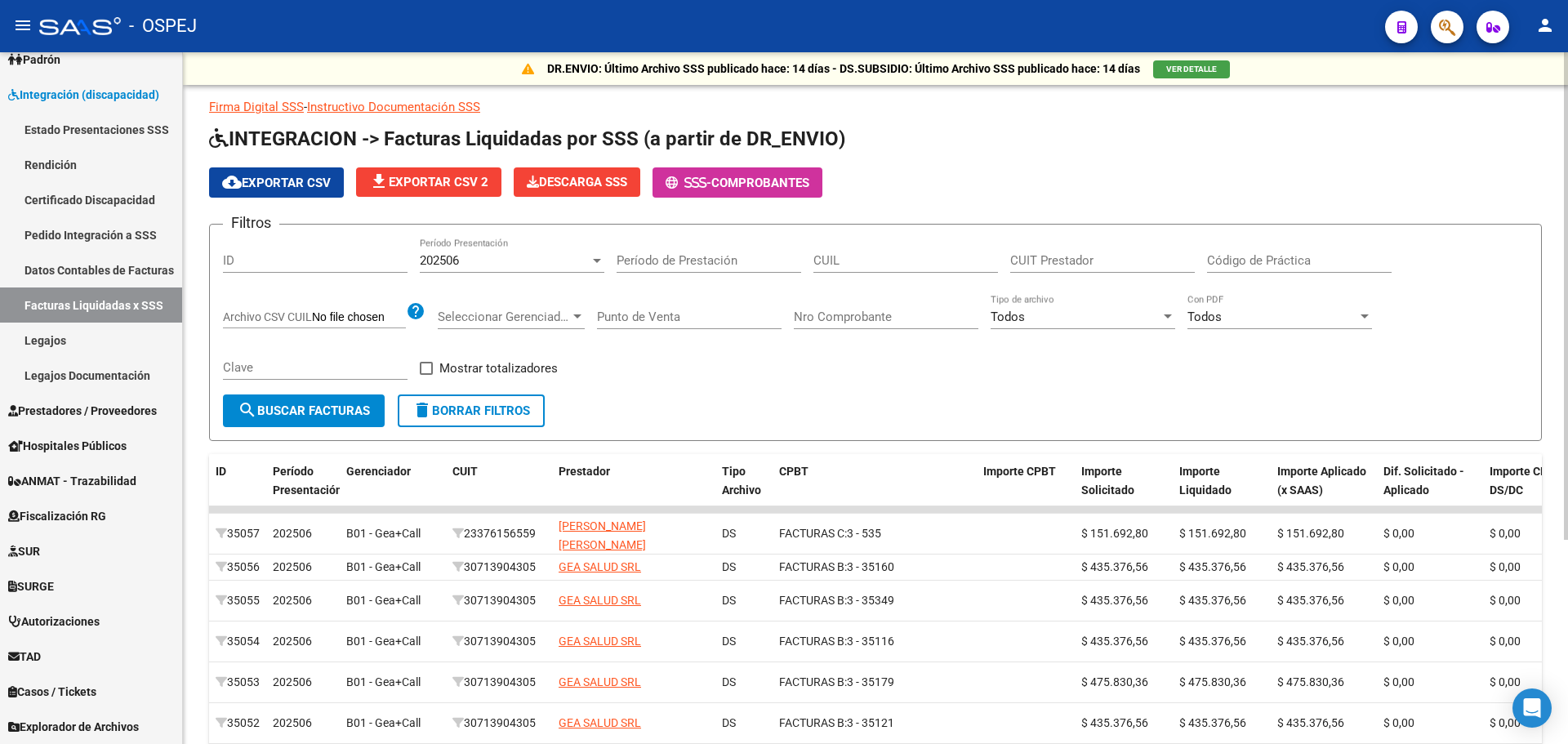
click at [469, 370] on span "Mostrar totalizadores" at bounding box center [499, 368] width 119 height 20
click at [427, 375] on input "Mostrar totalizadores" at bounding box center [426, 375] width 1 height 1
checkbox input "true"
drag, startPoint x: 311, startPoint y: 417, endPoint x: 332, endPoint y: 438, distance: 29.7
click at [311, 418] on span "search Buscar Facturas" at bounding box center [304, 411] width 133 height 15
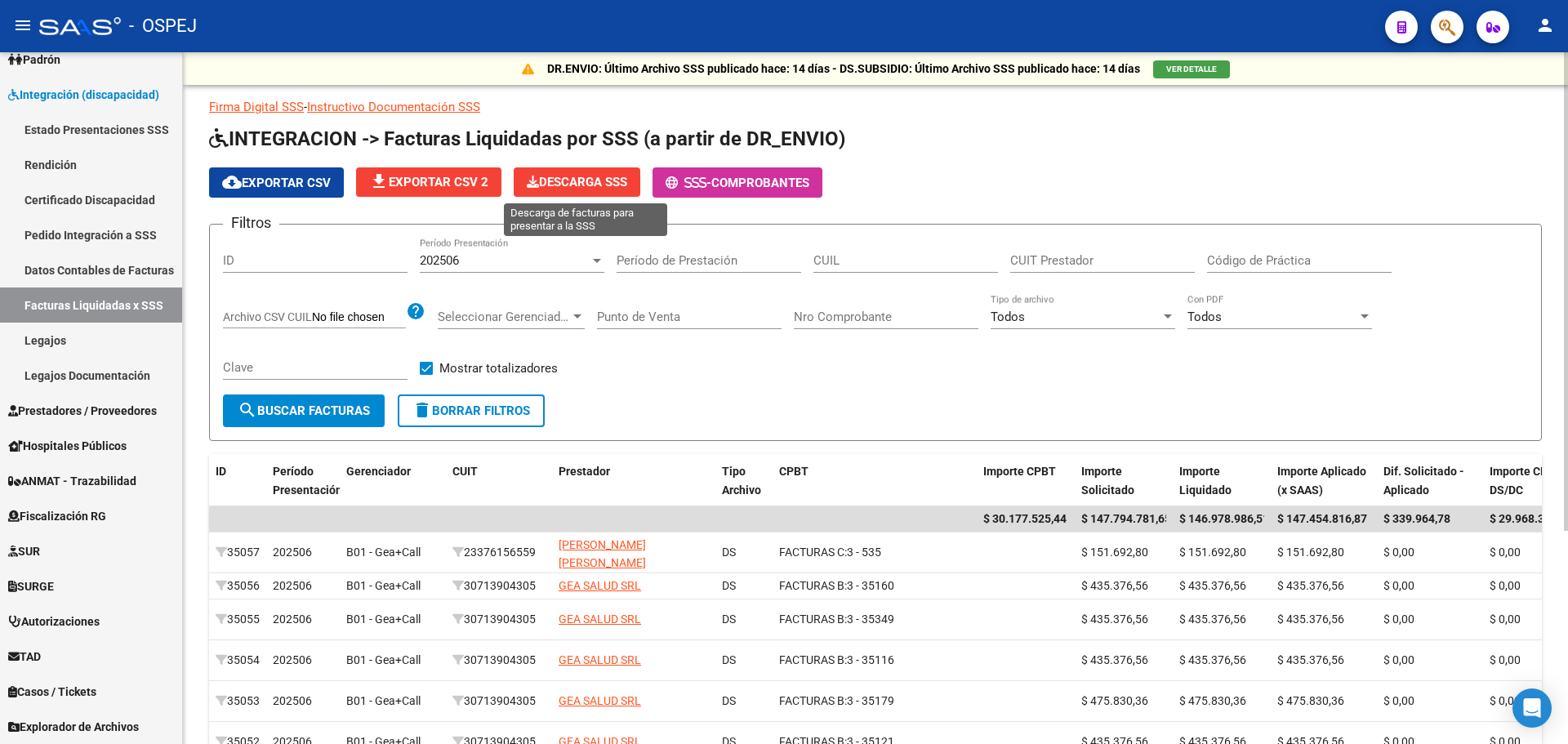
click at [574, 181] on span "Descarga SSS" at bounding box center [576, 182] width 100 height 15
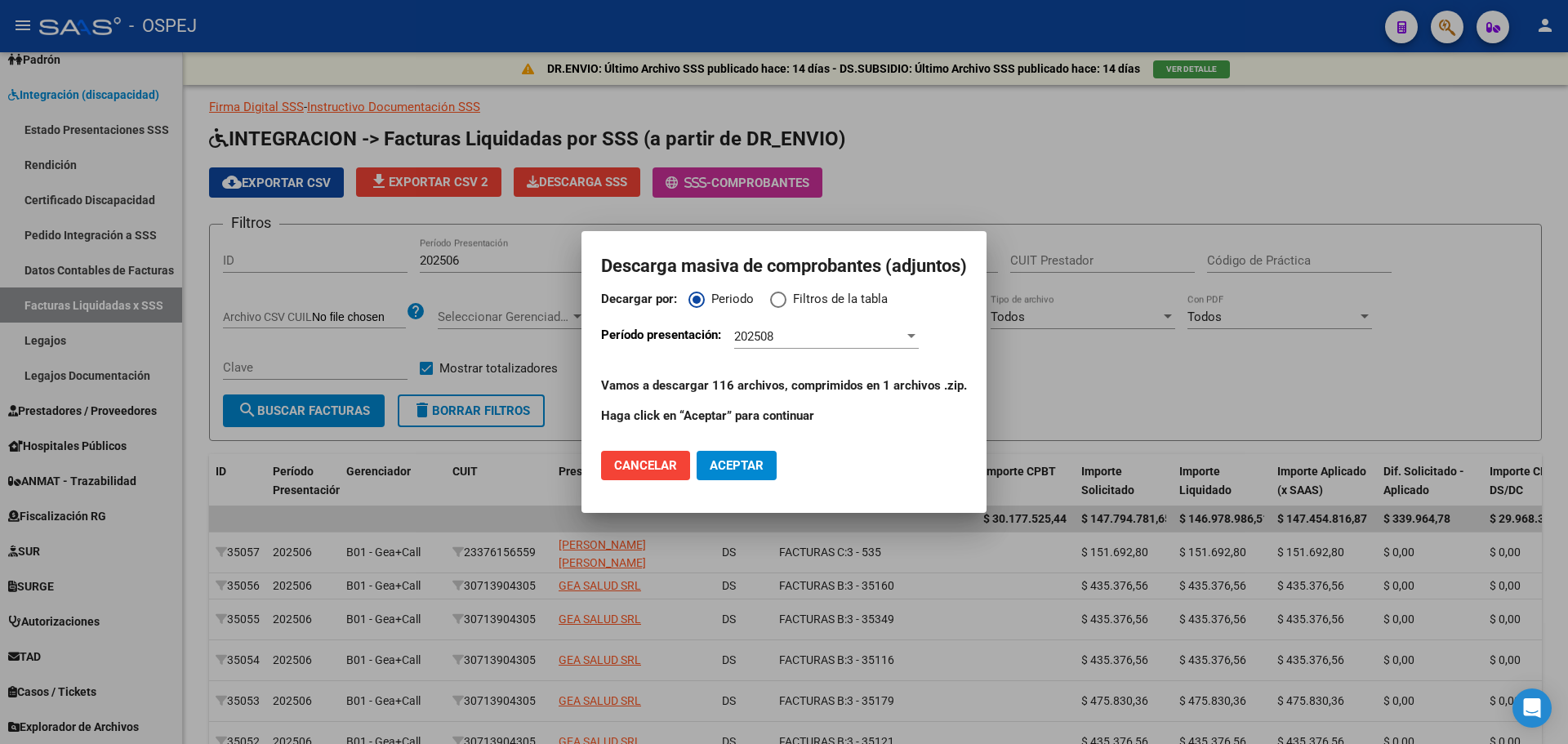
click at [781, 326] on div "202508 Período Presentación" at bounding box center [827, 335] width 184 height 25
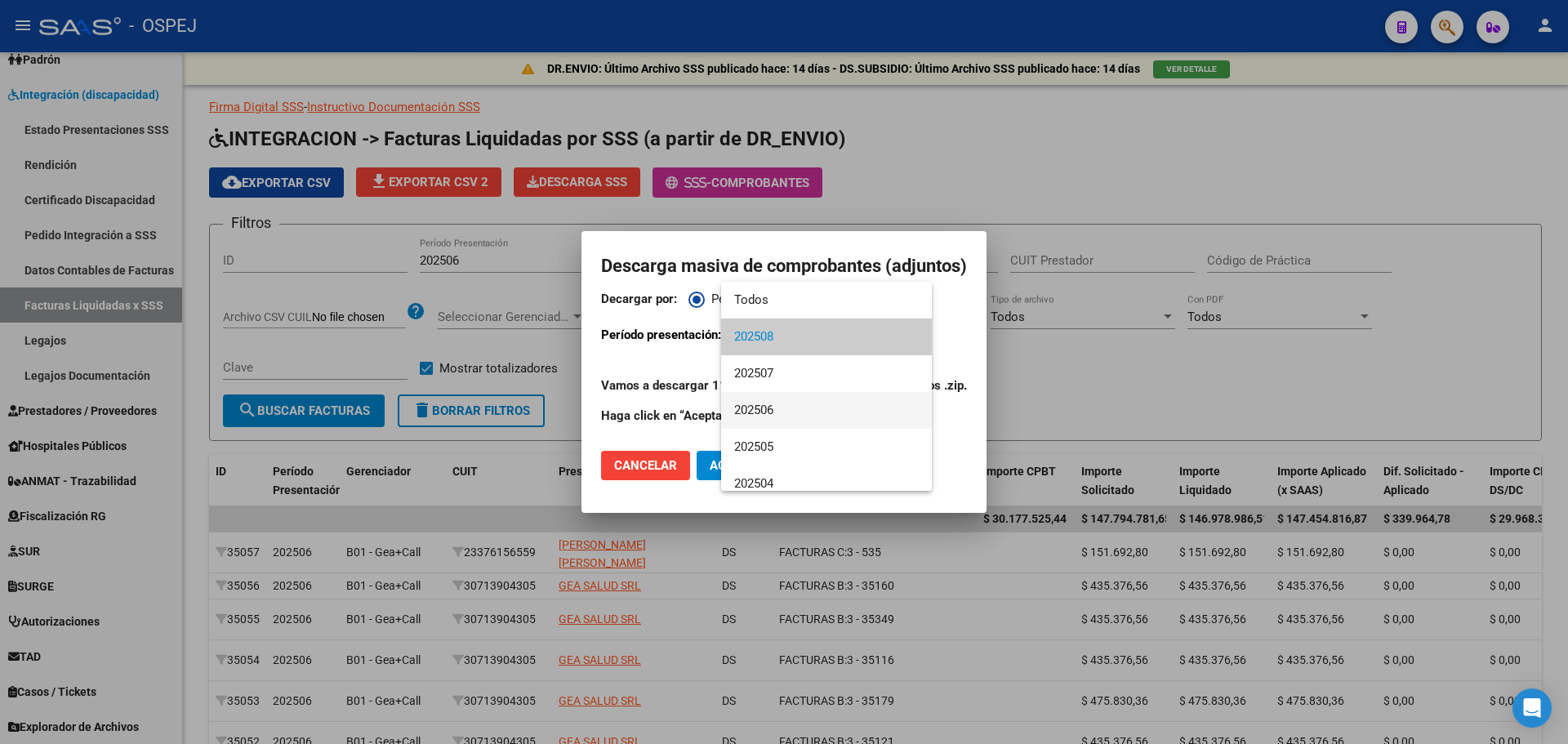
click at [796, 413] on span "202506" at bounding box center [827, 410] width 184 height 37
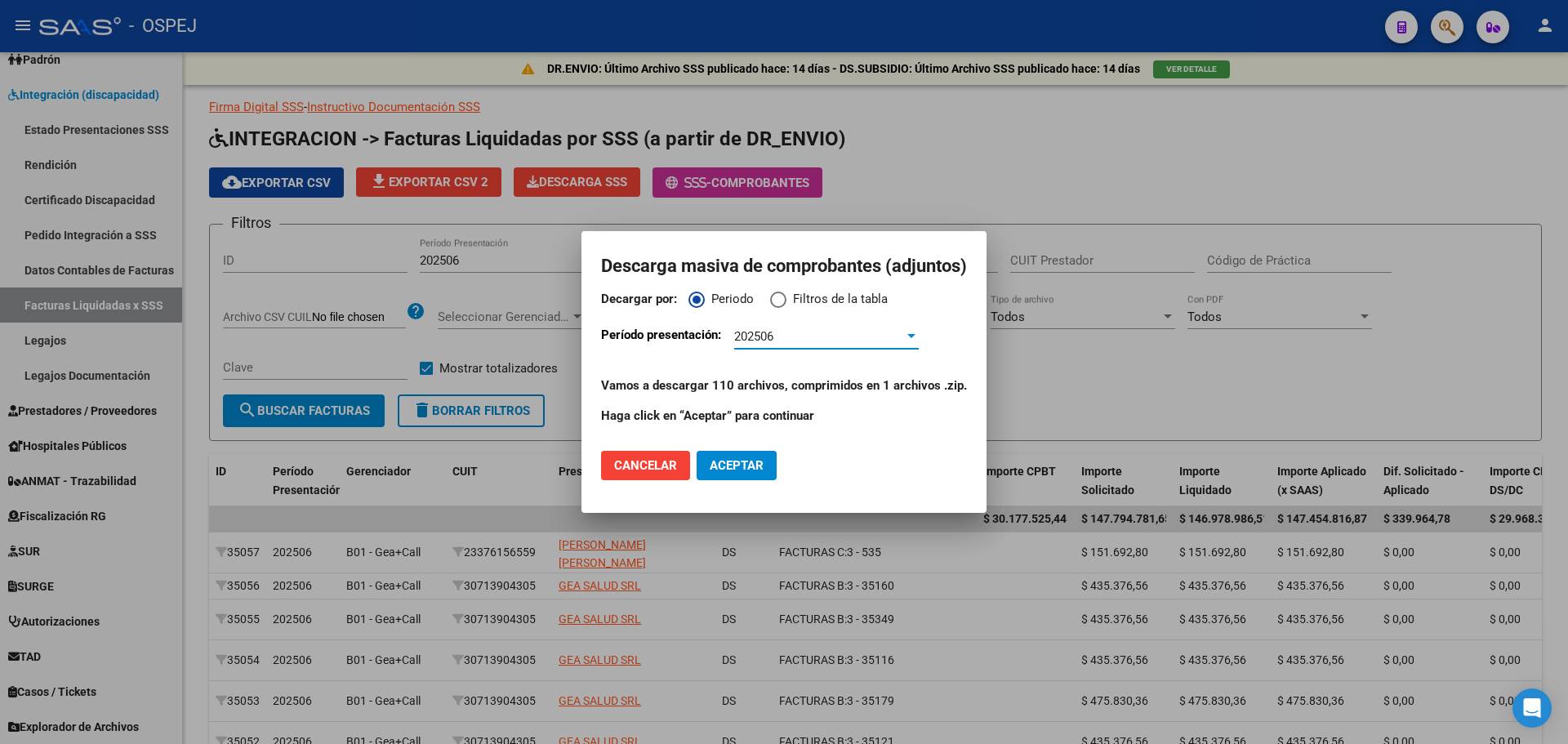
click at [748, 462] on span "Aceptar" at bounding box center [736, 465] width 53 height 15
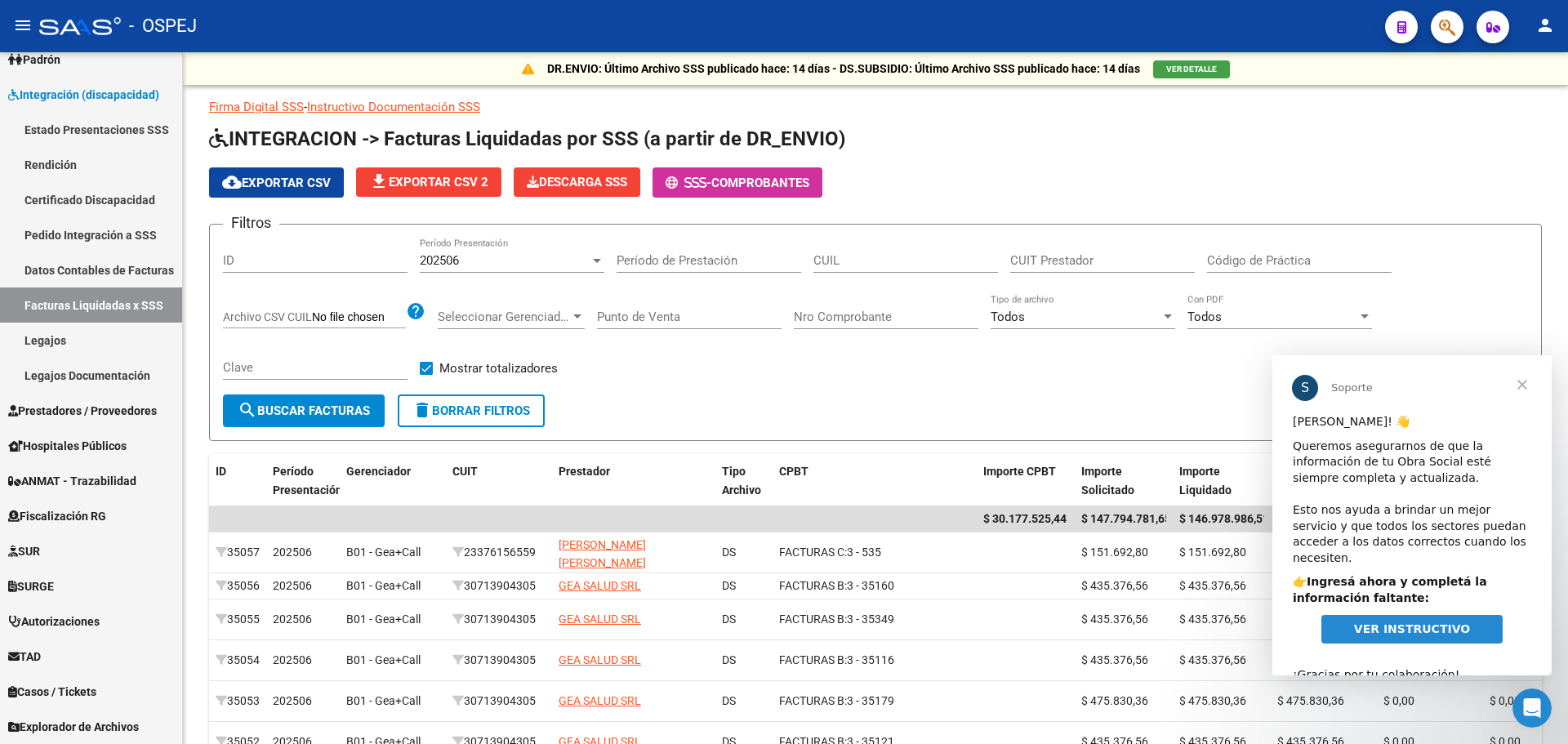
click at [1522, 380] on span "Cerrar" at bounding box center [1521, 384] width 58 height 58
